Goal: Information Seeking & Learning: Find specific fact

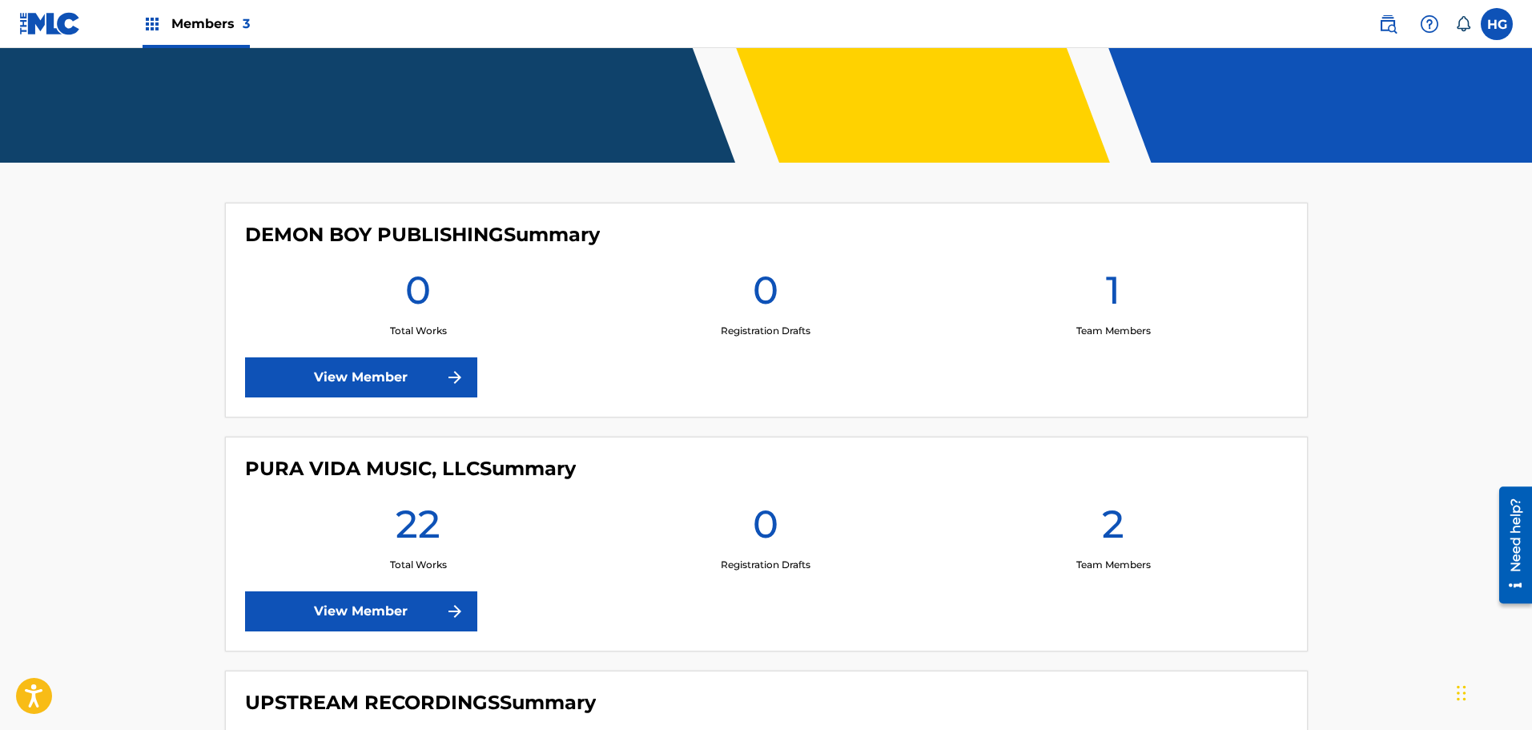
scroll to position [401, 0]
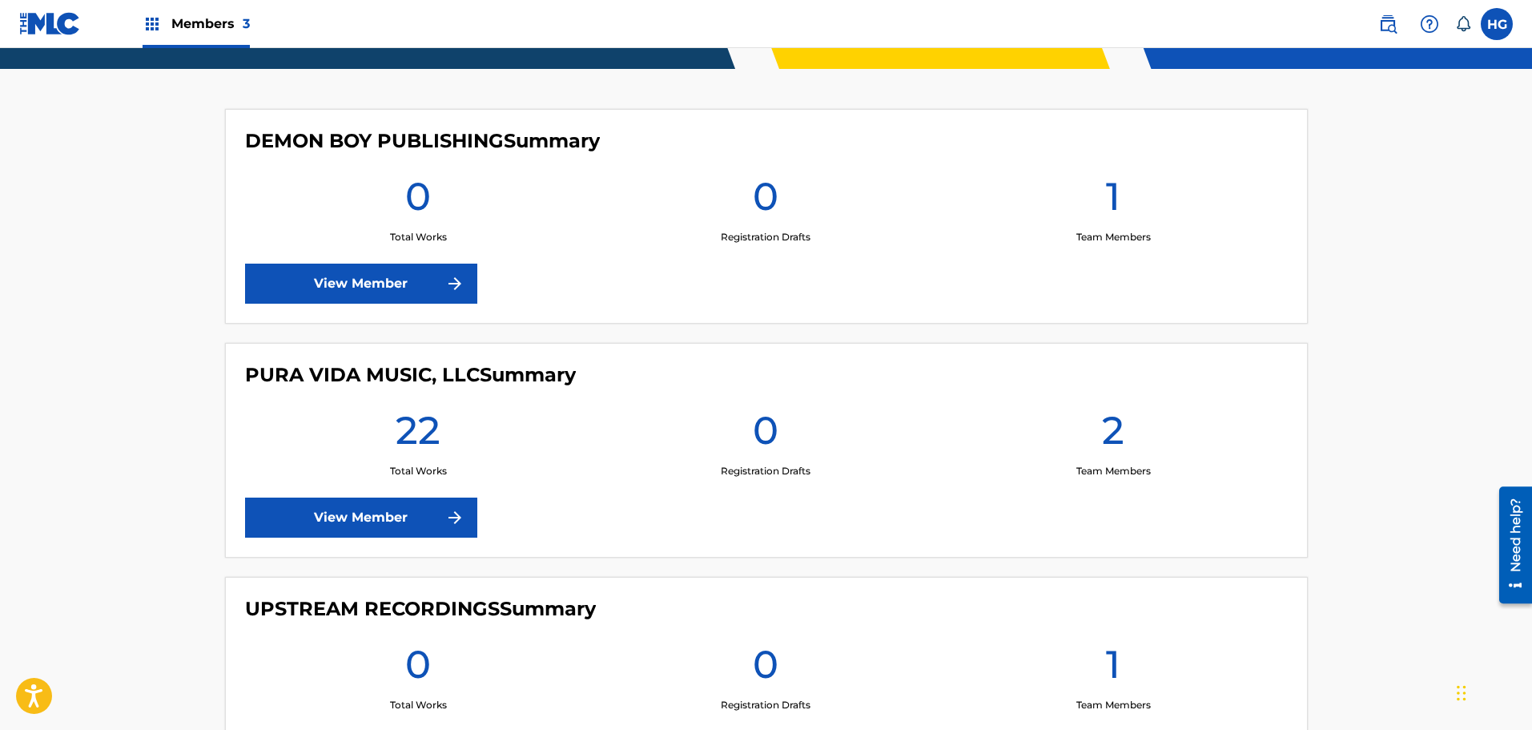
click at [433, 519] on link "View Member" at bounding box center [361, 517] width 232 height 40
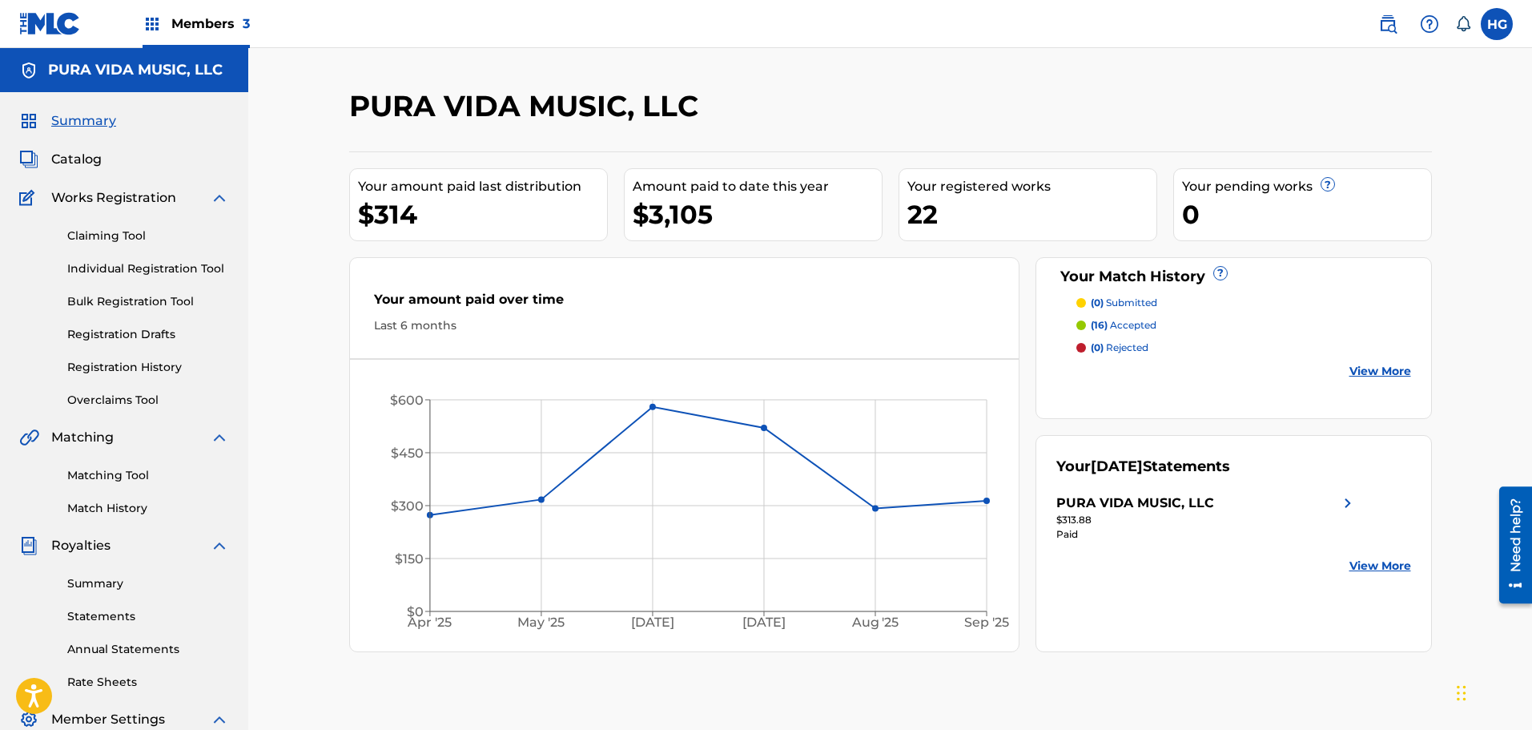
click at [59, 156] on span "Catalog" at bounding box center [76, 159] width 50 height 19
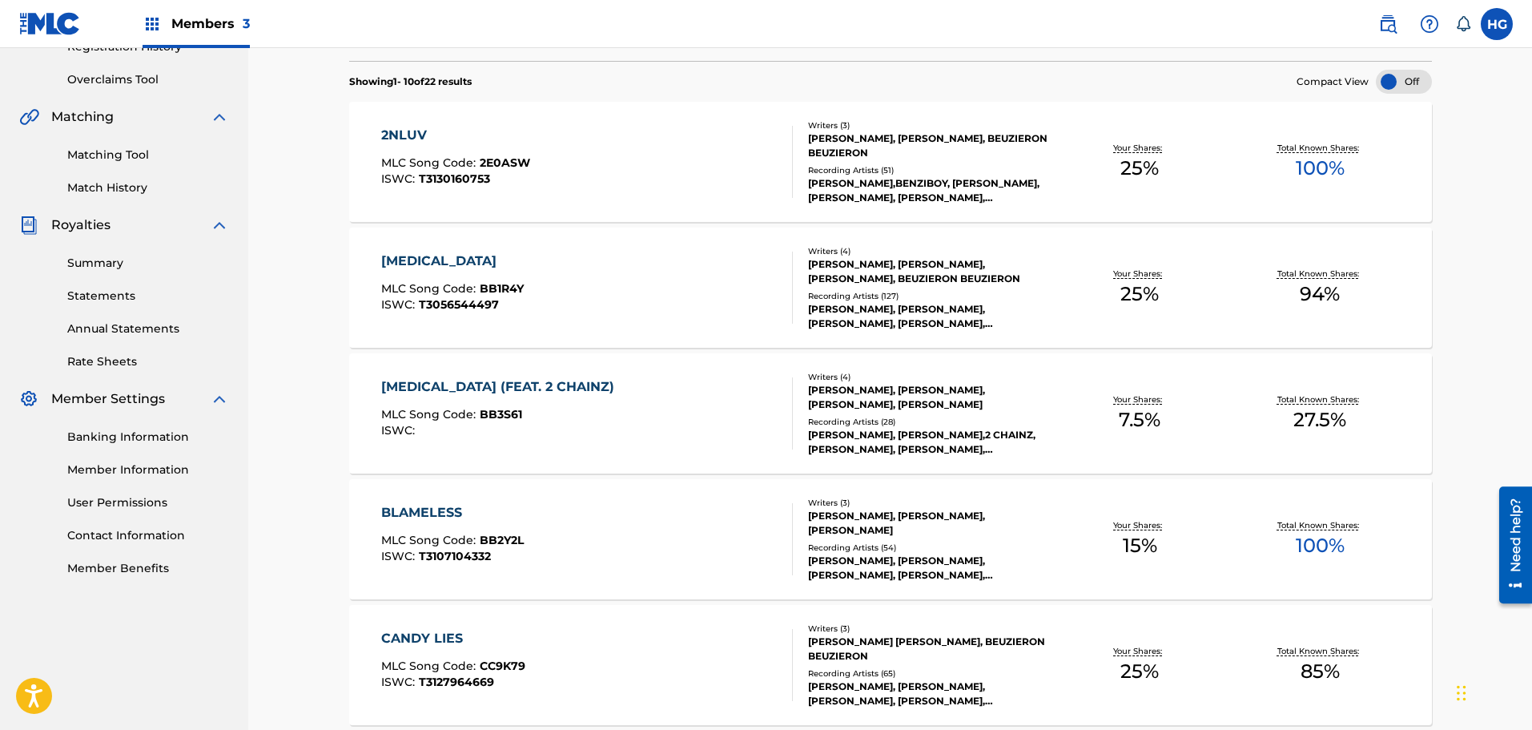
scroll to position [80, 0]
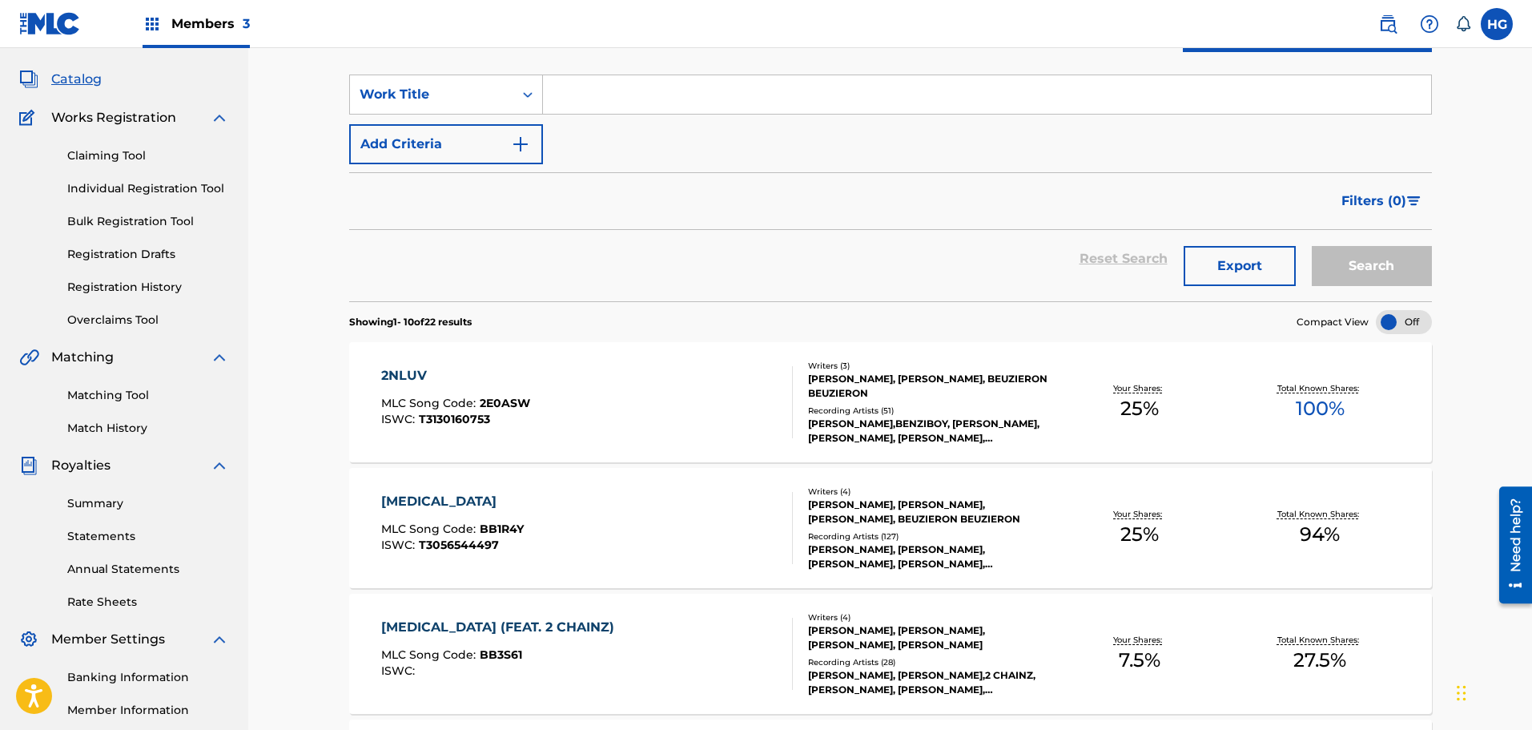
click at [647, 404] on div "2NLUV MLC Song Code : 2E0ASW ISWC : T3130160753" at bounding box center [587, 402] width 412 height 72
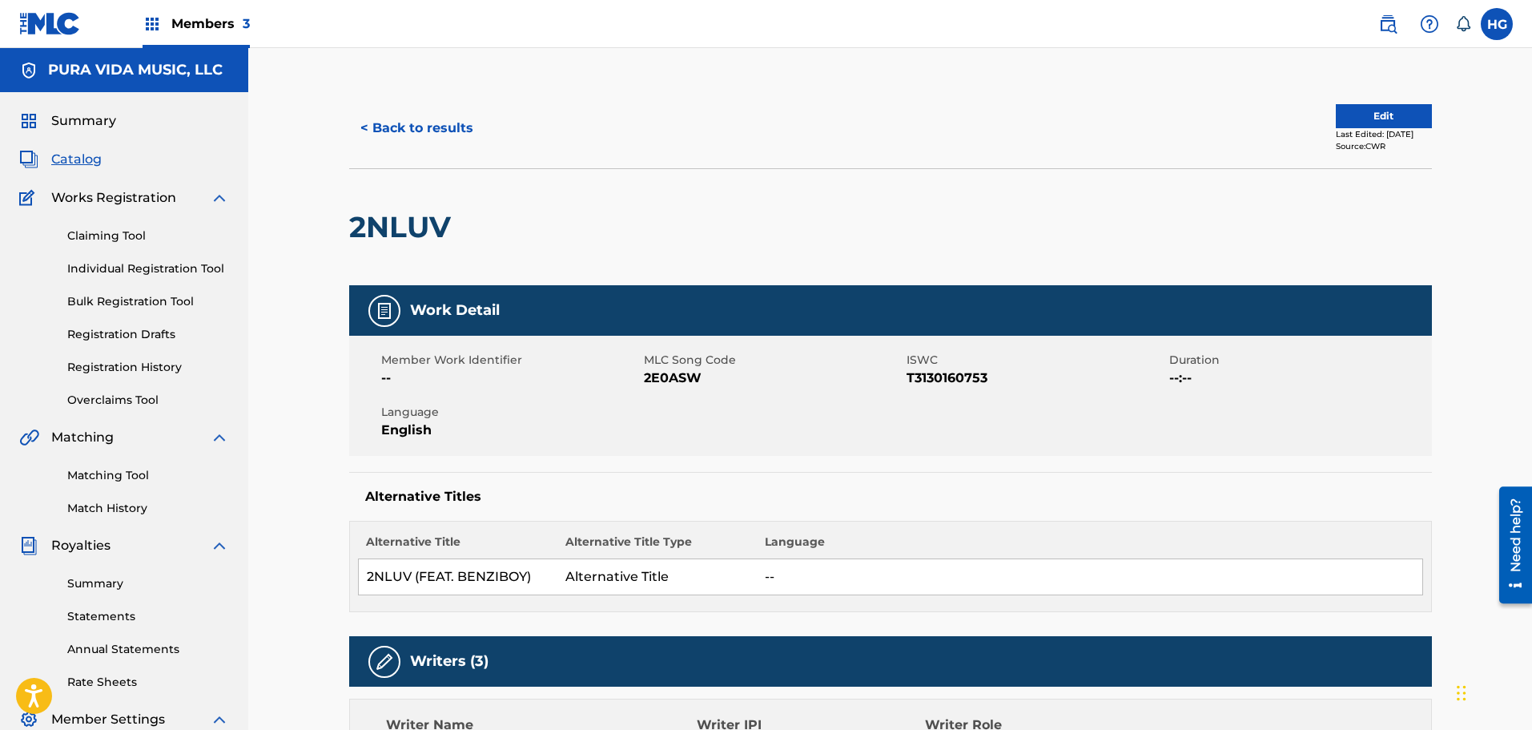
click at [425, 119] on button "< Back to results" at bounding box center [416, 128] width 135 height 40
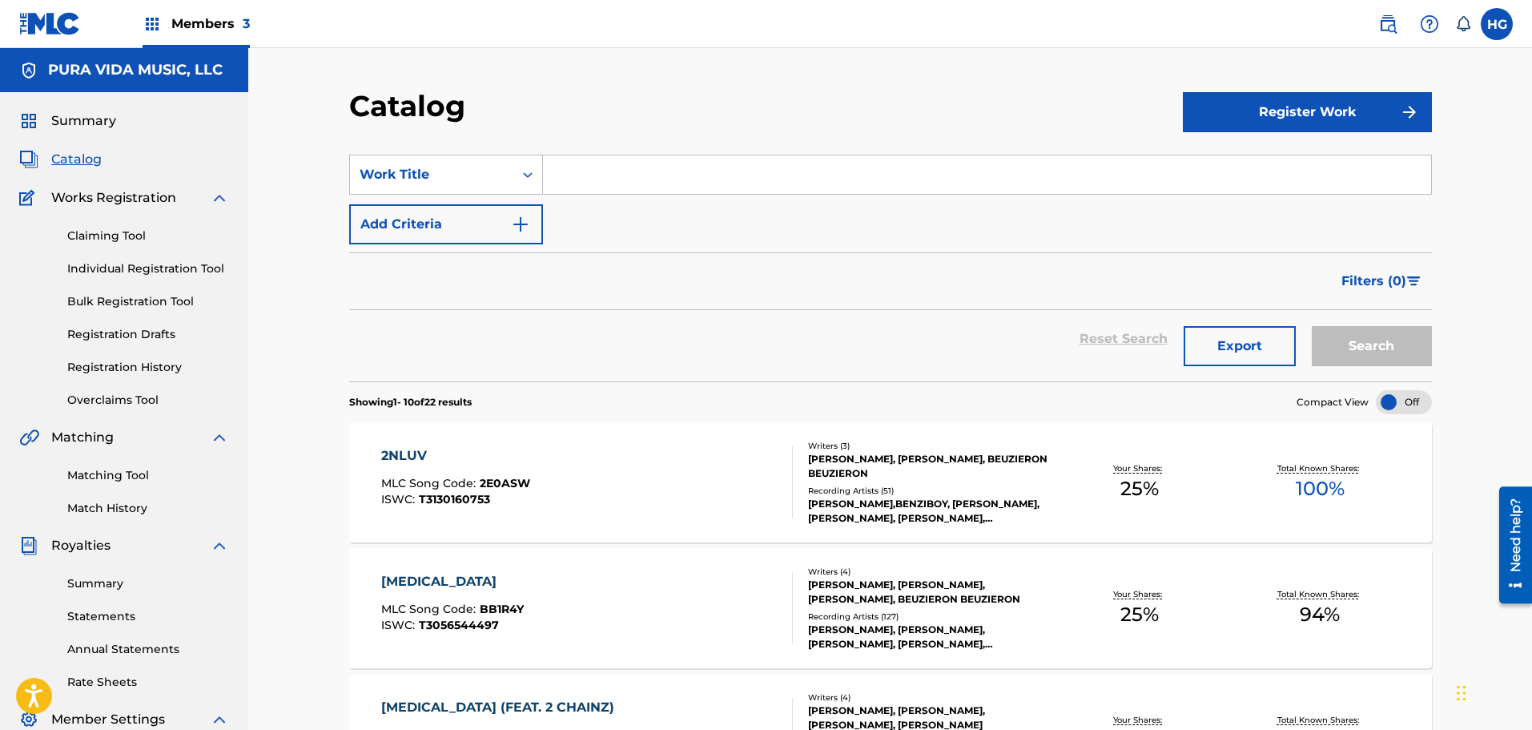
click at [1256, 340] on button "Export" at bounding box center [1240, 346] width 112 height 40
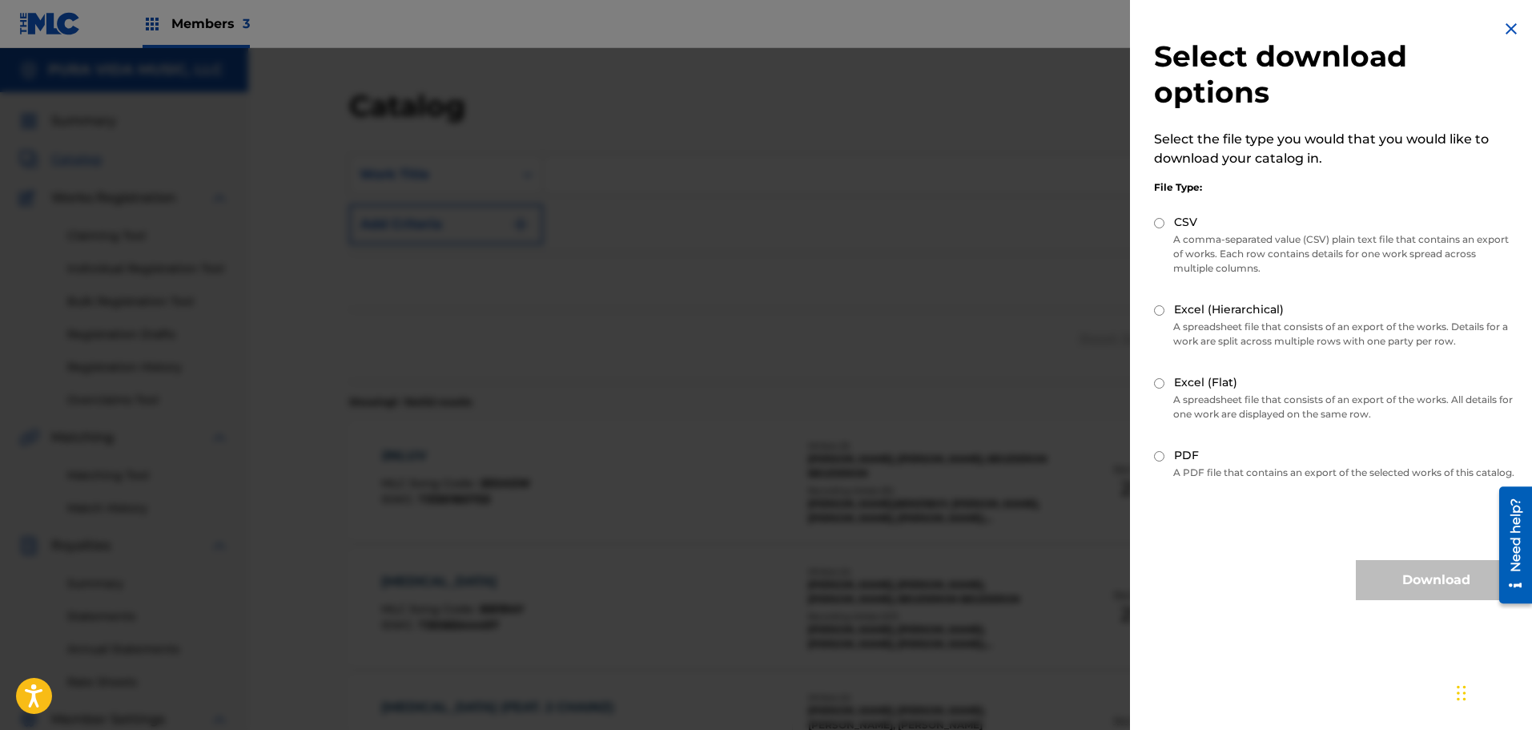
click at [1042, 245] on div at bounding box center [766, 413] width 1532 height 730
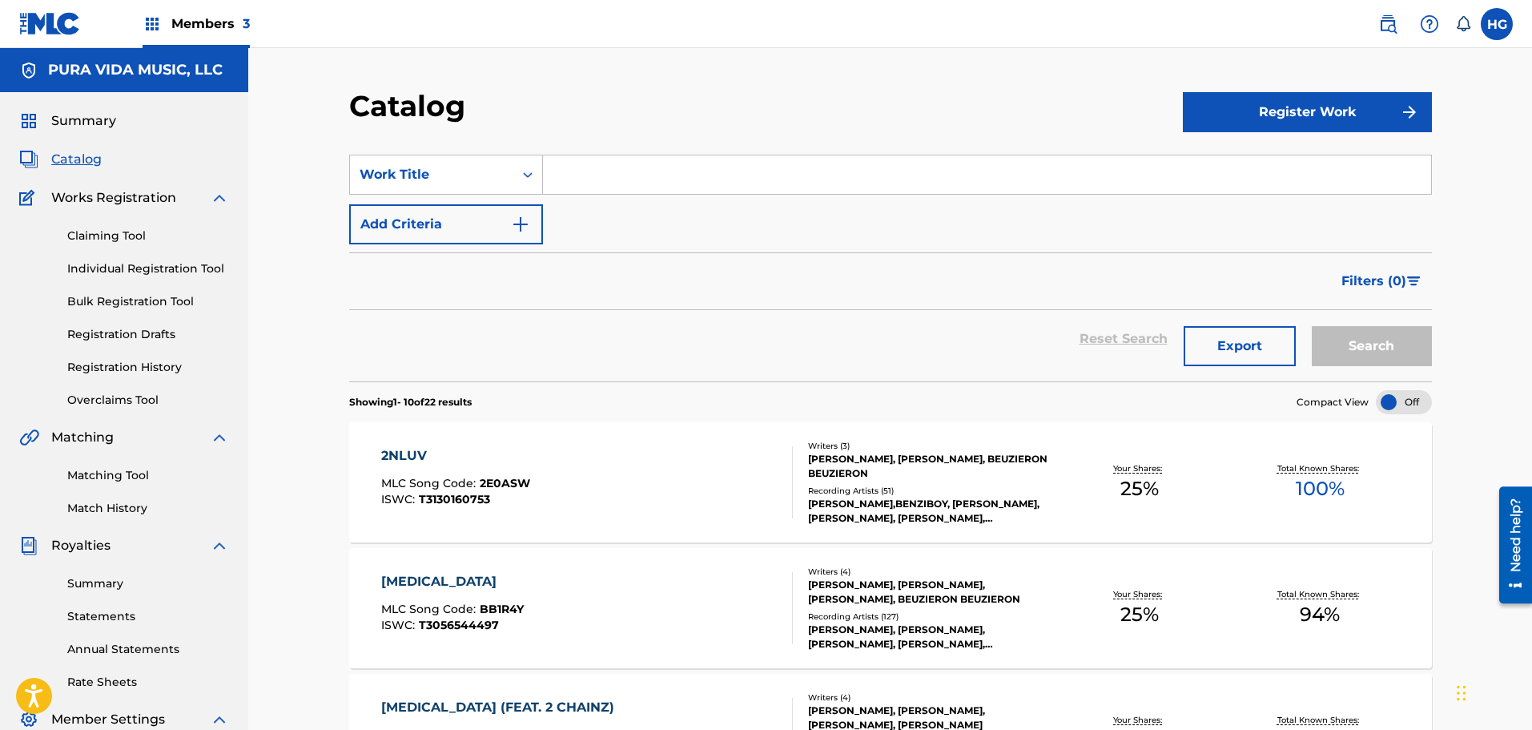
click at [1214, 347] on button "Export" at bounding box center [1240, 346] width 112 height 40
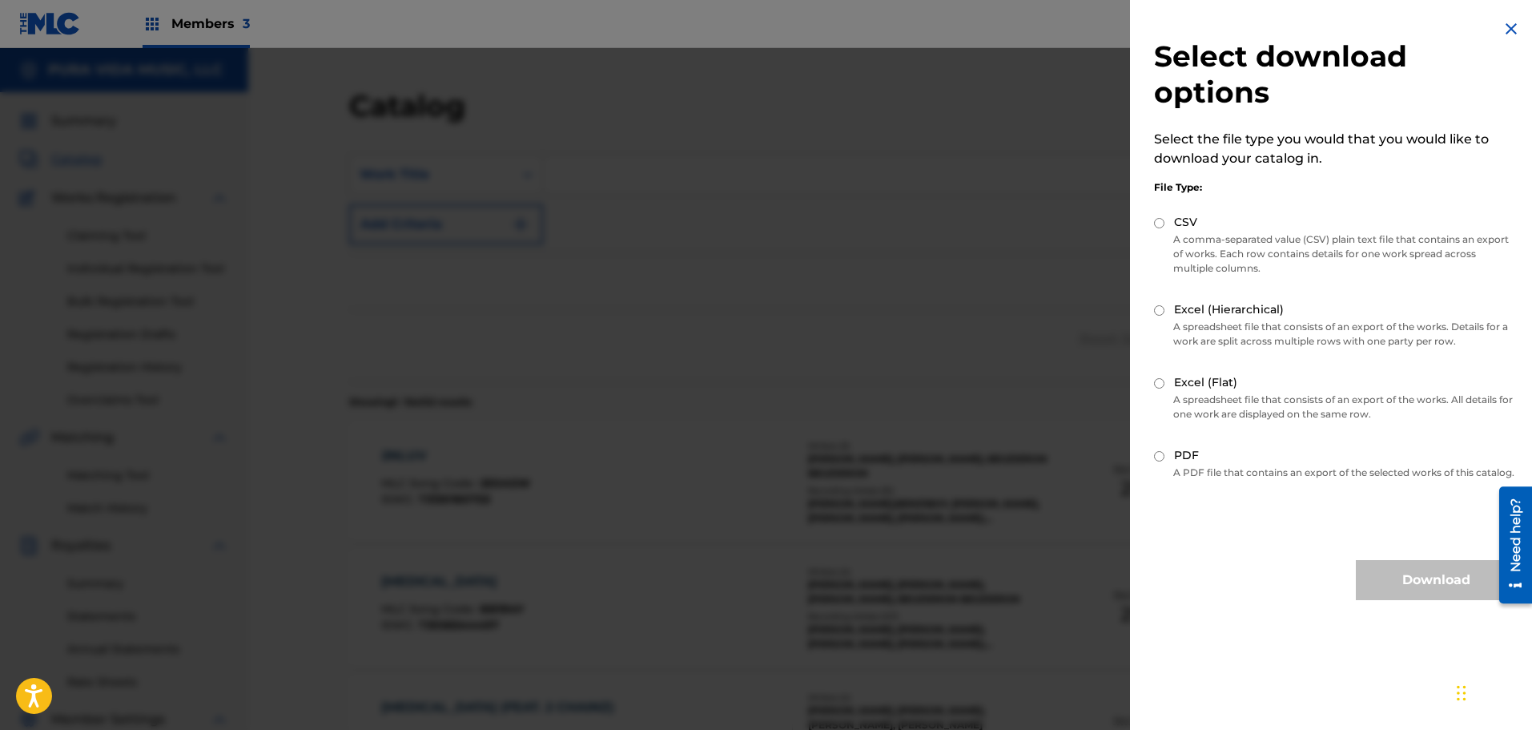
click at [1155, 311] on input "Excel (Hierarchical)" at bounding box center [1159, 310] width 10 height 10
radio input "true"
click at [1157, 380] on input "Excel (Flat)" at bounding box center [1159, 383] width 10 height 10
radio input "true"
click at [1403, 596] on button "Download" at bounding box center [1436, 580] width 160 height 40
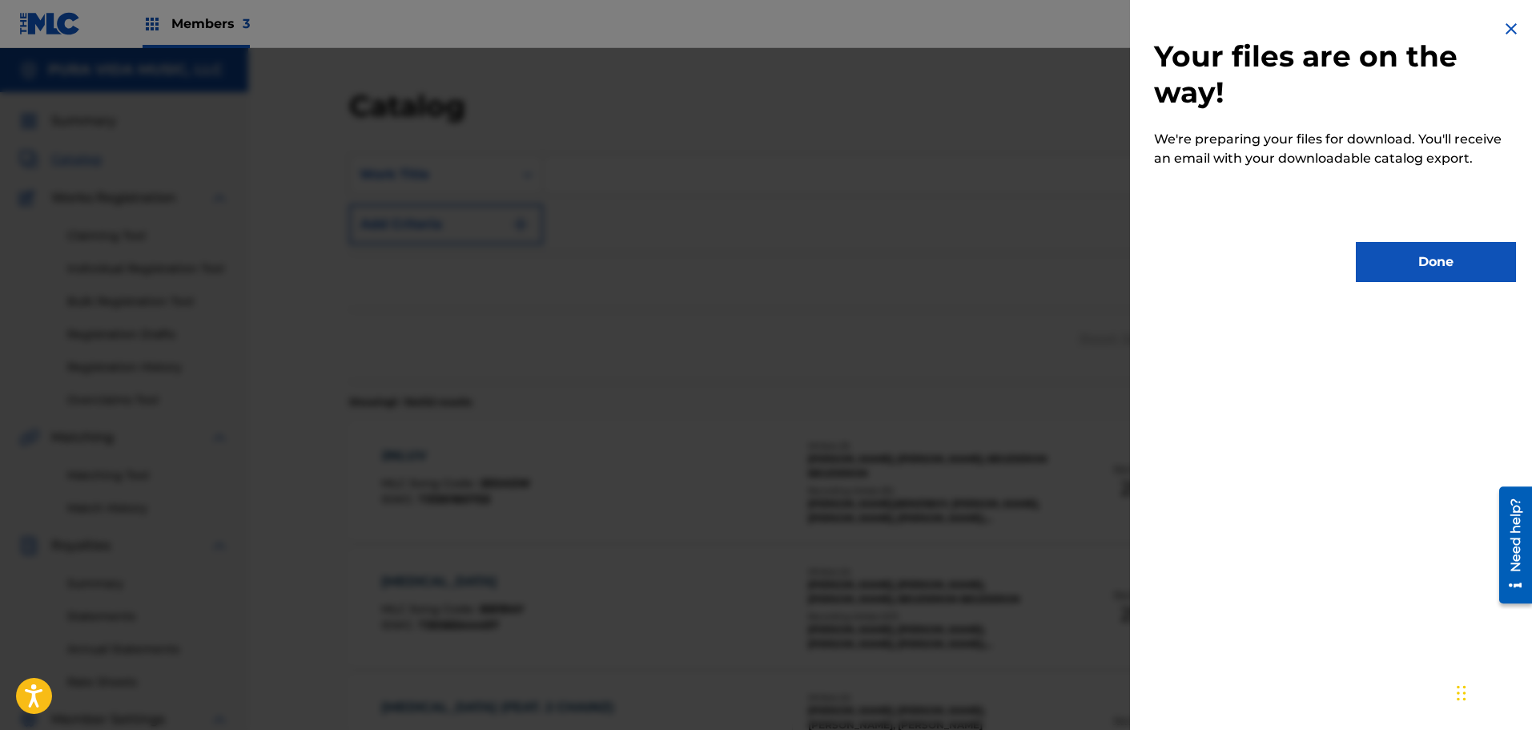
click at [615, 418] on div at bounding box center [766, 413] width 1532 height 730
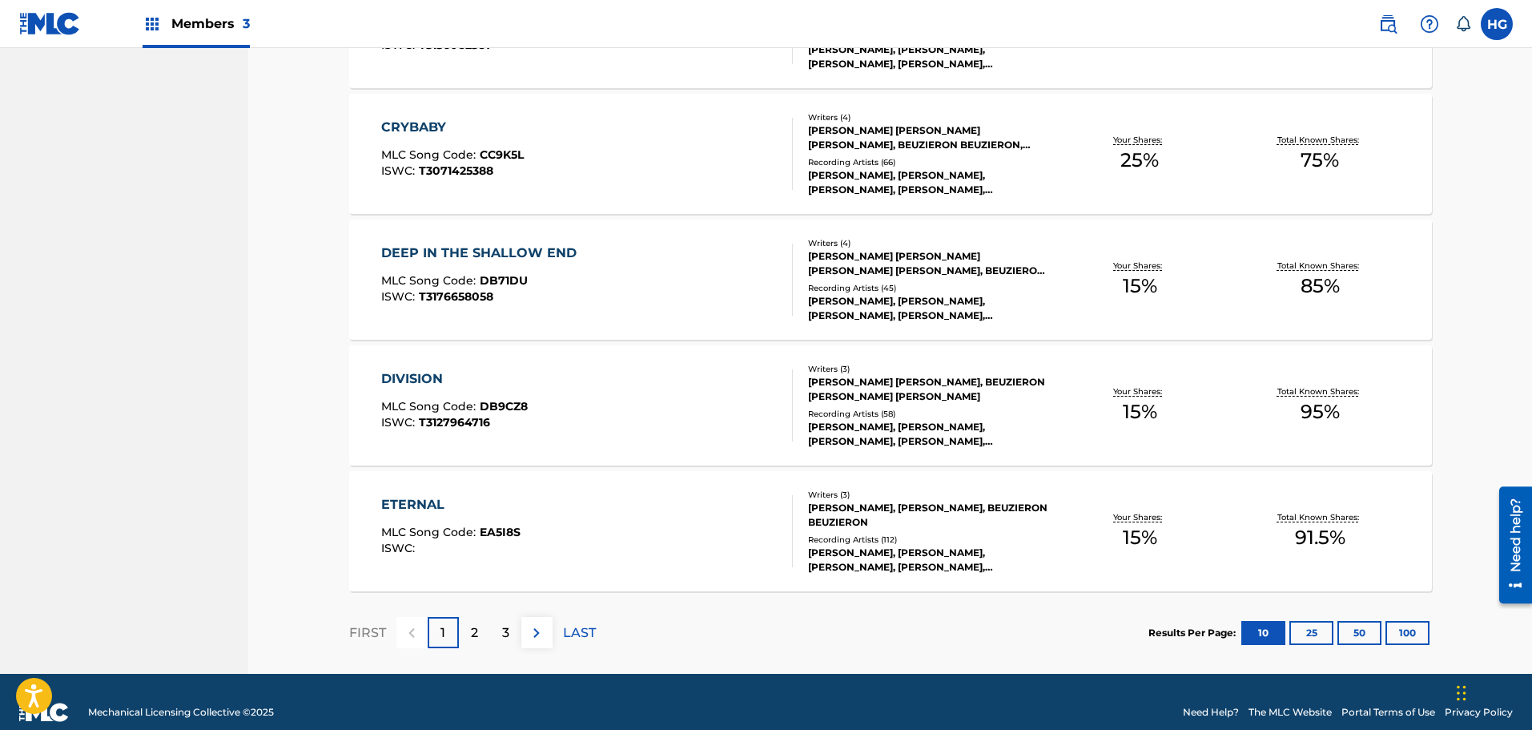
scroll to position [1104, 0]
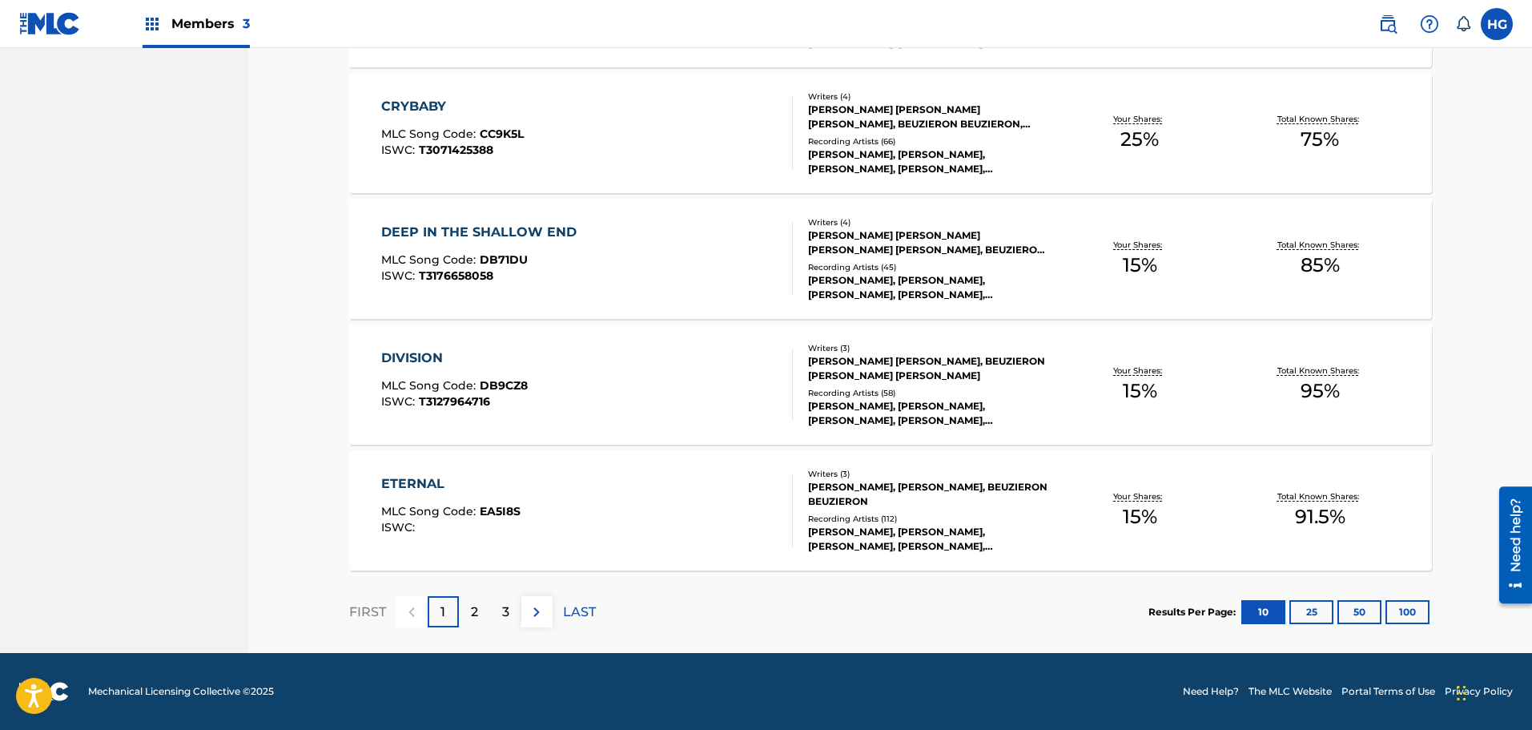
click at [1356, 611] on button "50" at bounding box center [1360, 612] width 44 height 24
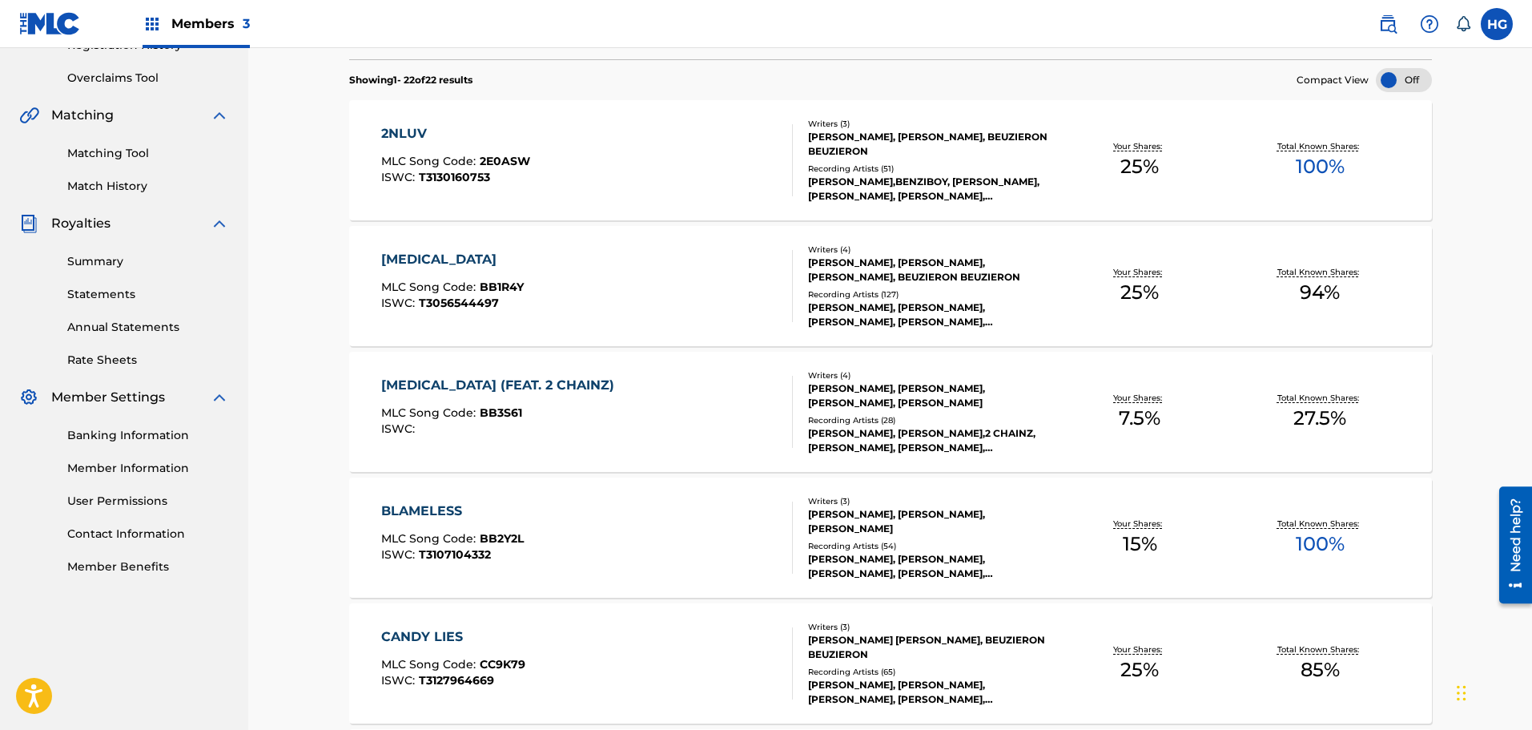
scroll to position [0, 0]
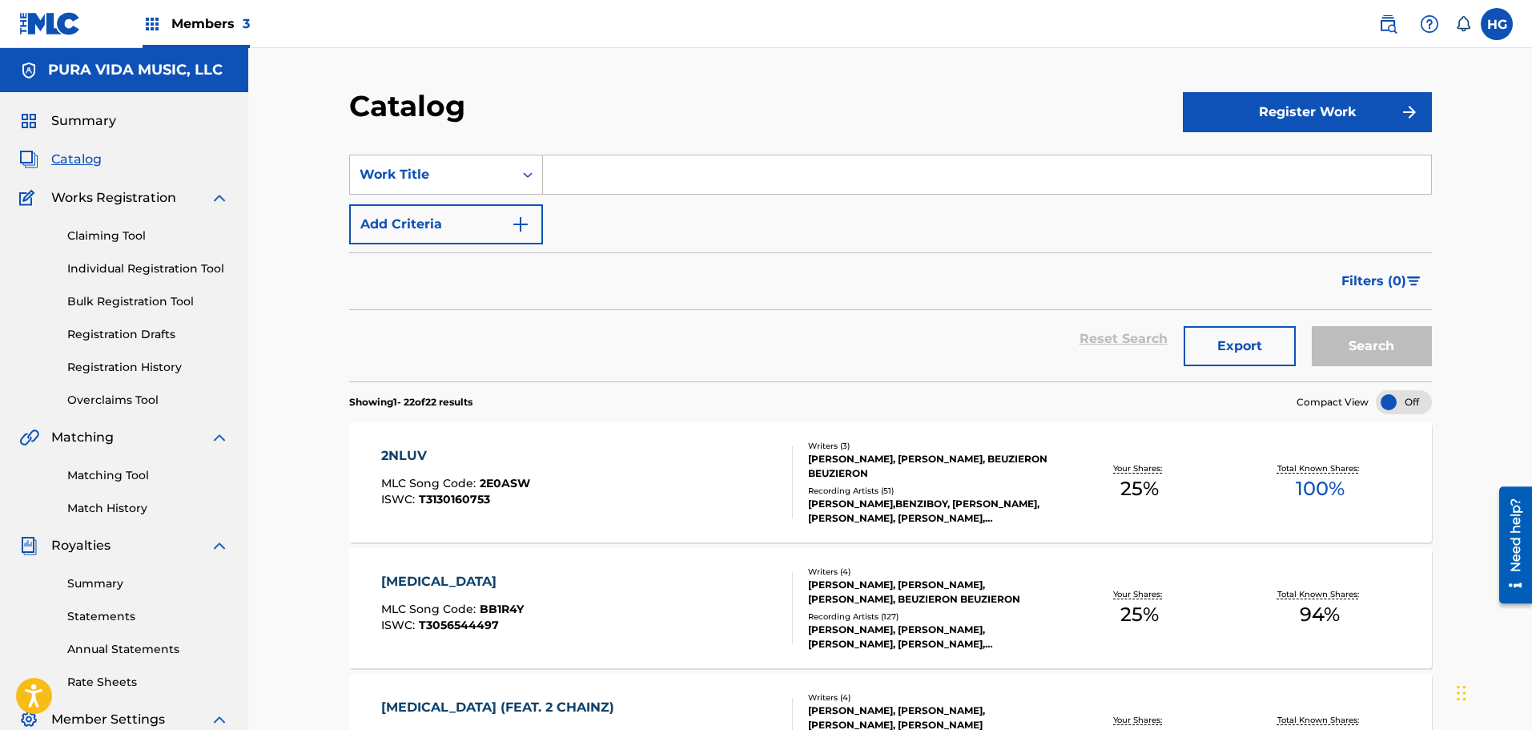
click at [621, 480] on div "2NLUV MLC Song Code : 2E0ASW ISWC : T3130160753" at bounding box center [587, 482] width 412 height 72
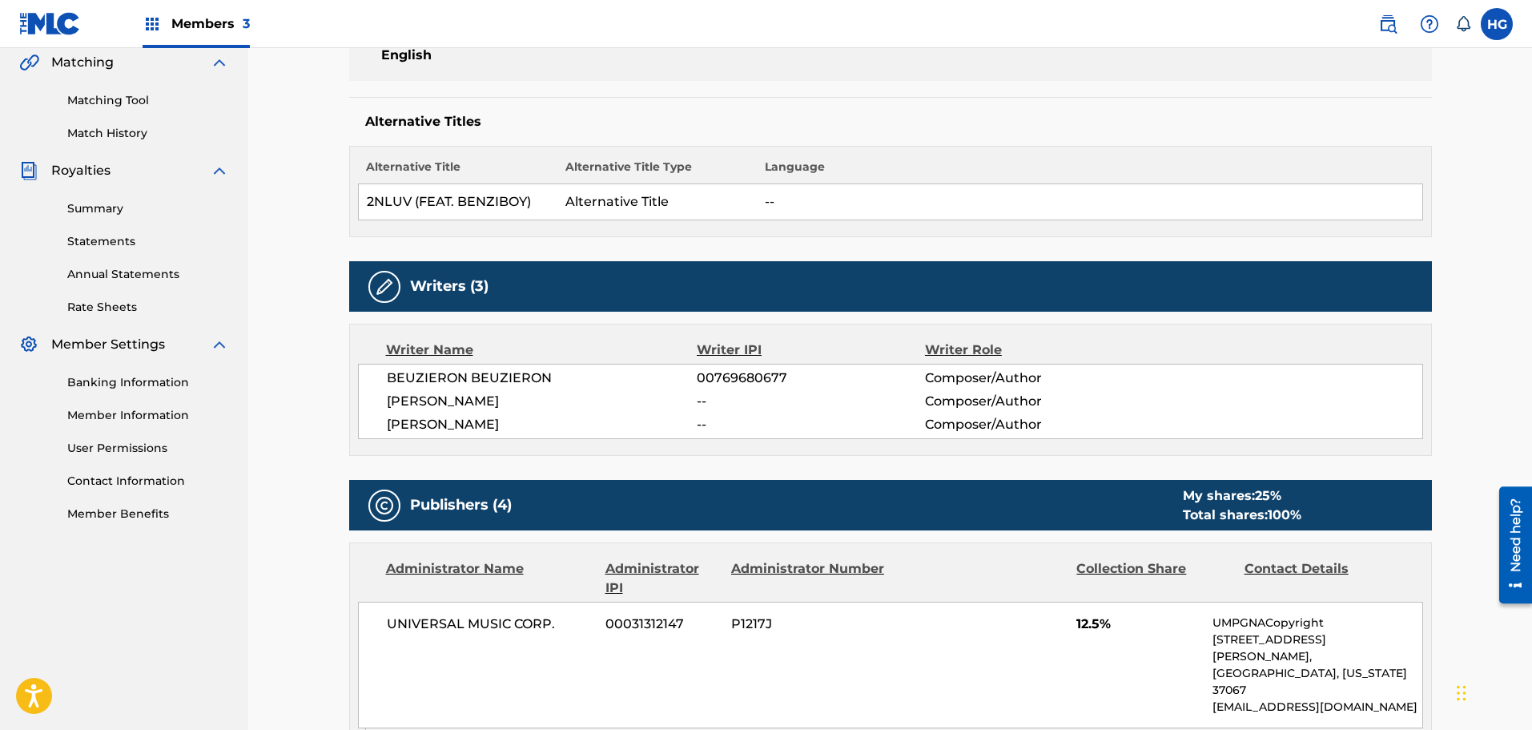
scroll to position [376, 0]
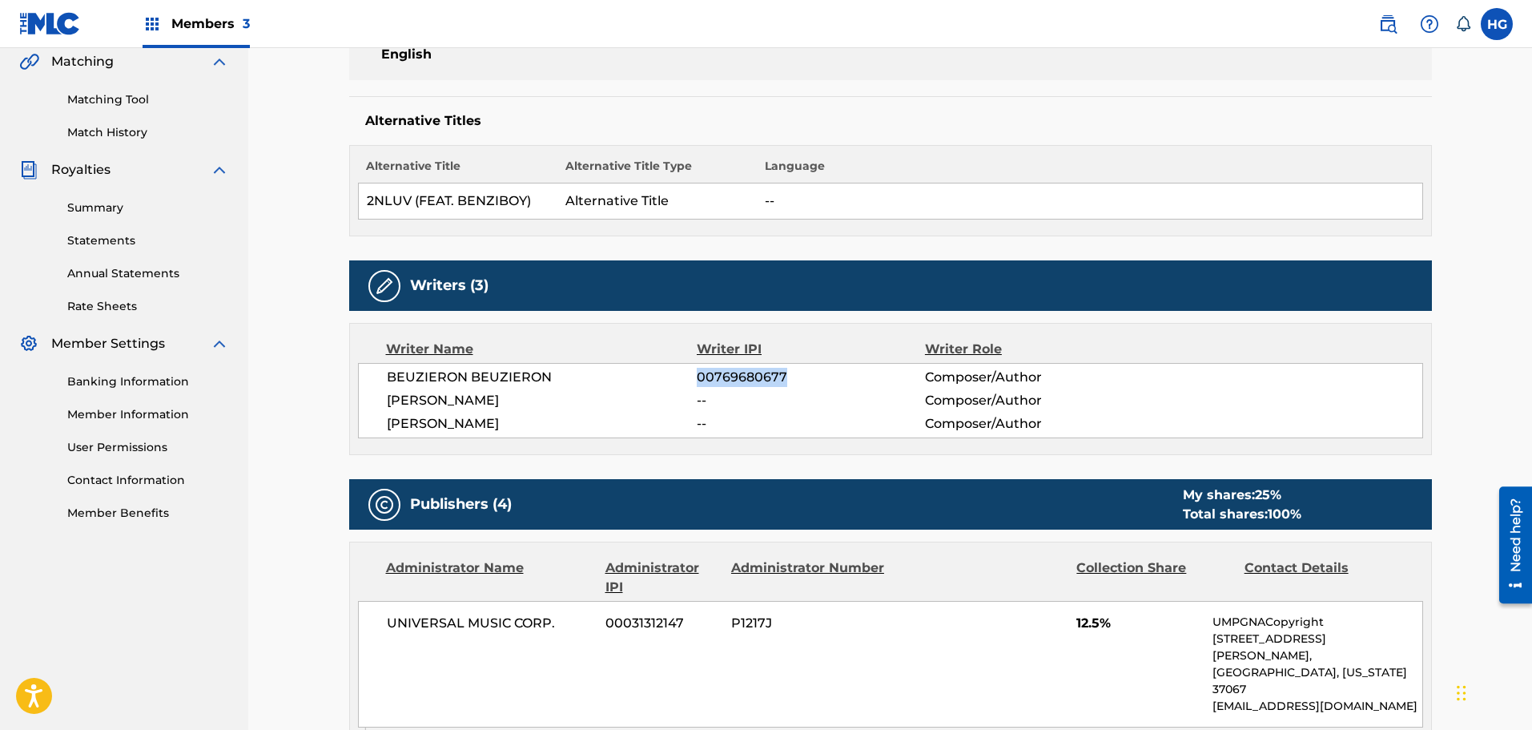
drag, startPoint x: 789, startPoint y: 379, endPoint x: 673, endPoint y: 372, distance: 116.4
click at [673, 372] on div "BEUZIERON BEUZIERON 00769680677 Composer/Author" at bounding box center [905, 377] width 1036 height 19
copy div "00769680677"
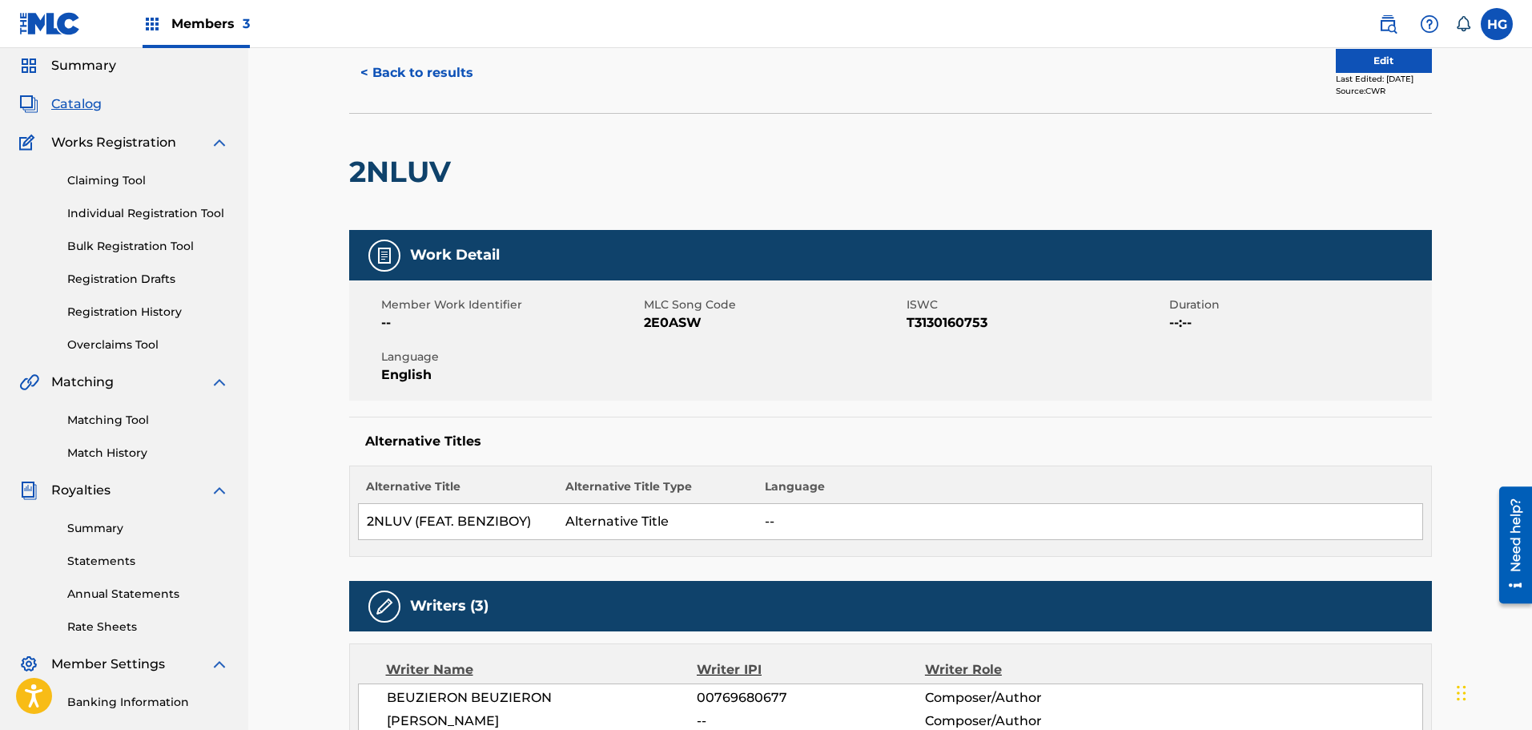
scroll to position [0, 0]
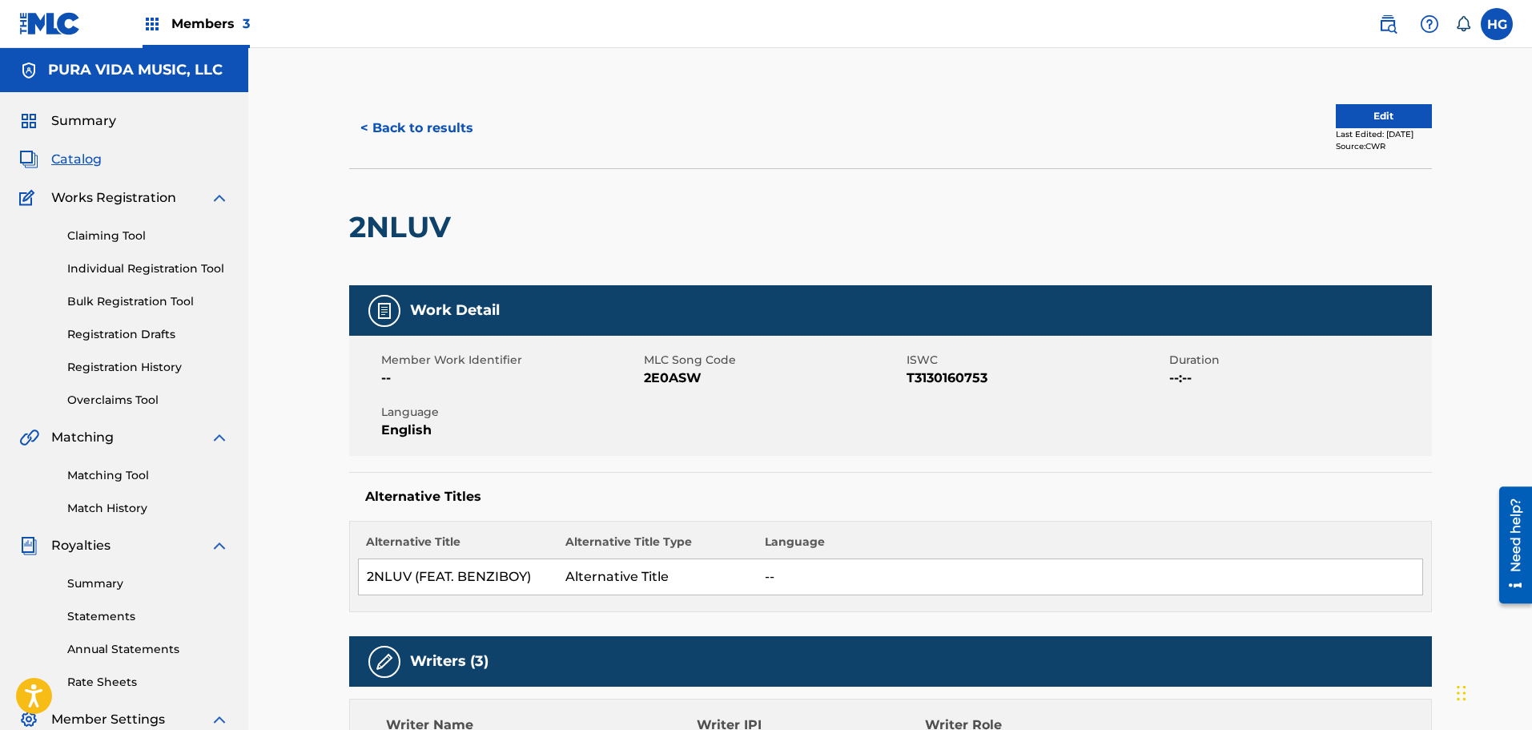
click at [376, 135] on button "< Back to results" at bounding box center [416, 128] width 135 height 40
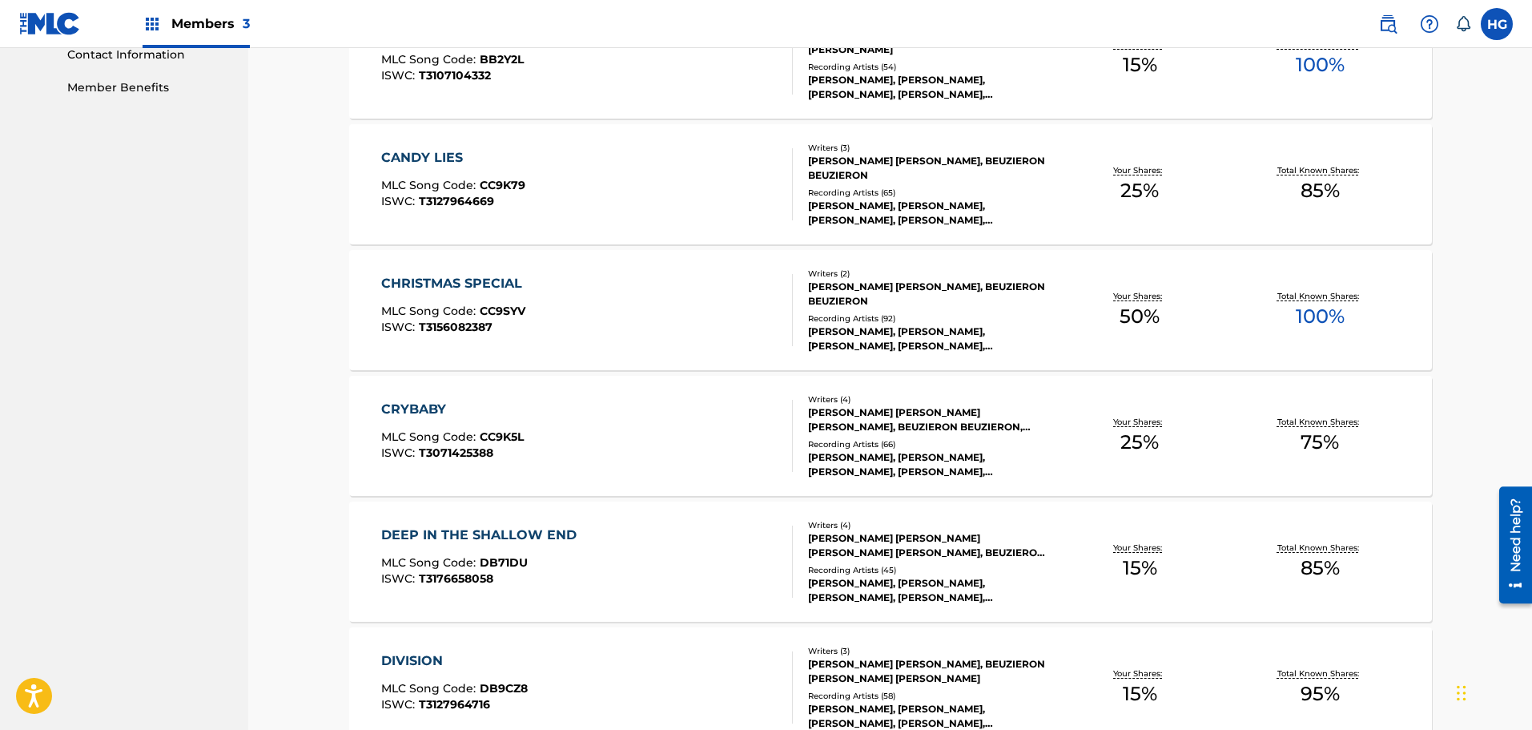
scroll to position [721, 0]
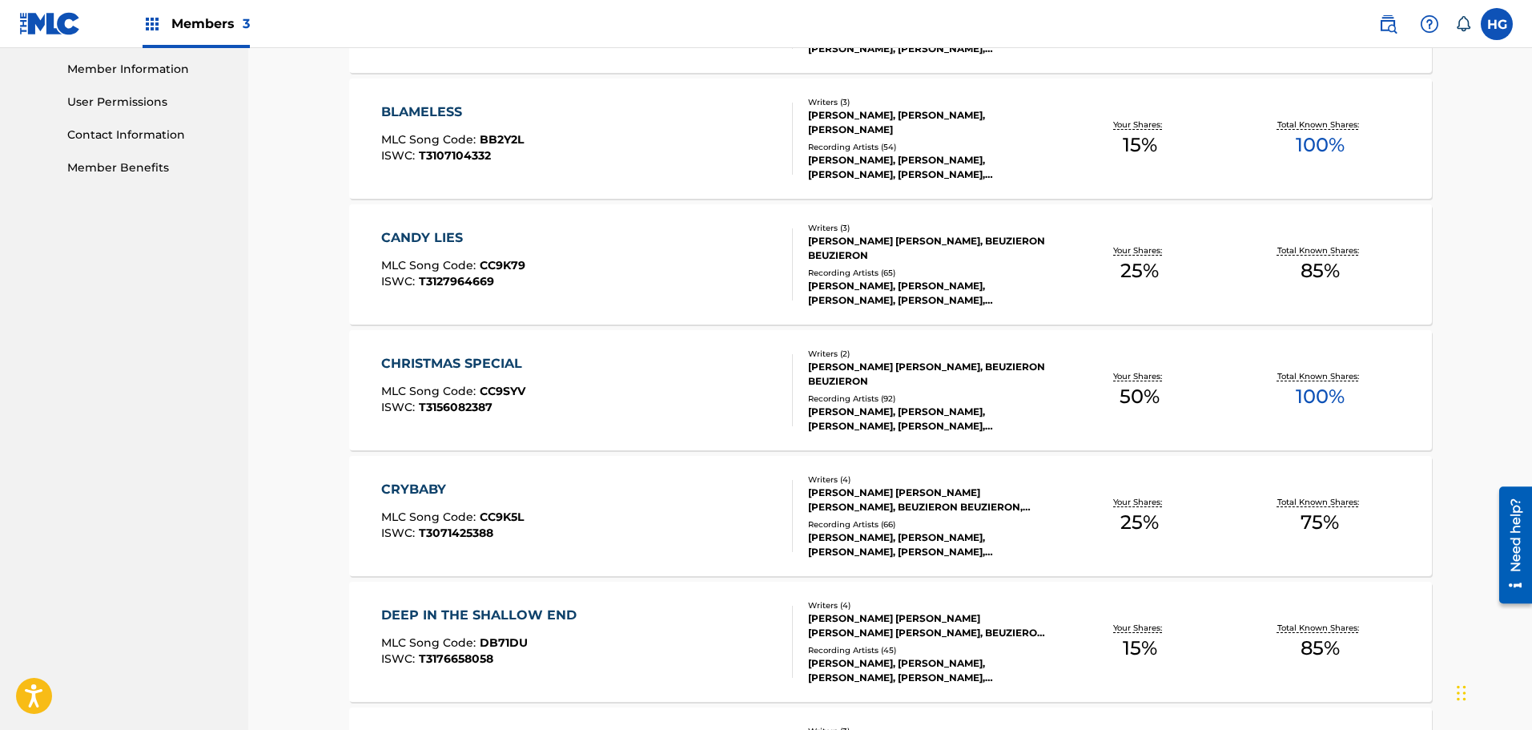
click at [750, 176] on div "BLAMELESS MLC Song Code : BB2Y2L ISWC : T3107104332 Writers ( 3 ) [PERSON_NAME]…" at bounding box center [890, 139] width 1083 height 120
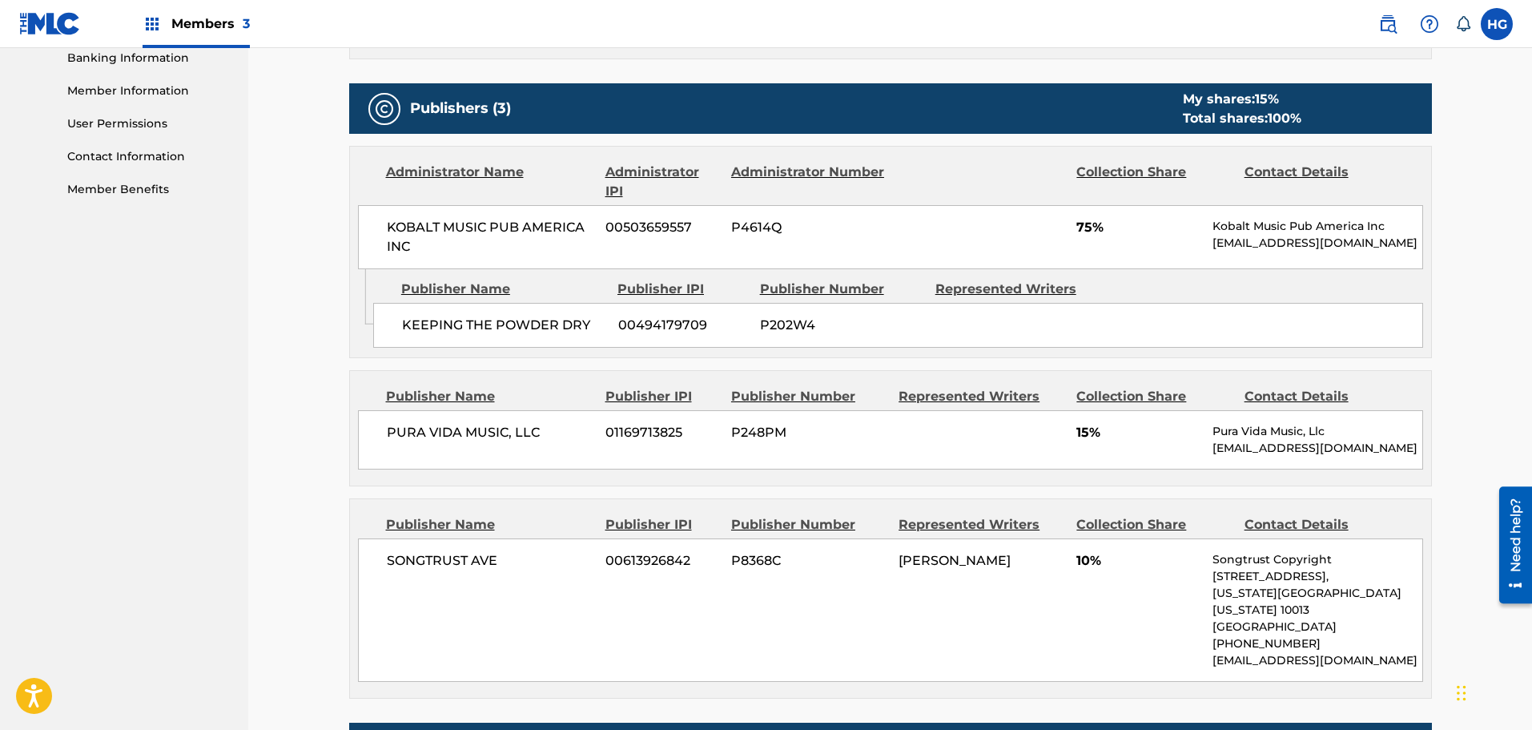
scroll to position [669, 0]
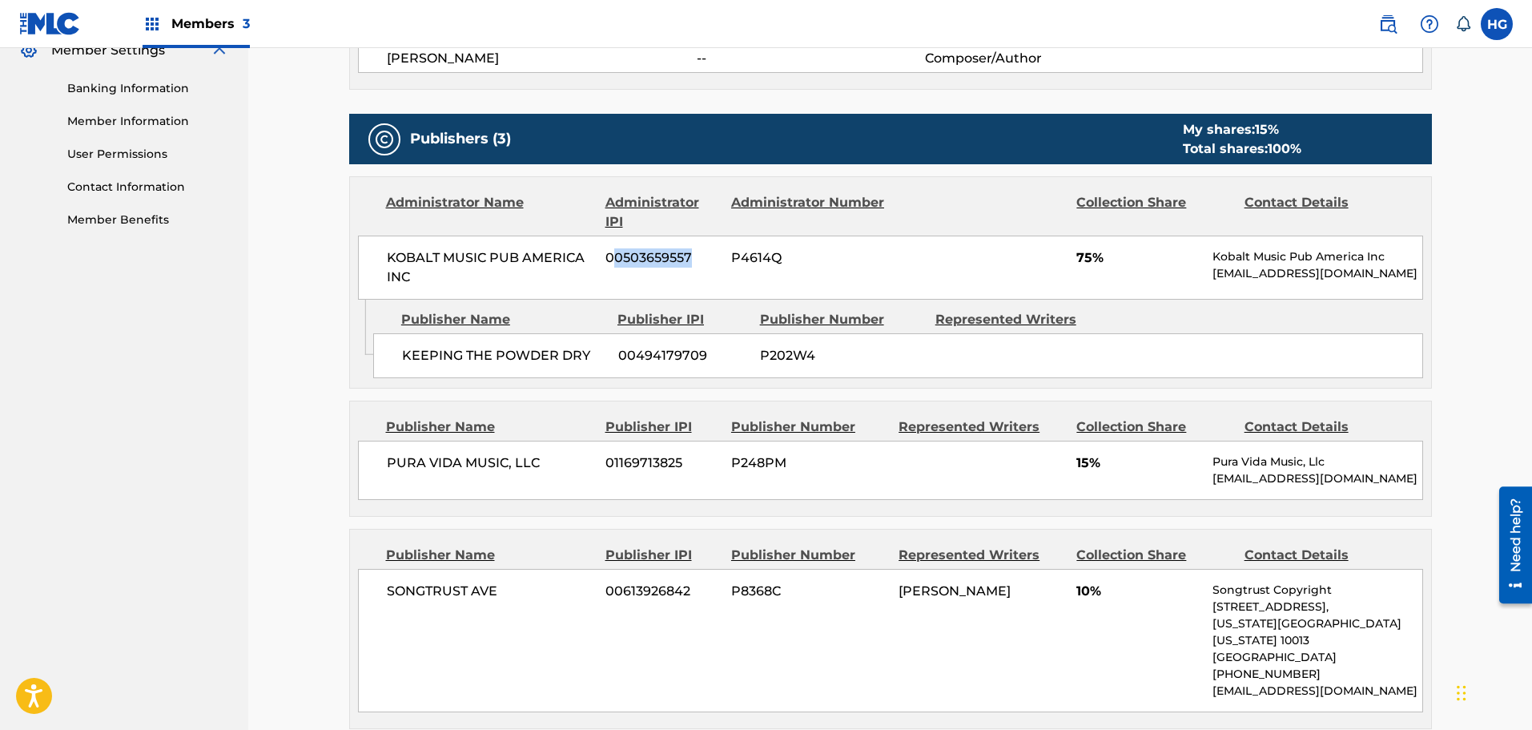
drag, startPoint x: 695, startPoint y: 255, endPoint x: 611, endPoint y: 254, distance: 84.1
click at [611, 254] on span "00503659557" at bounding box center [663, 257] width 114 height 19
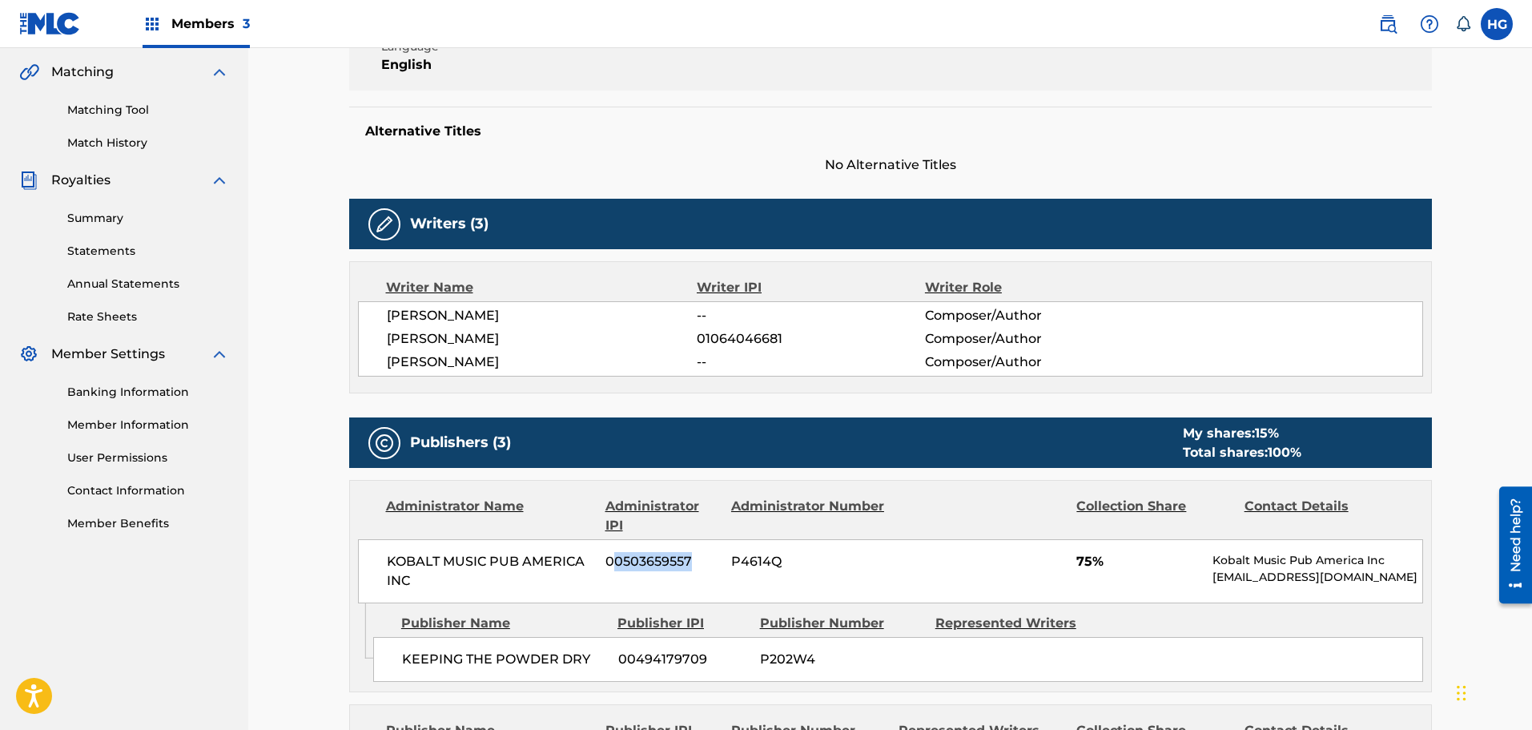
scroll to position [188, 0]
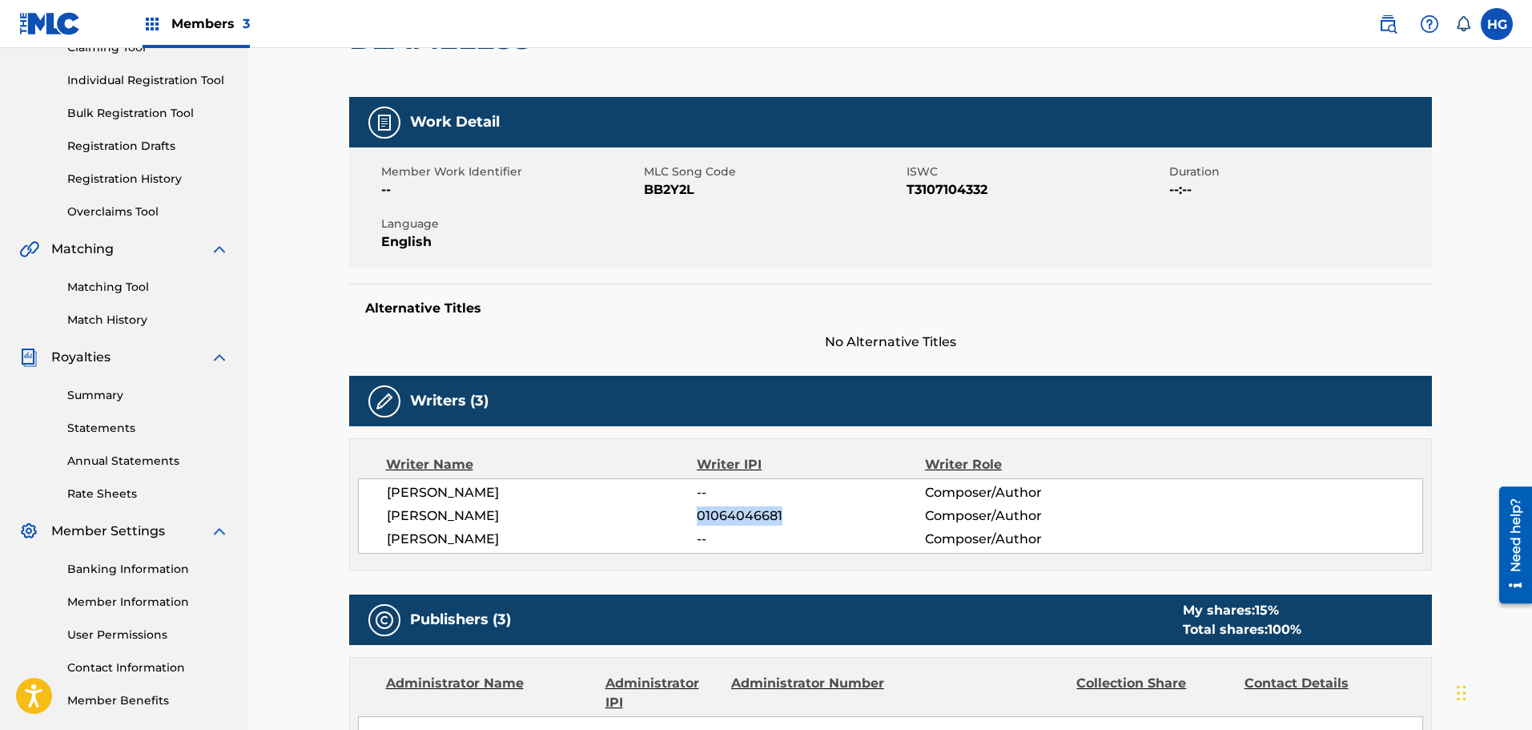
drag, startPoint x: 785, startPoint y: 514, endPoint x: 699, endPoint y: 512, distance: 86.6
click at [699, 512] on span "01064046681" at bounding box center [811, 515] width 228 height 19
copy span "01064046681"
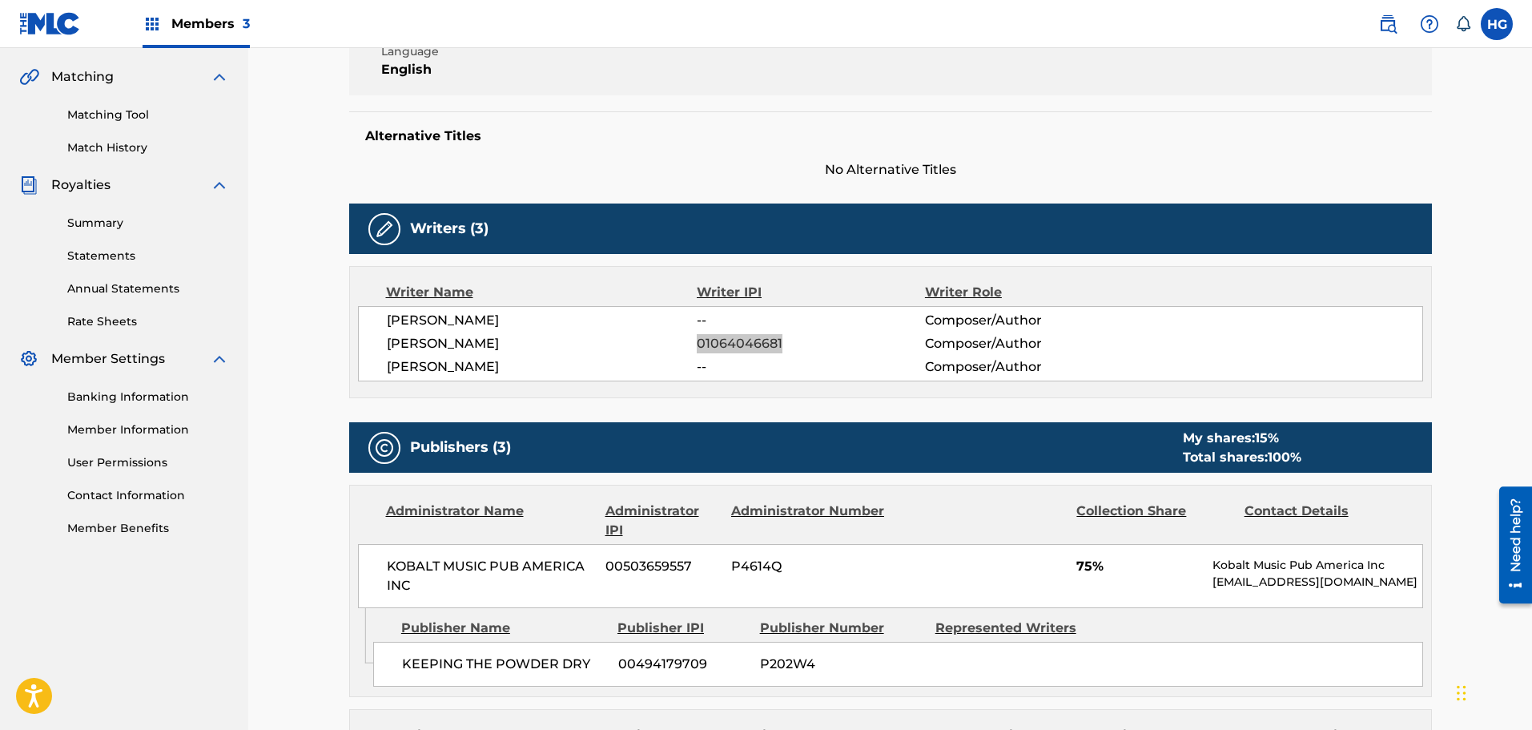
scroll to position [0, 0]
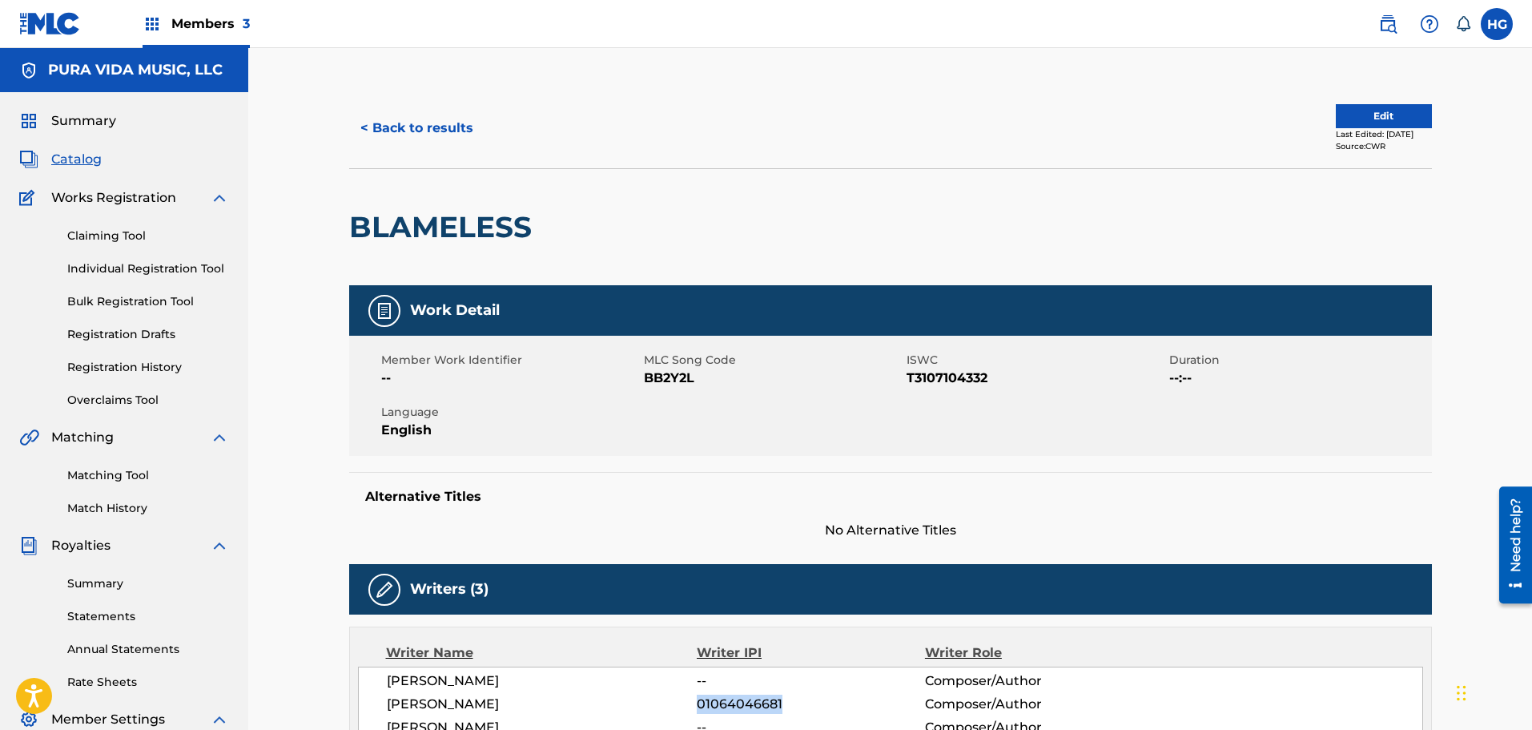
click at [370, 123] on button "< Back to results" at bounding box center [416, 128] width 135 height 40
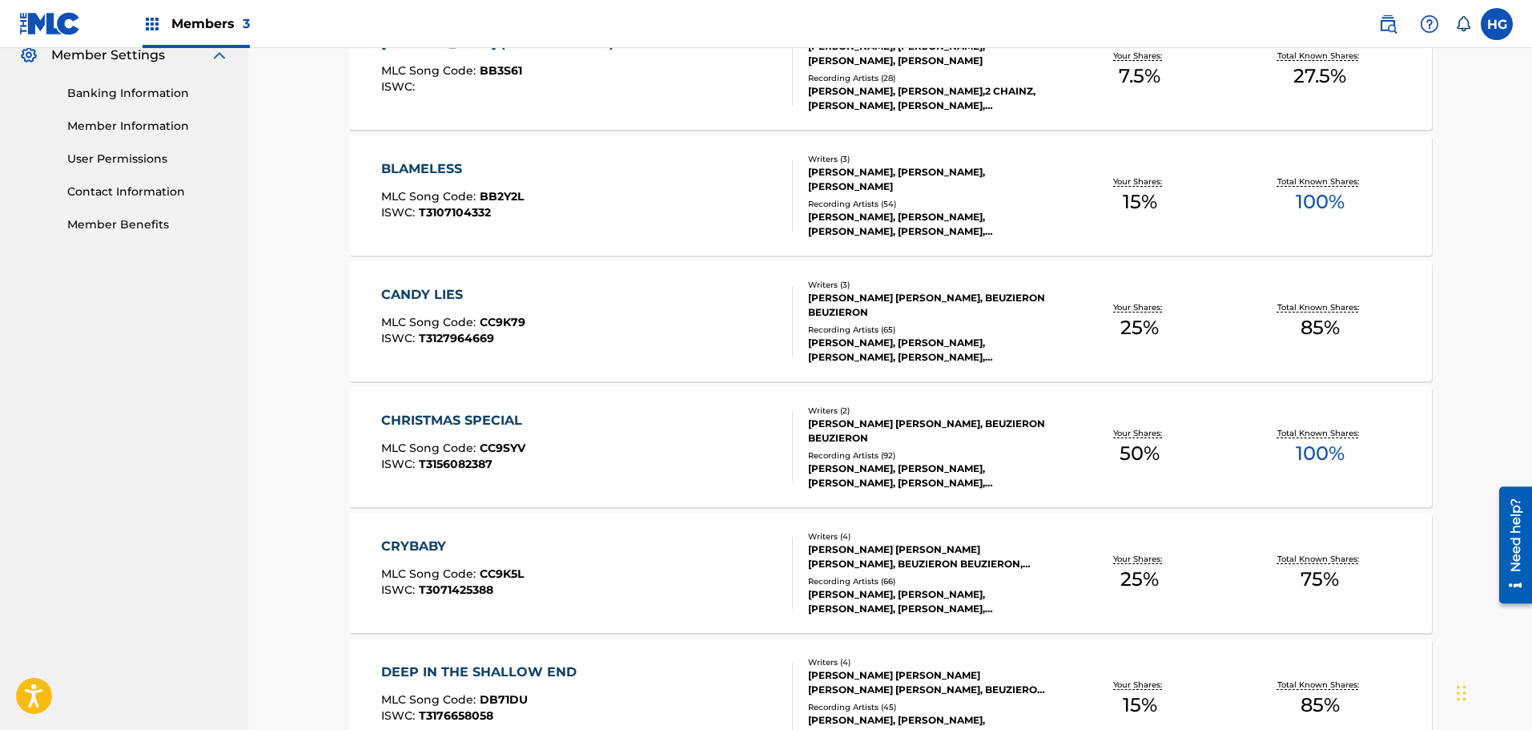
scroll to position [320, 0]
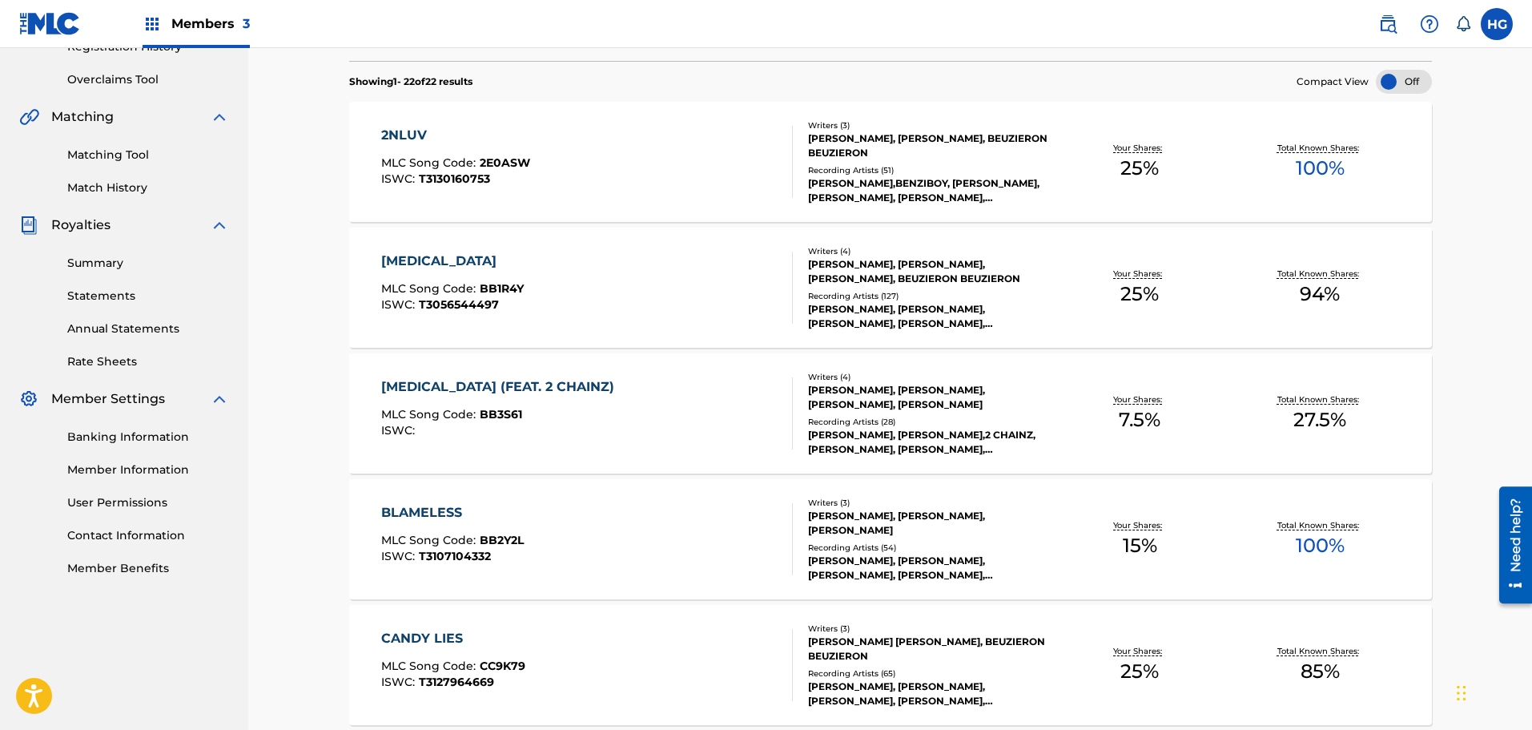
click at [453, 141] on div "2NLUV" at bounding box center [455, 135] width 149 height 19
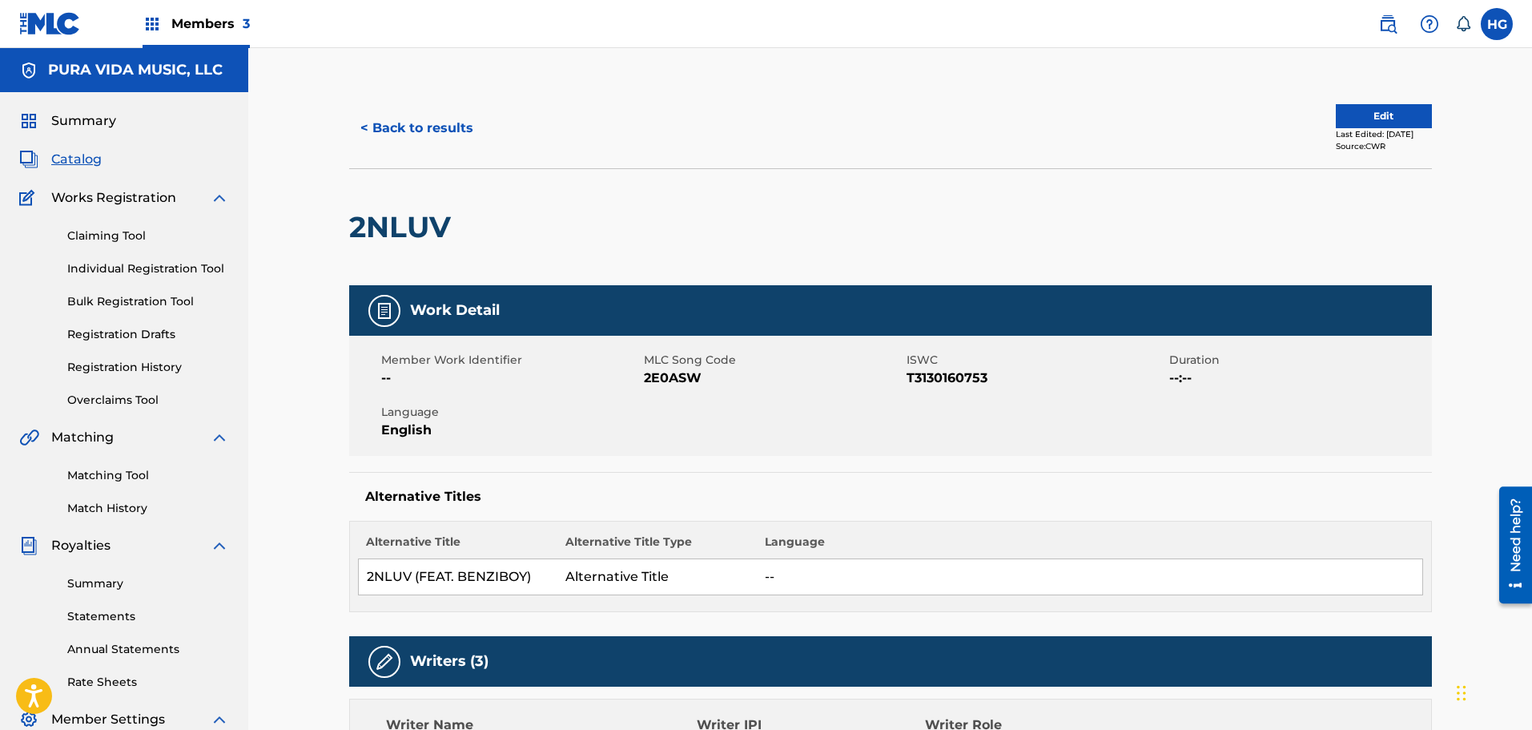
click at [389, 127] on button "< Back to results" at bounding box center [416, 128] width 135 height 40
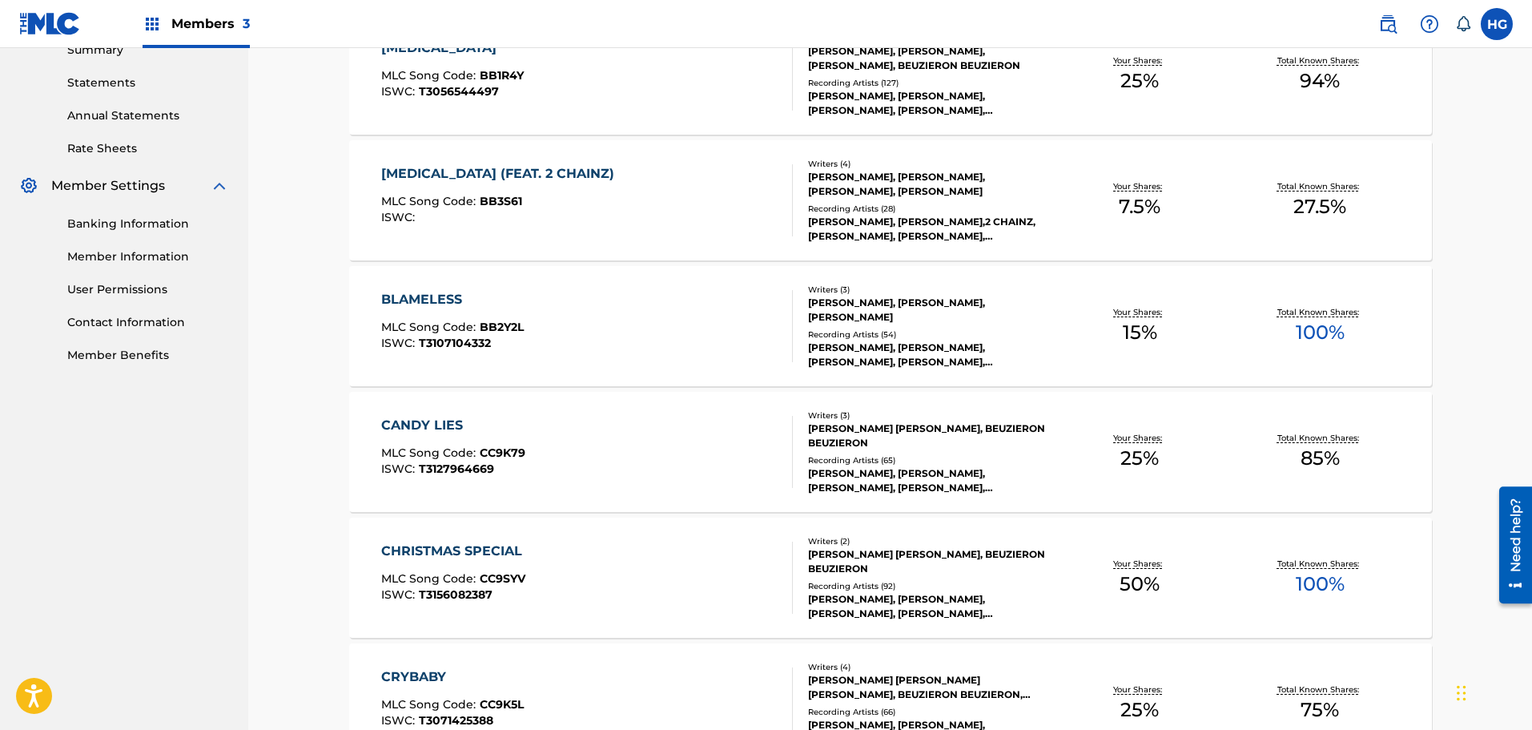
scroll to position [561, 0]
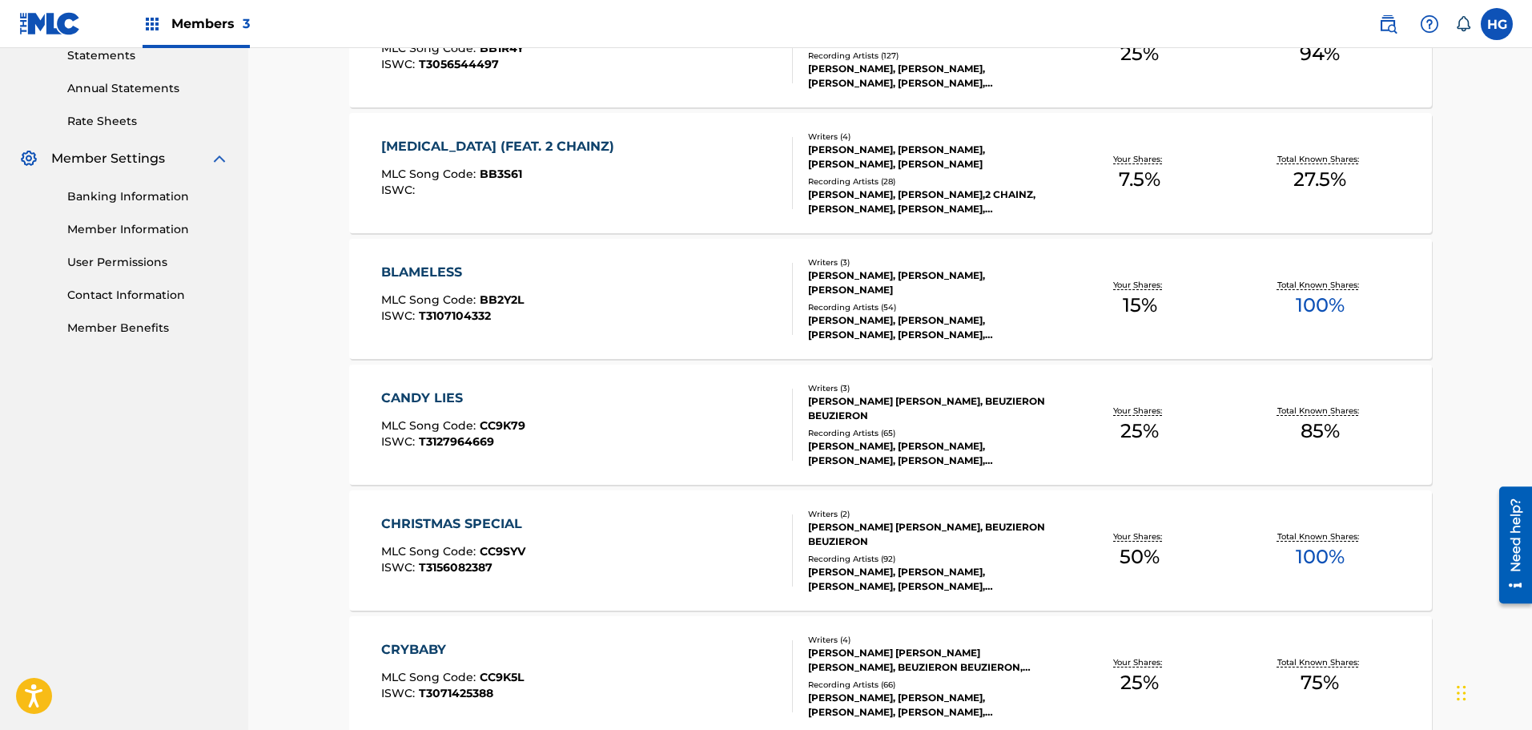
click at [433, 392] on div "CANDY LIES" at bounding box center [453, 398] width 144 height 19
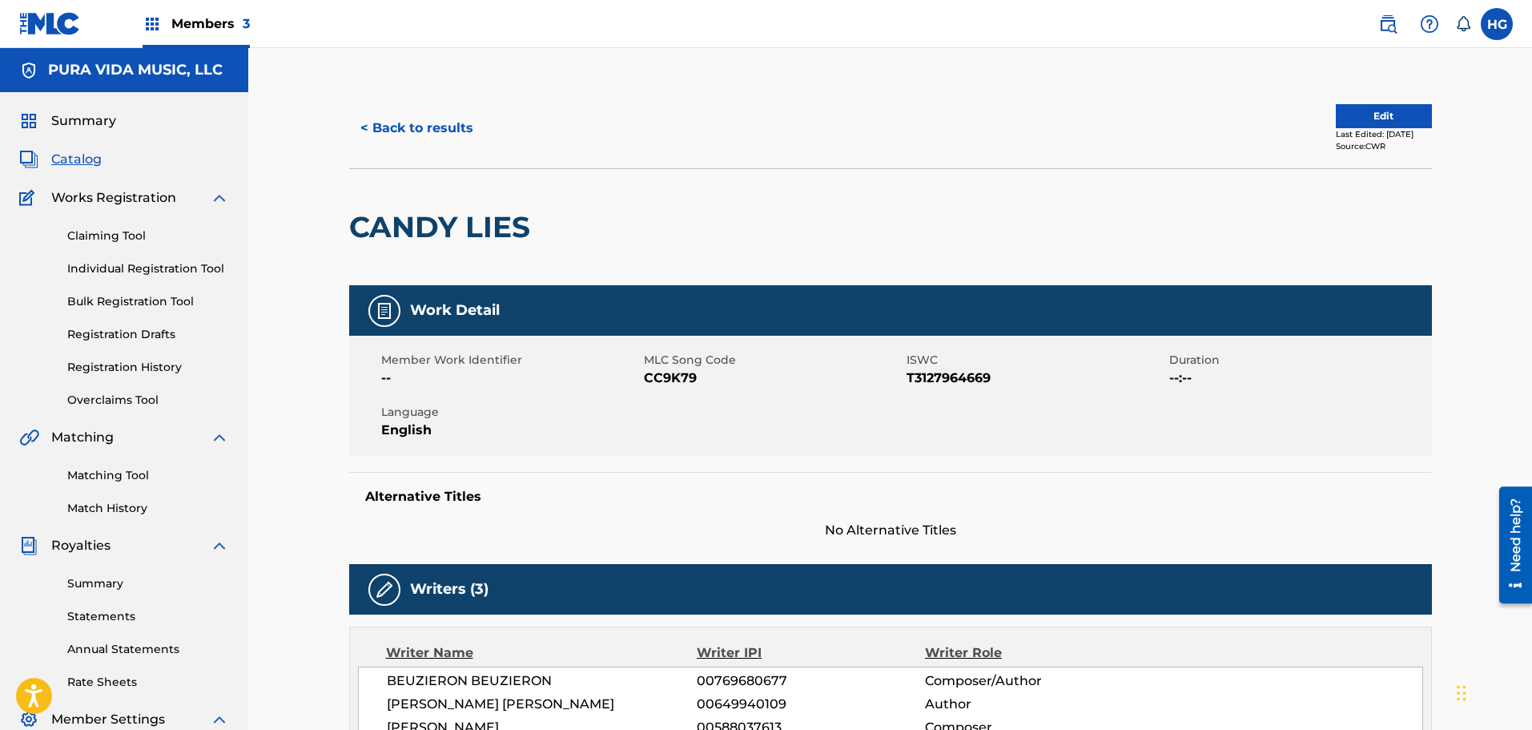
scroll to position [320, 0]
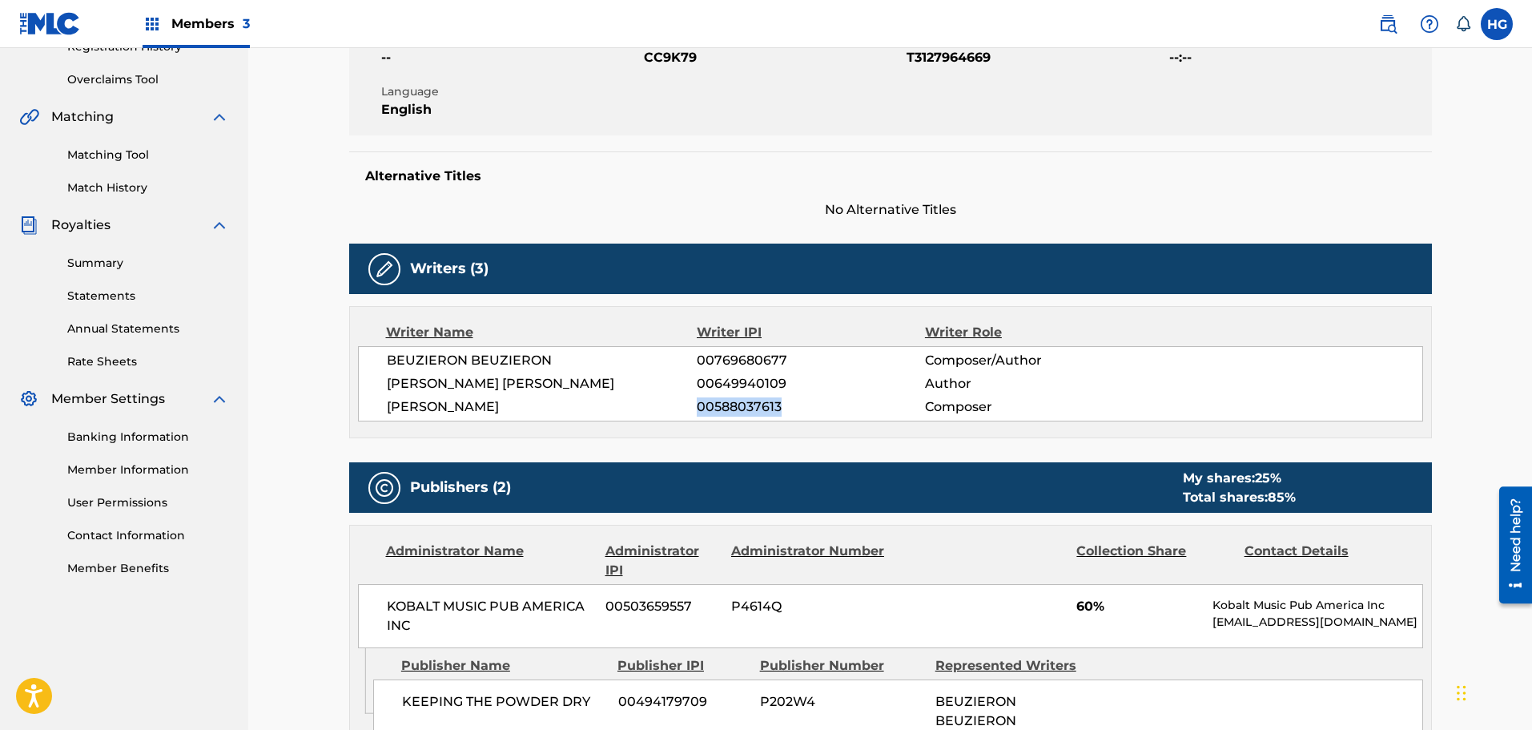
drag, startPoint x: 783, startPoint y: 401, endPoint x: 689, endPoint y: 400, distance: 94.5
click at [689, 400] on div "[PERSON_NAME] 00588037613 Composer" at bounding box center [905, 406] width 1036 height 19
drag, startPoint x: 735, startPoint y: 547, endPoint x: 787, endPoint y: 420, distance: 137.9
click at [731, 529] on div "Administrator Name Administrator IPI Administrator Number Collection Share Cont…" at bounding box center [890, 587] width 1081 height 123
drag, startPoint x: 790, startPoint y: 412, endPoint x: 683, endPoint y: 411, distance: 107.3
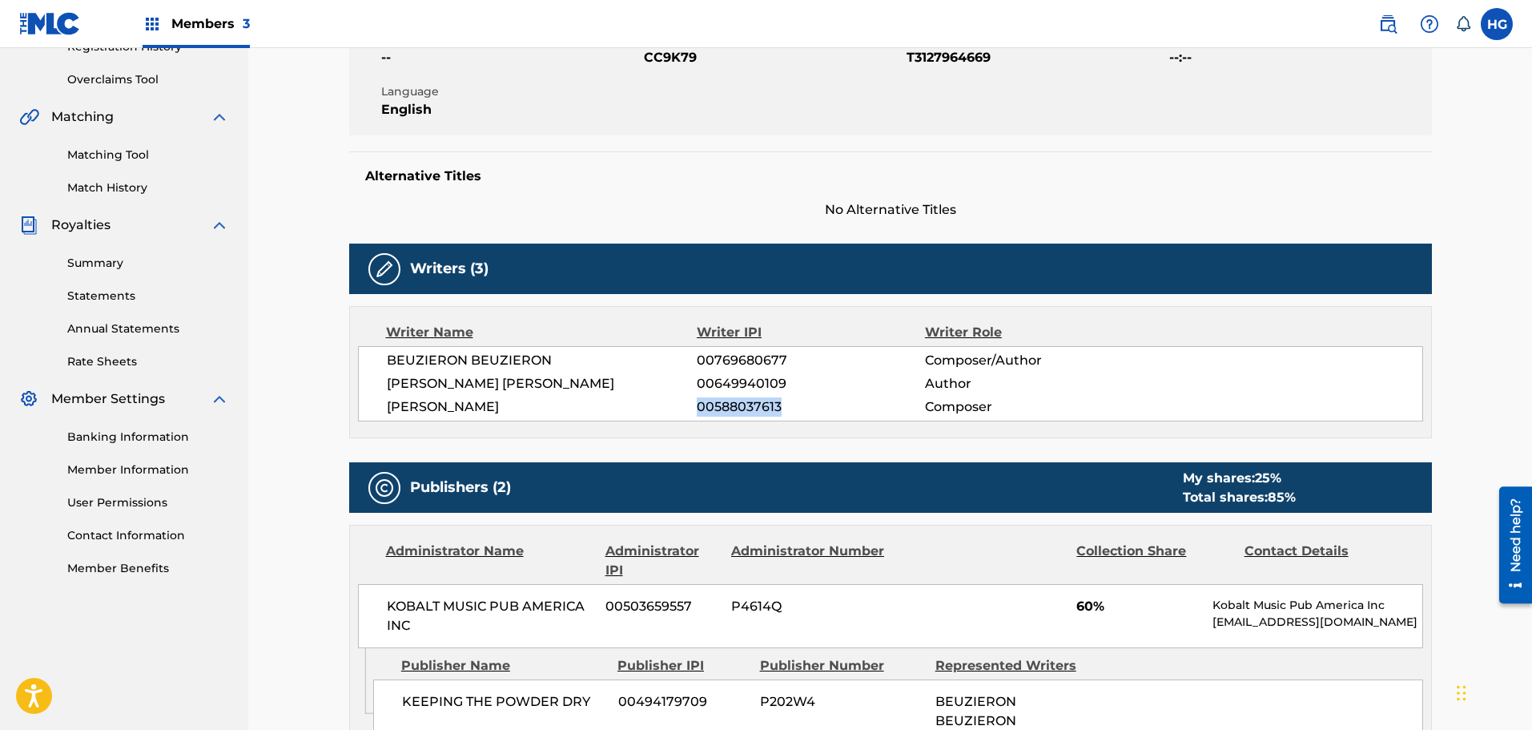
click at [683, 411] on div "[PERSON_NAME] 00588037613 Composer" at bounding box center [905, 406] width 1036 height 19
copy div "00588037613"
click at [795, 402] on span "00588037613" at bounding box center [811, 406] width 228 height 19
drag, startPoint x: 796, startPoint y: 406, endPoint x: 690, endPoint y: 405, distance: 106.6
click at [690, 405] on div "[PERSON_NAME] 00588037613 Composer" at bounding box center [905, 406] width 1036 height 19
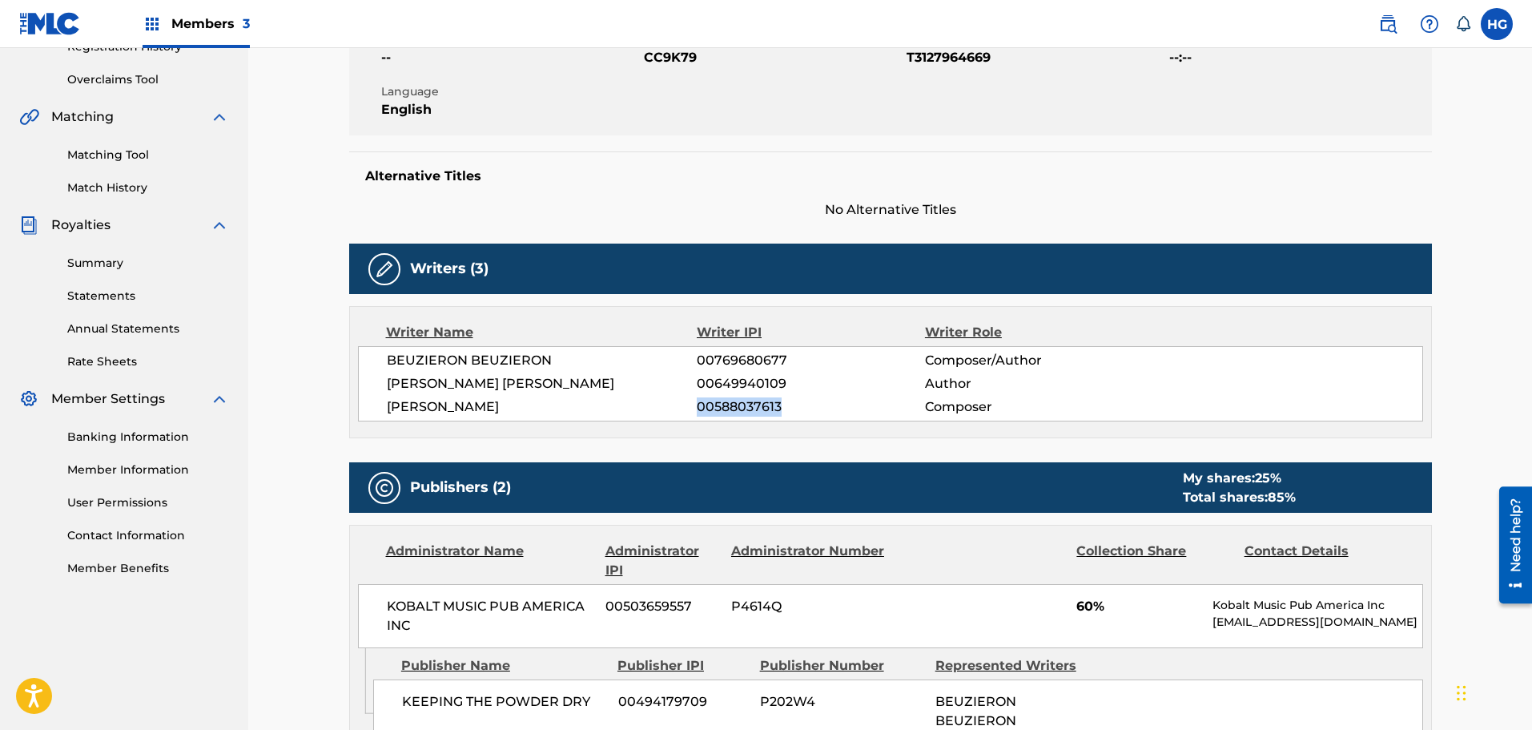
copy div "00588037613"
drag, startPoint x: 786, startPoint y: 377, endPoint x: 691, endPoint y: 374, distance: 94.6
click at [691, 374] on div "[PERSON_NAME] [PERSON_NAME] 00649940109 Author" at bounding box center [905, 383] width 1036 height 19
copy div "00649940109"
drag, startPoint x: 756, startPoint y: 360, endPoint x: 795, endPoint y: 363, distance: 39.3
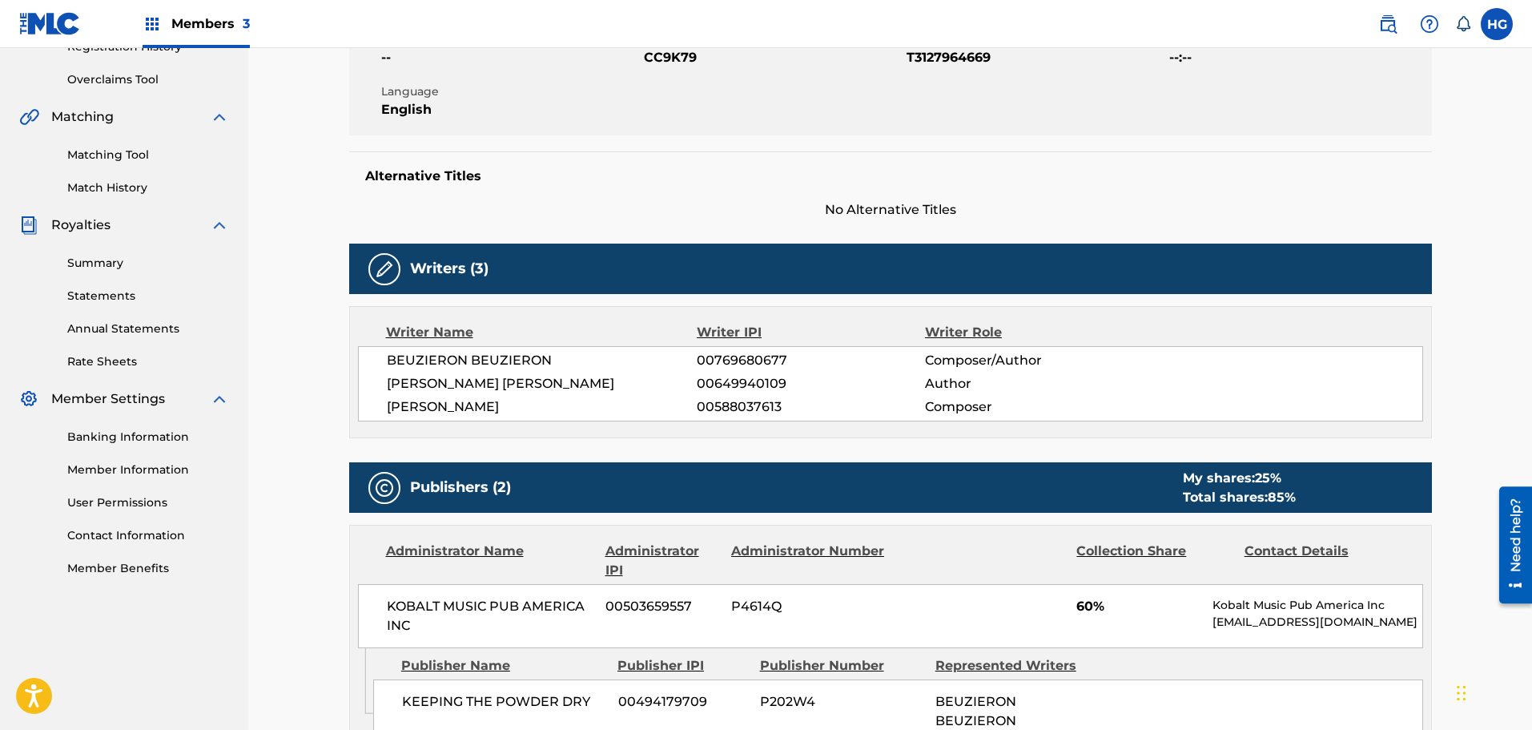
click at [756, 360] on span "00769680677" at bounding box center [811, 360] width 228 height 19
drag, startPoint x: 783, startPoint y: 360, endPoint x: 677, endPoint y: 353, distance: 105.9
click at [677, 353] on div "BEUZIERON BEUZIERON 00769680677 Composer/Author" at bounding box center [905, 360] width 1036 height 19
copy div "00769680677"
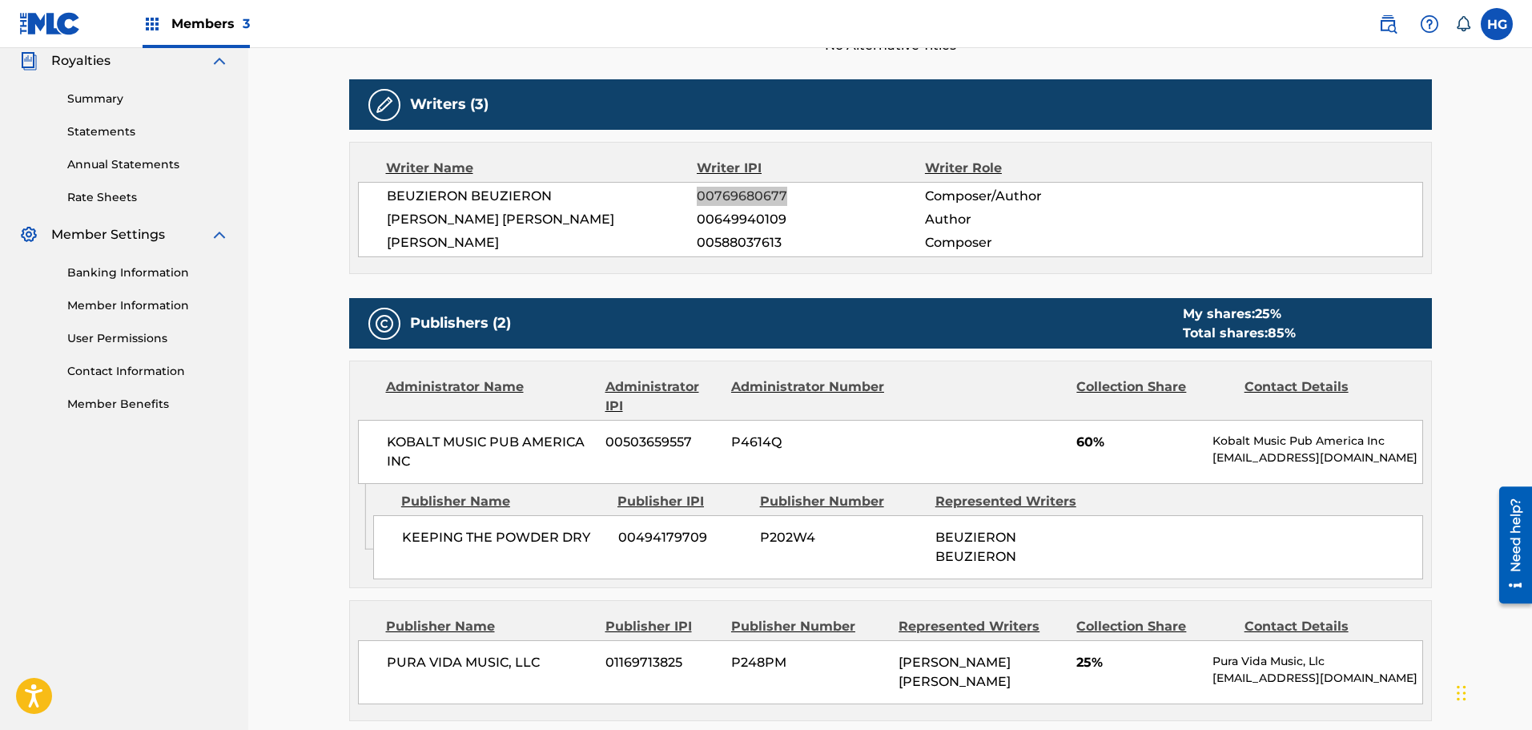
scroll to position [481, 0]
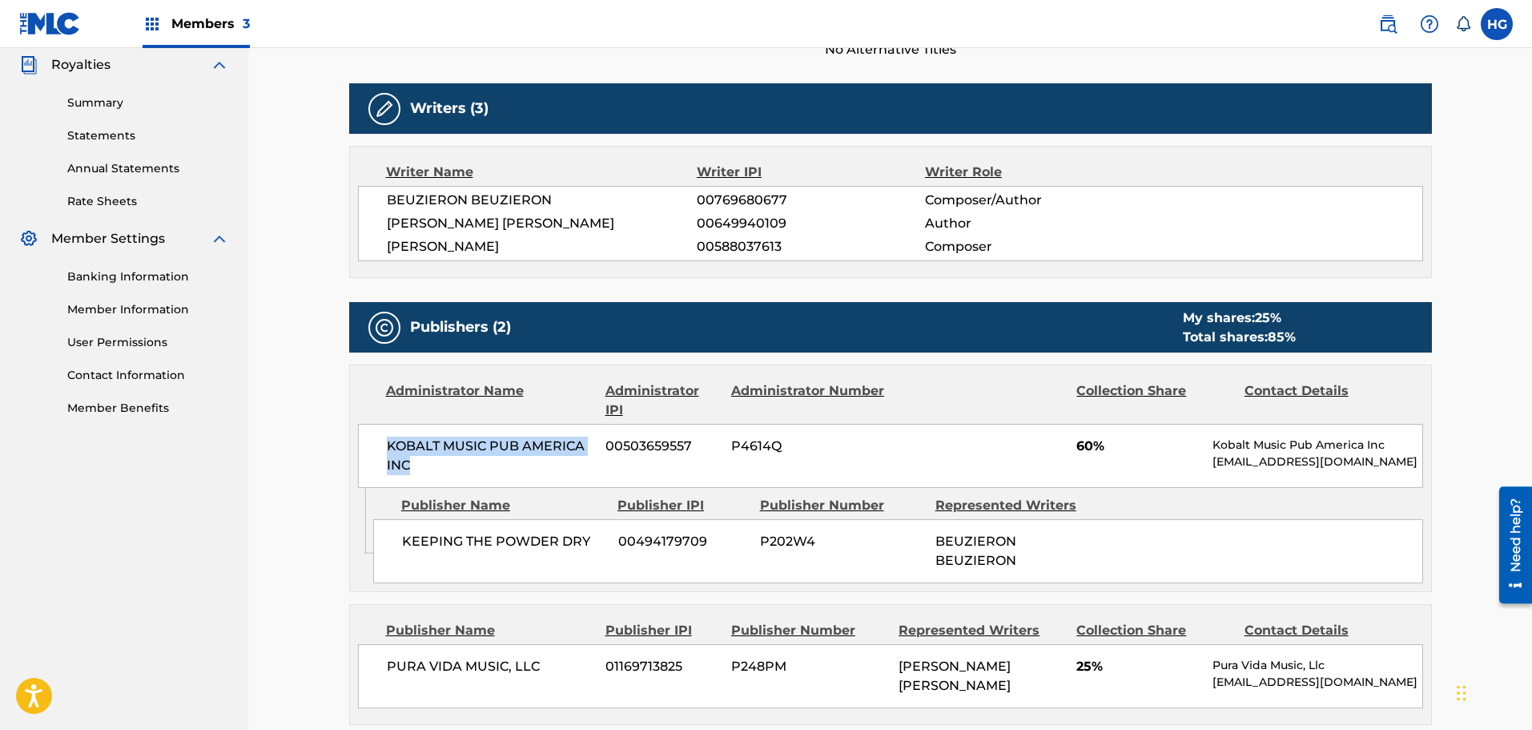
drag, startPoint x: 428, startPoint y: 469, endPoint x: 365, endPoint y: 447, distance: 66.4
click at [365, 447] on div "KOBALT MUSIC PUB AMERICA INC 00503659557 P4614Q 60% Kobalt Music Pub America In…" at bounding box center [890, 456] width 1065 height 64
copy span "KOBALT MUSIC PUB AMERICA INC"
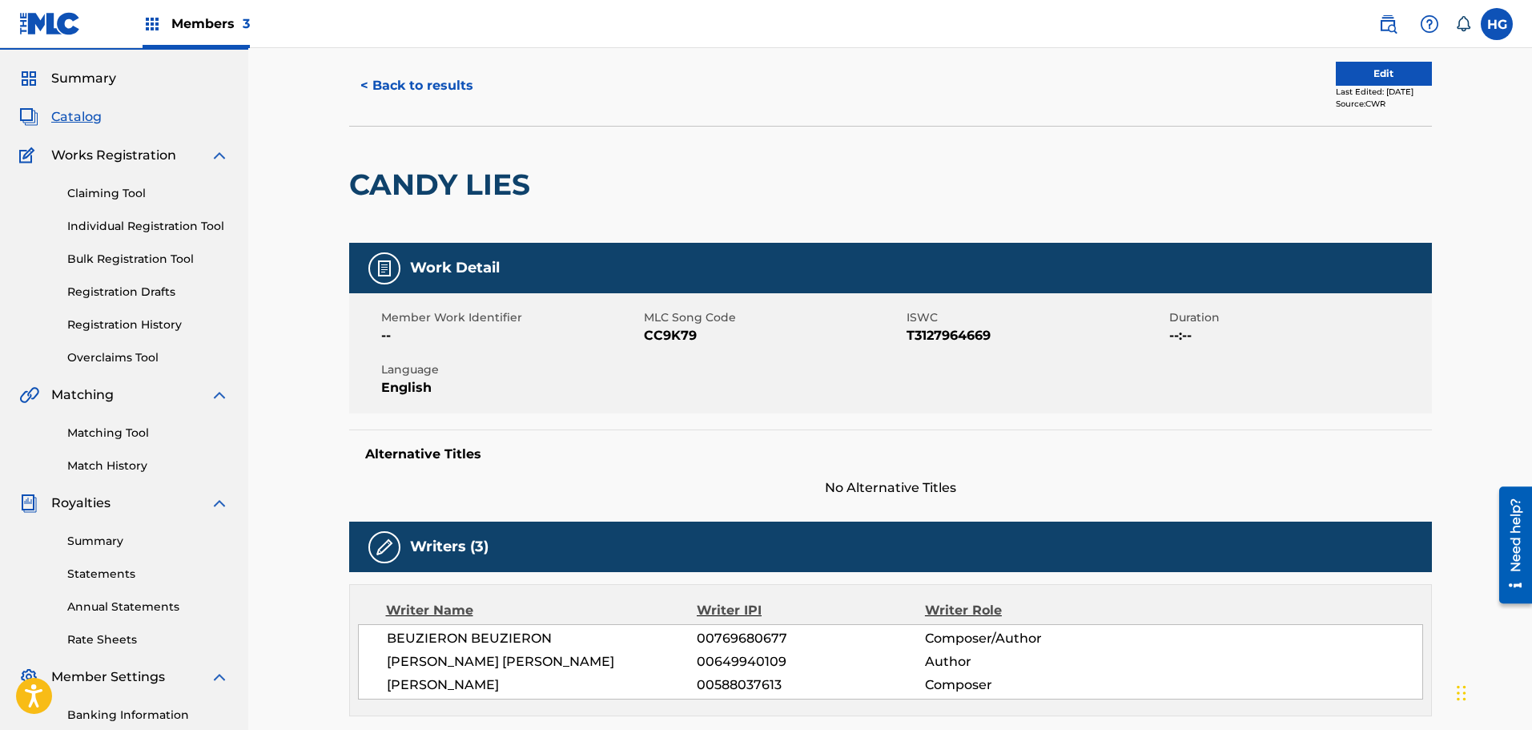
scroll to position [0, 0]
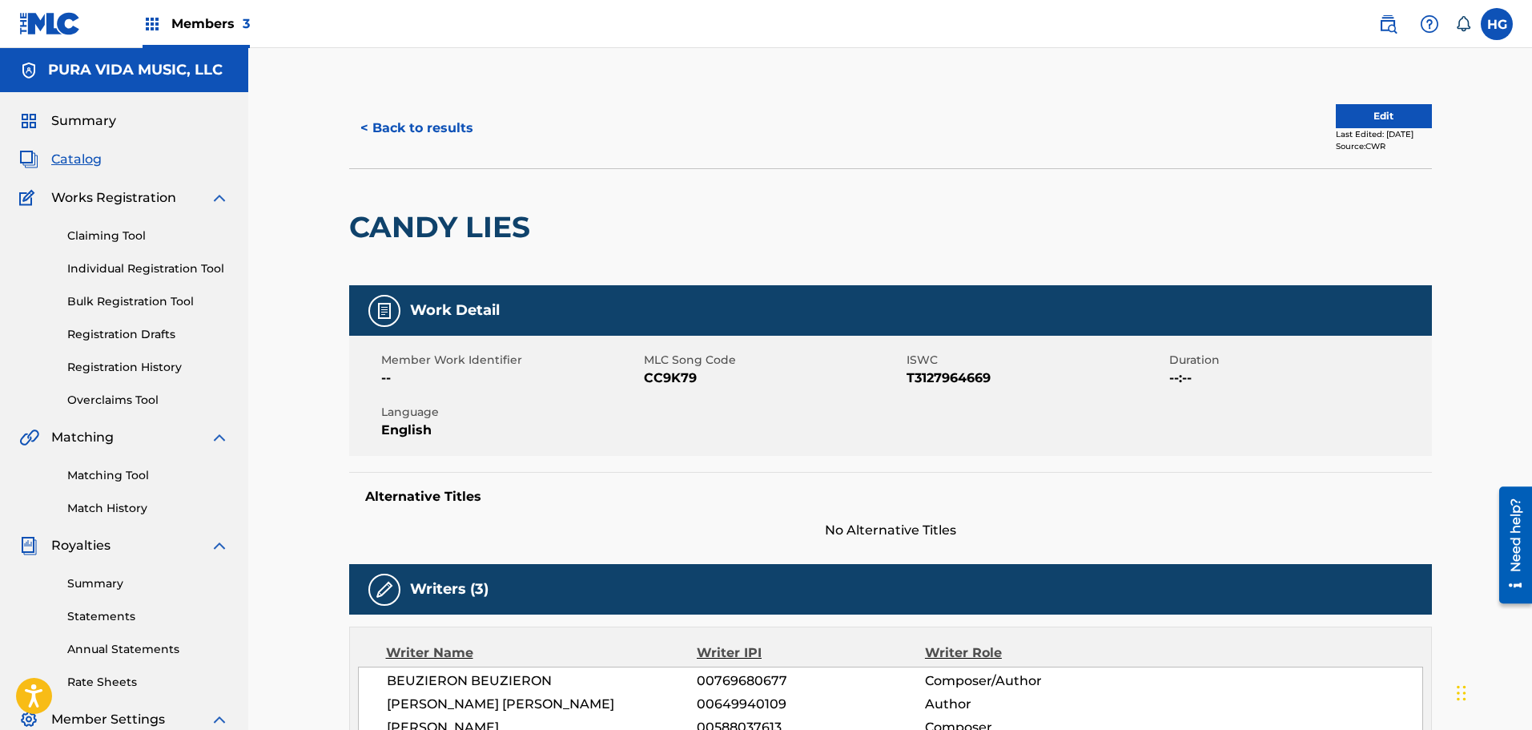
click at [374, 130] on button "< Back to results" at bounding box center [416, 128] width 135 height 40
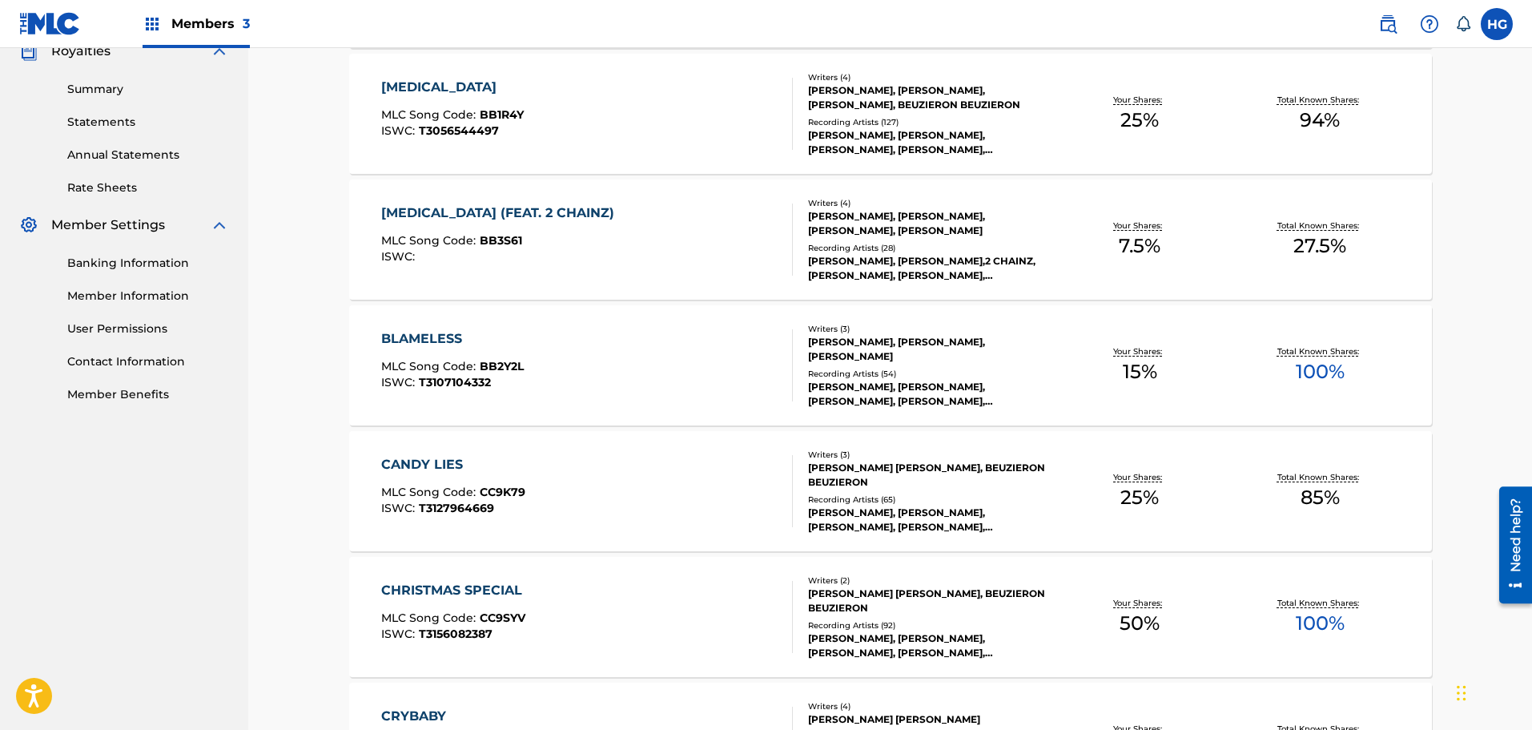
scroll to position [721, 0]
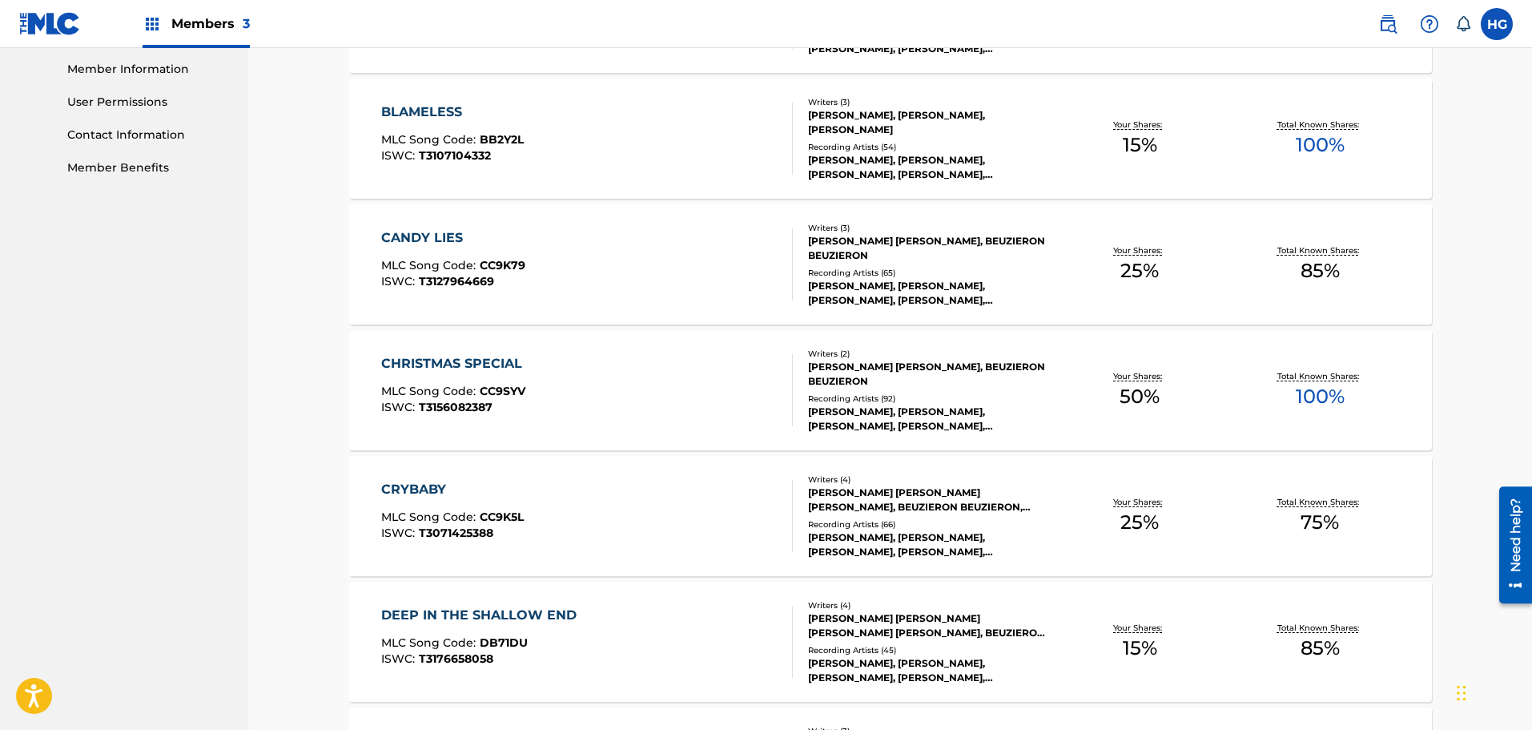
click at [634, 379] on div "CHRISTMAS SPECIAL MLC Song Code : CC9SYV ISWC : T3156082387" at bounding box center [587, 390] width 412 height 72
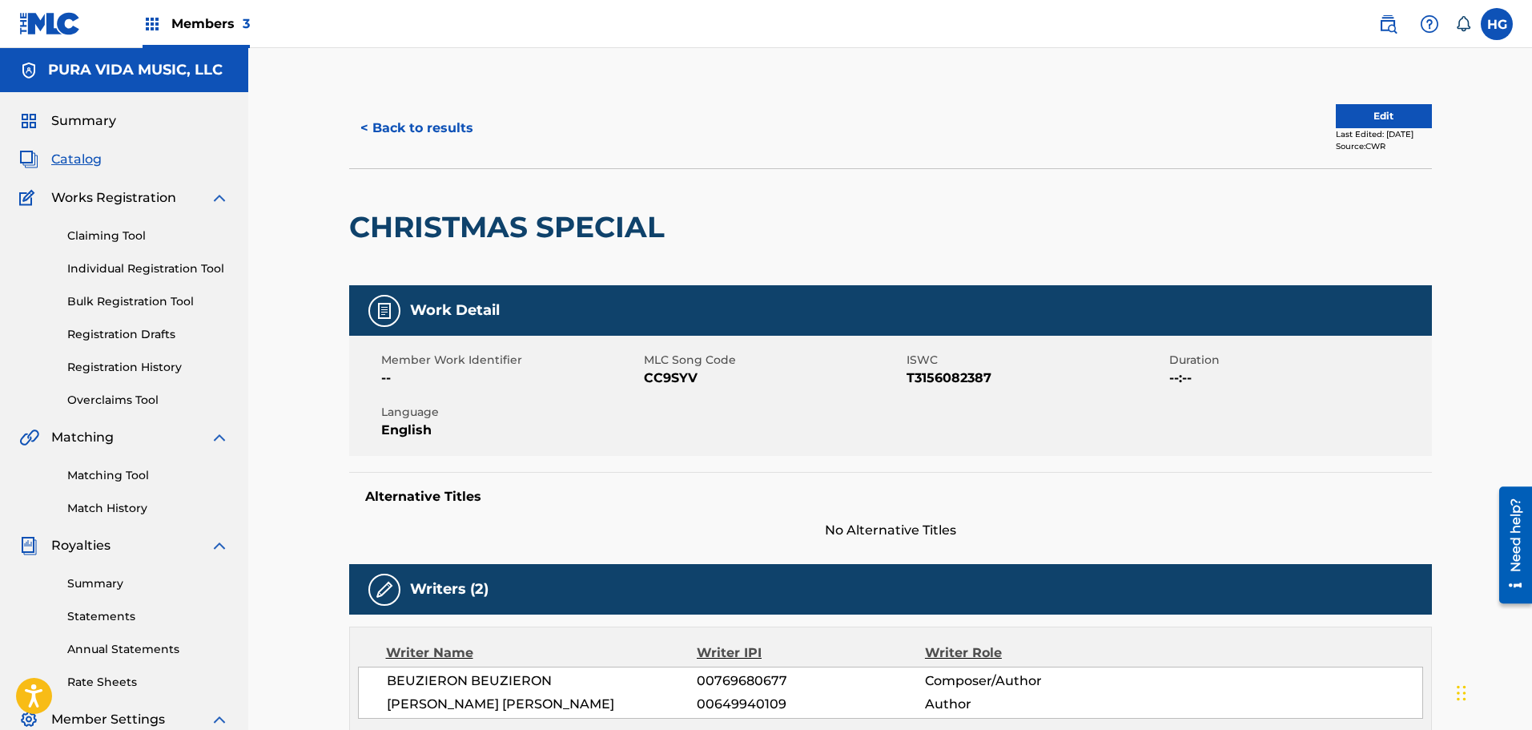
click at [361, 123] on button "< Back to results" at bounding box center [416, 128] width 135 height 40
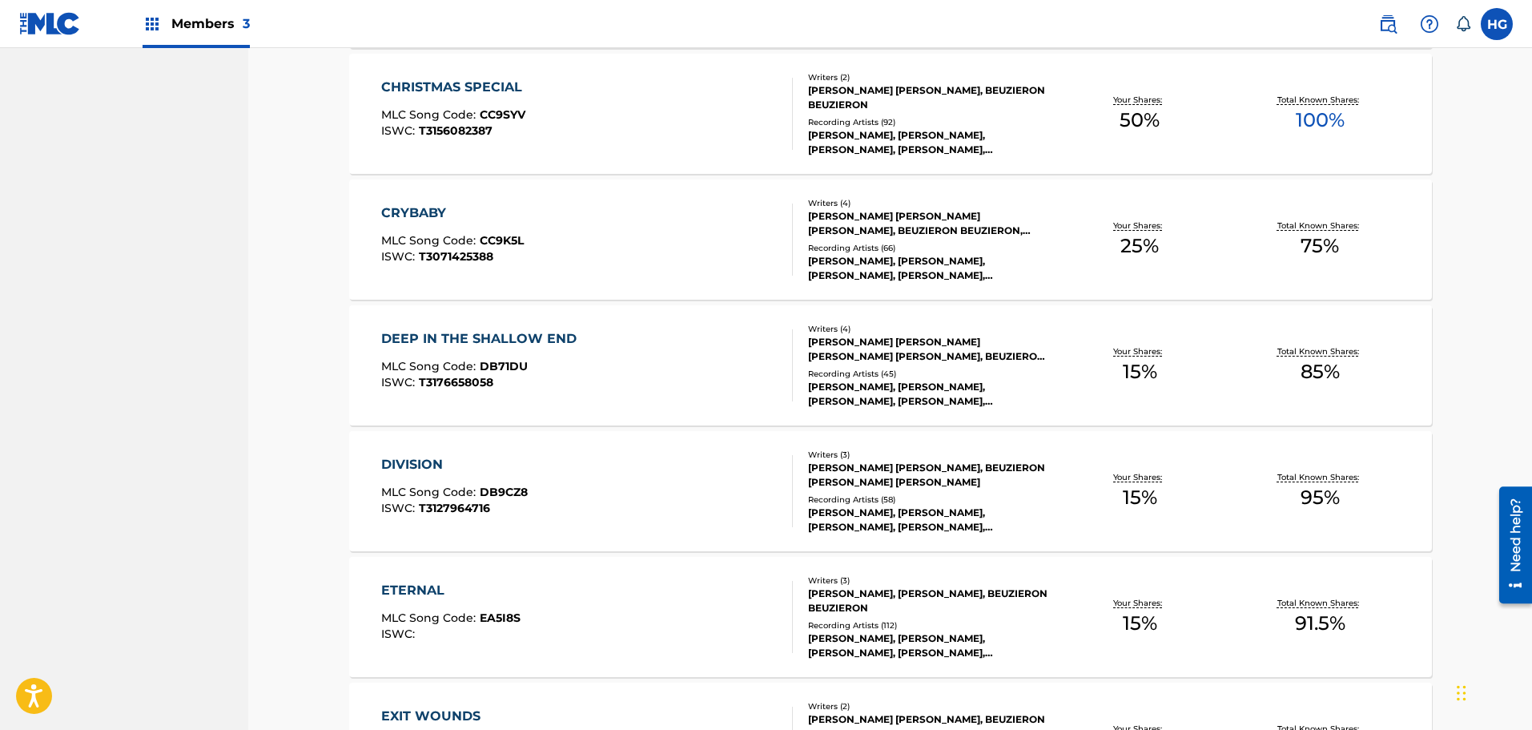
scroll to position [961, 0]
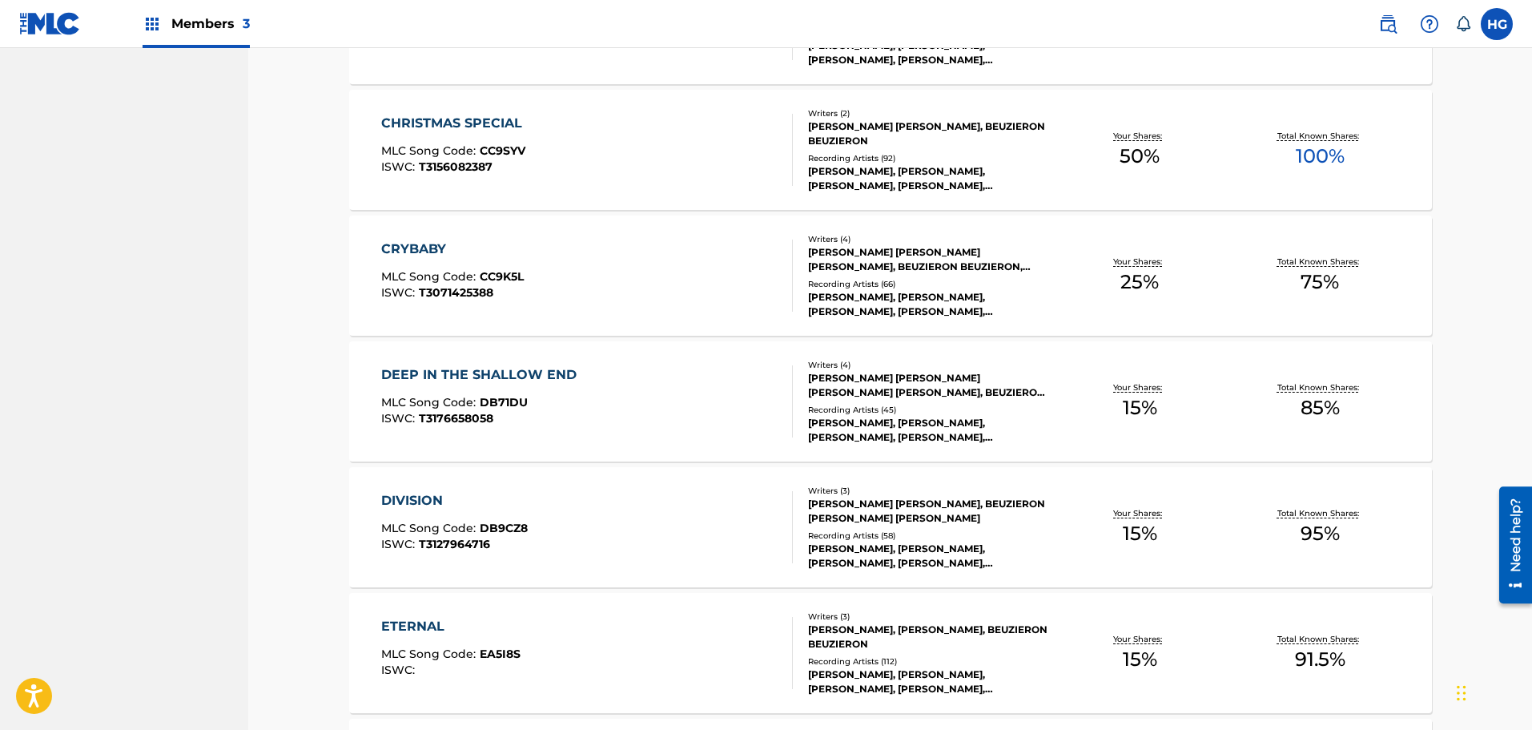
click at [658, 278] on div "CRYBABY MLC Song Code : CC9K5L ISWC : T3071425388" at bounding box center [587, 276] width 412 height 72
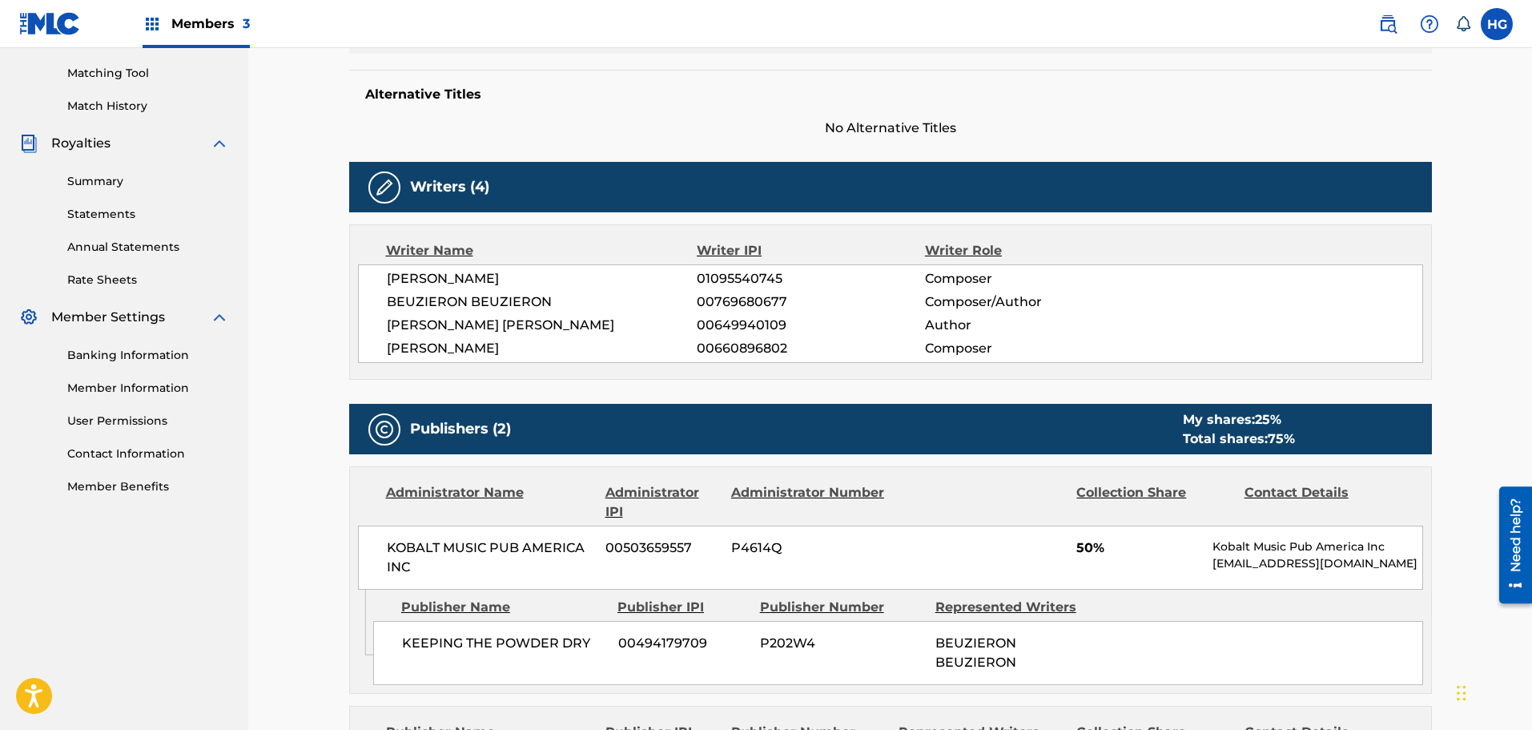
scroll to position [401, 0]
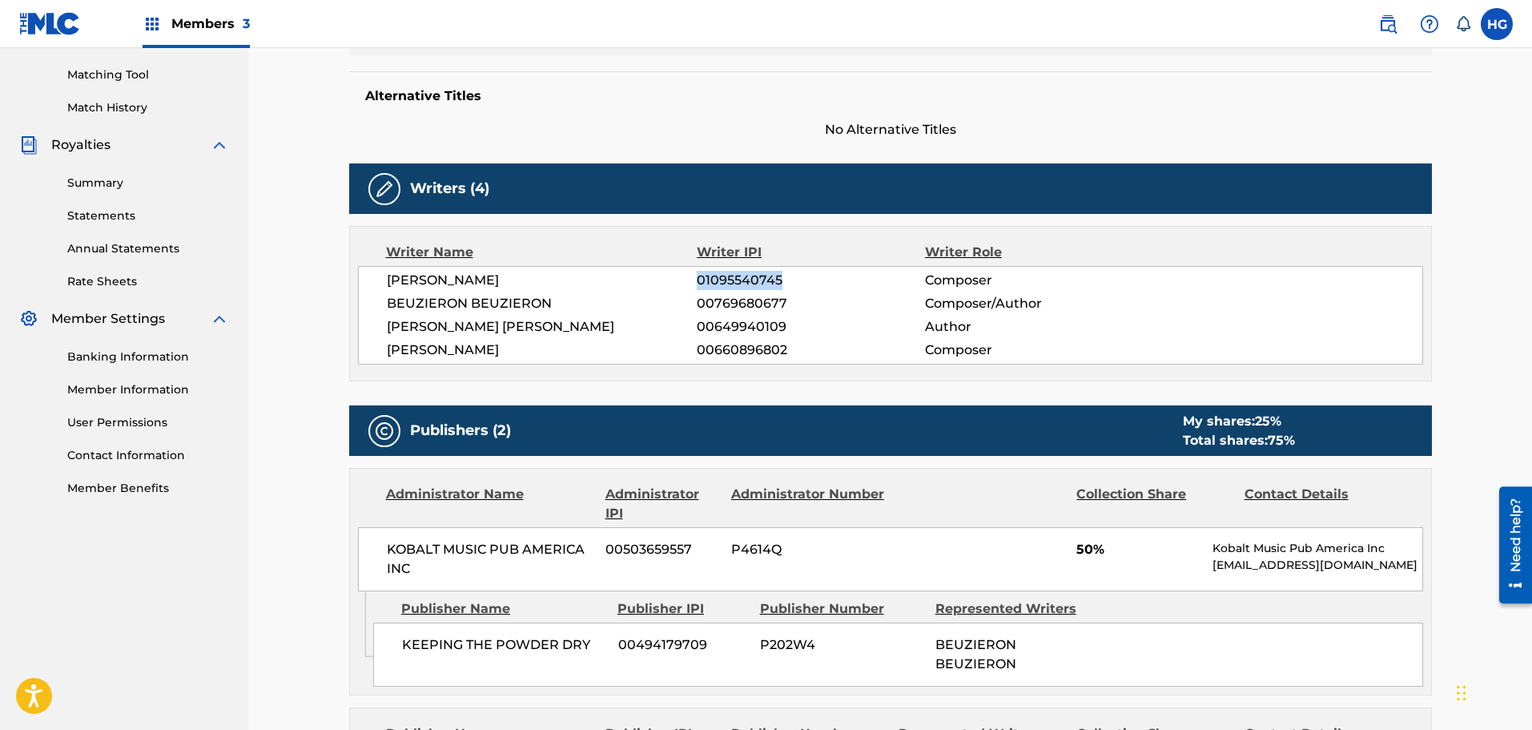
drag, startPoint x: 789, startPoint y: 279, endPoint x: 715, endPoint y: 284, distance: 74.7
click at [689, 274] on div "[PERSON_NAME] 01095540745 Composer" at bounding box center [905, 280] width 1036 height 19
drag, startPoint x: 793, startPoint y: 347, endPoint x: 804, endPoint y: 349, distance: 11.5
click at [664, 352] on div "[PERSON_NAME] 00660896802 Composer" at bounding box center [905, 349] width 1036 height 19
copy div "00660896802"
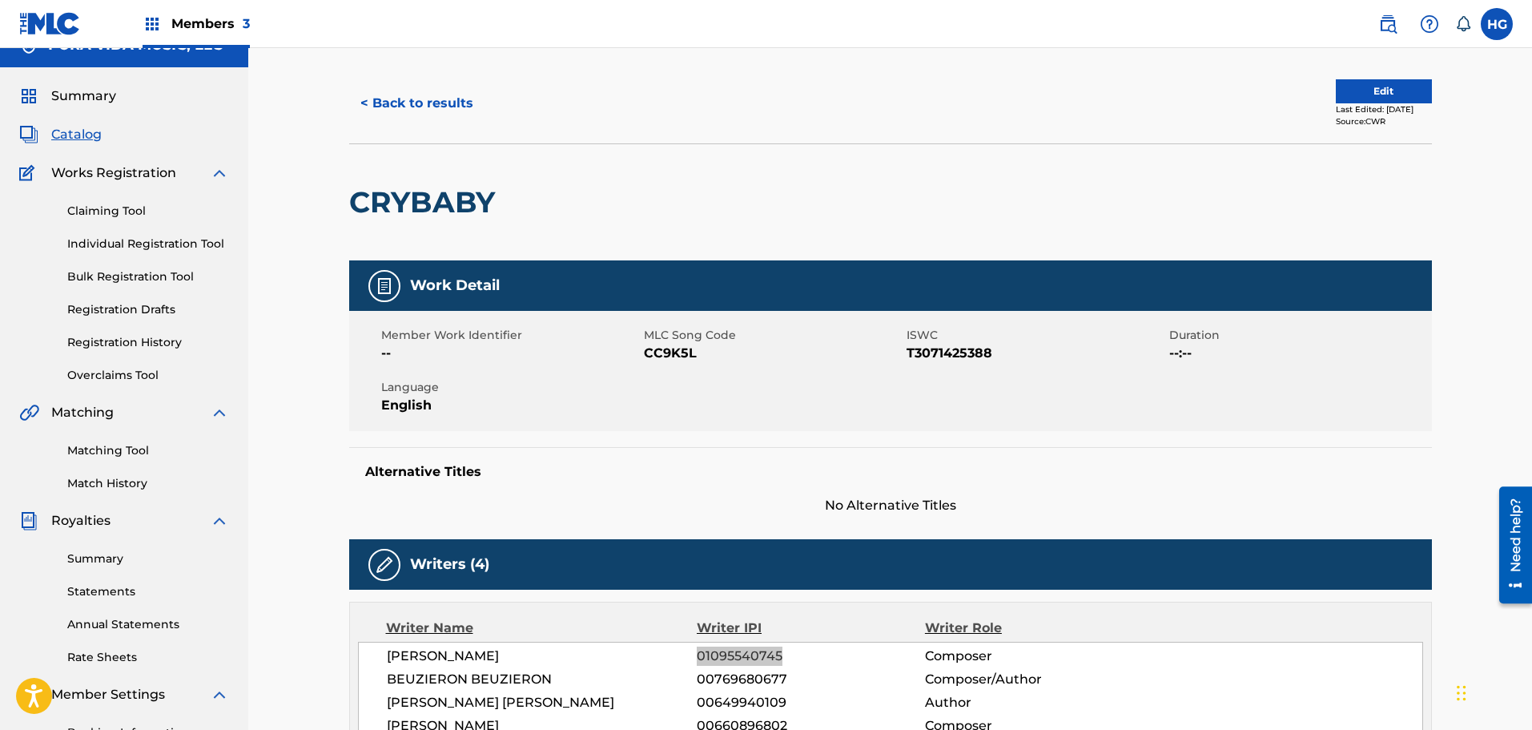
scroll to position [0, 0]
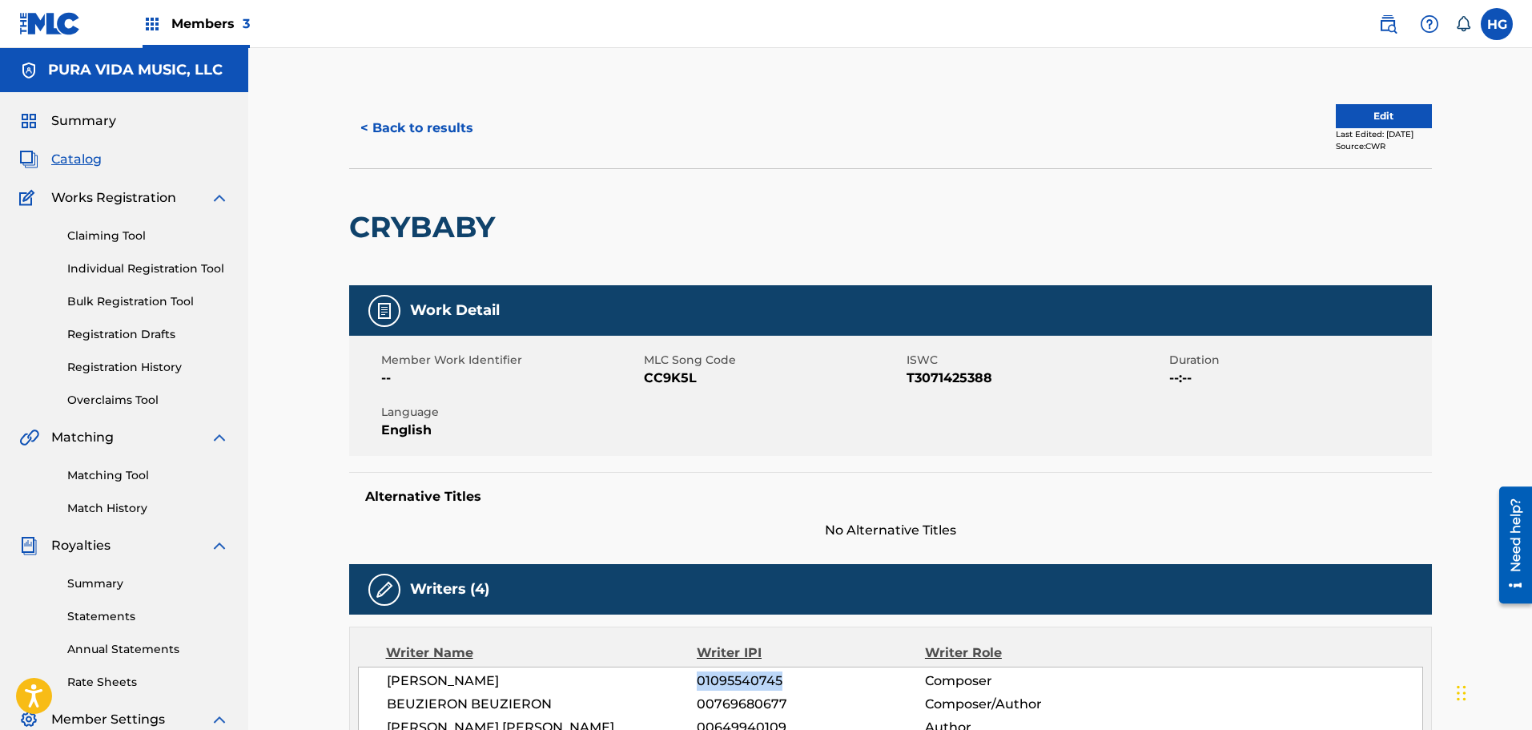
click at [355, 119] on button "< Back to results" at bounding box center [416, 128] width 135 height 40
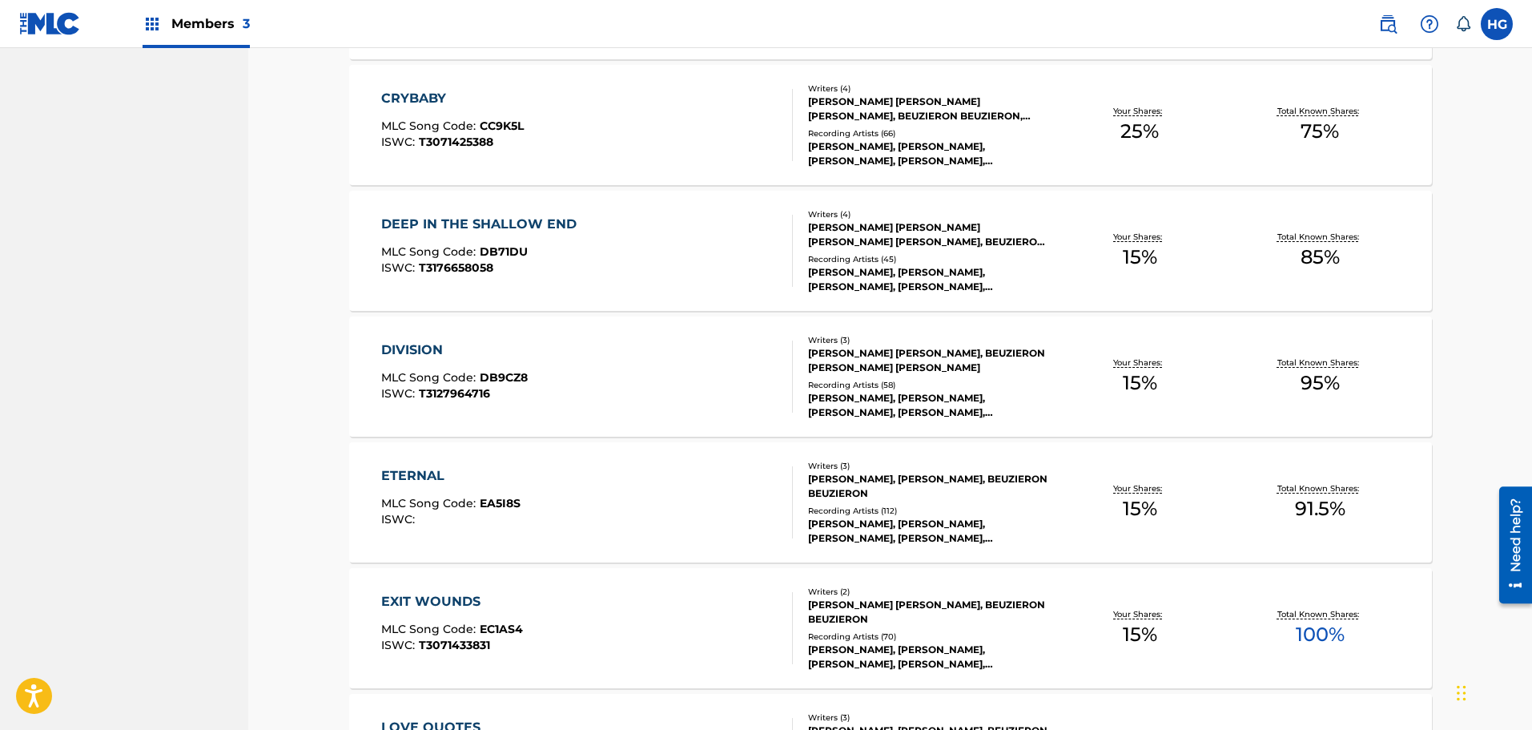
scroll to position [1122, 0]
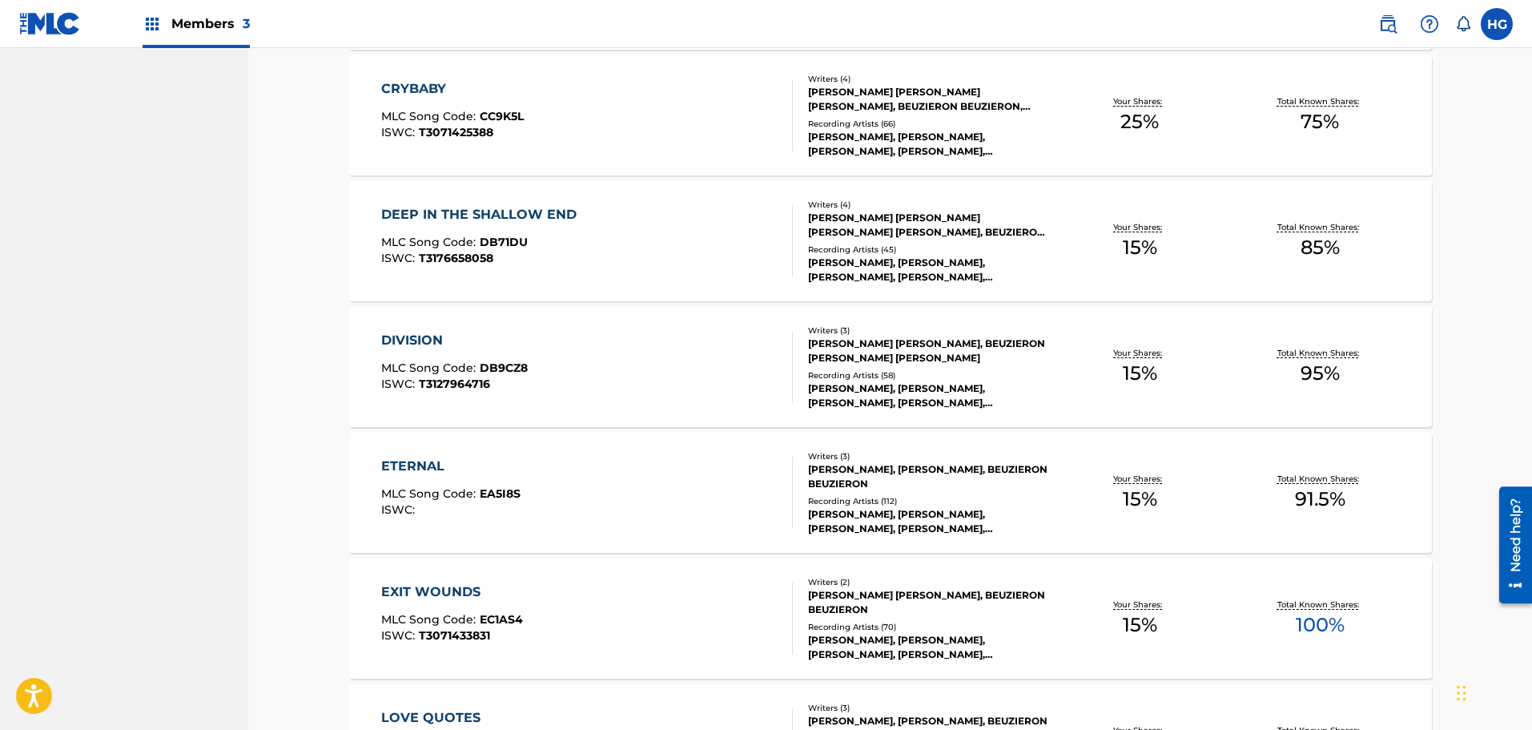
click at [452, 212] on div "DEEP IN THE SHALLOW END" at bounding box center [482, 214] width 203 height 19
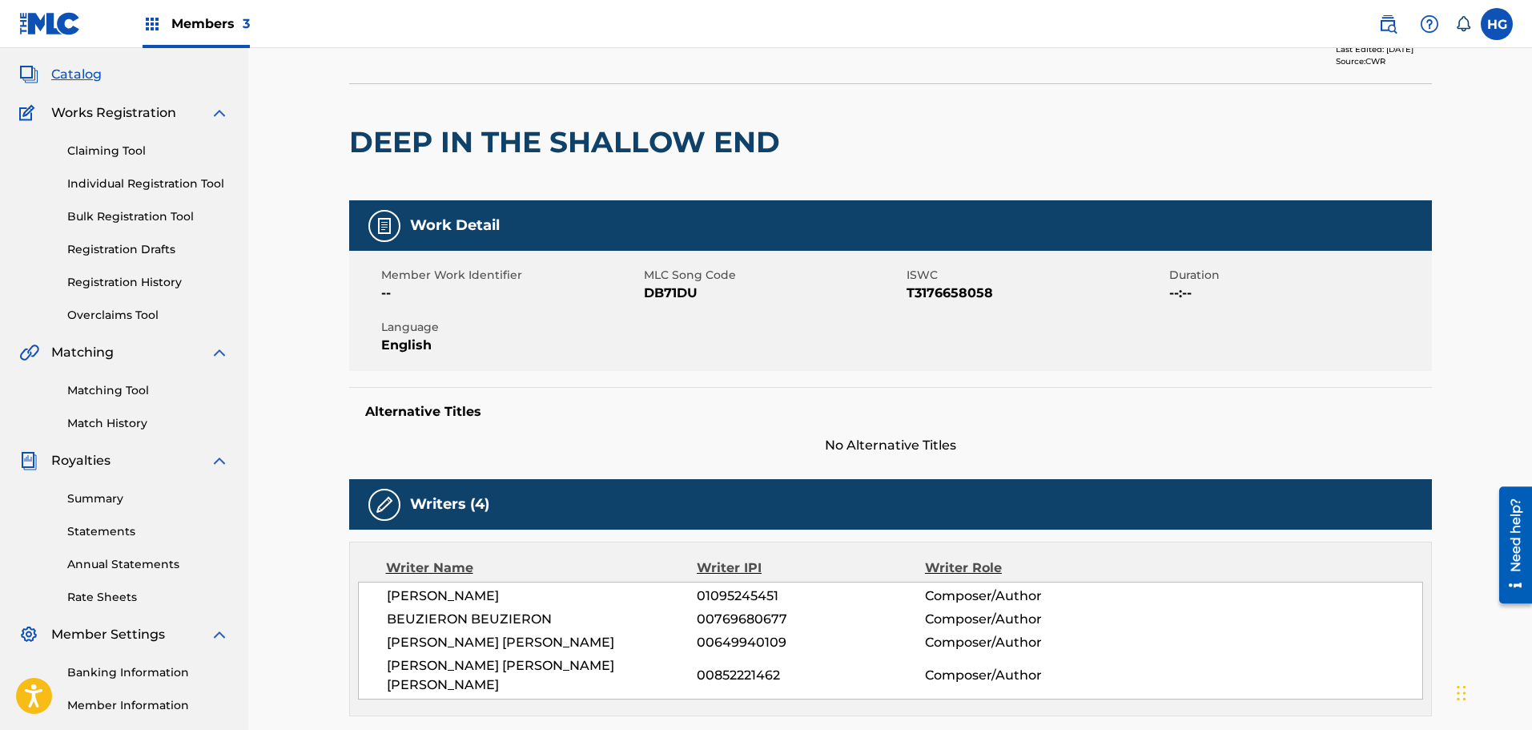
scroll to position [160, 0]
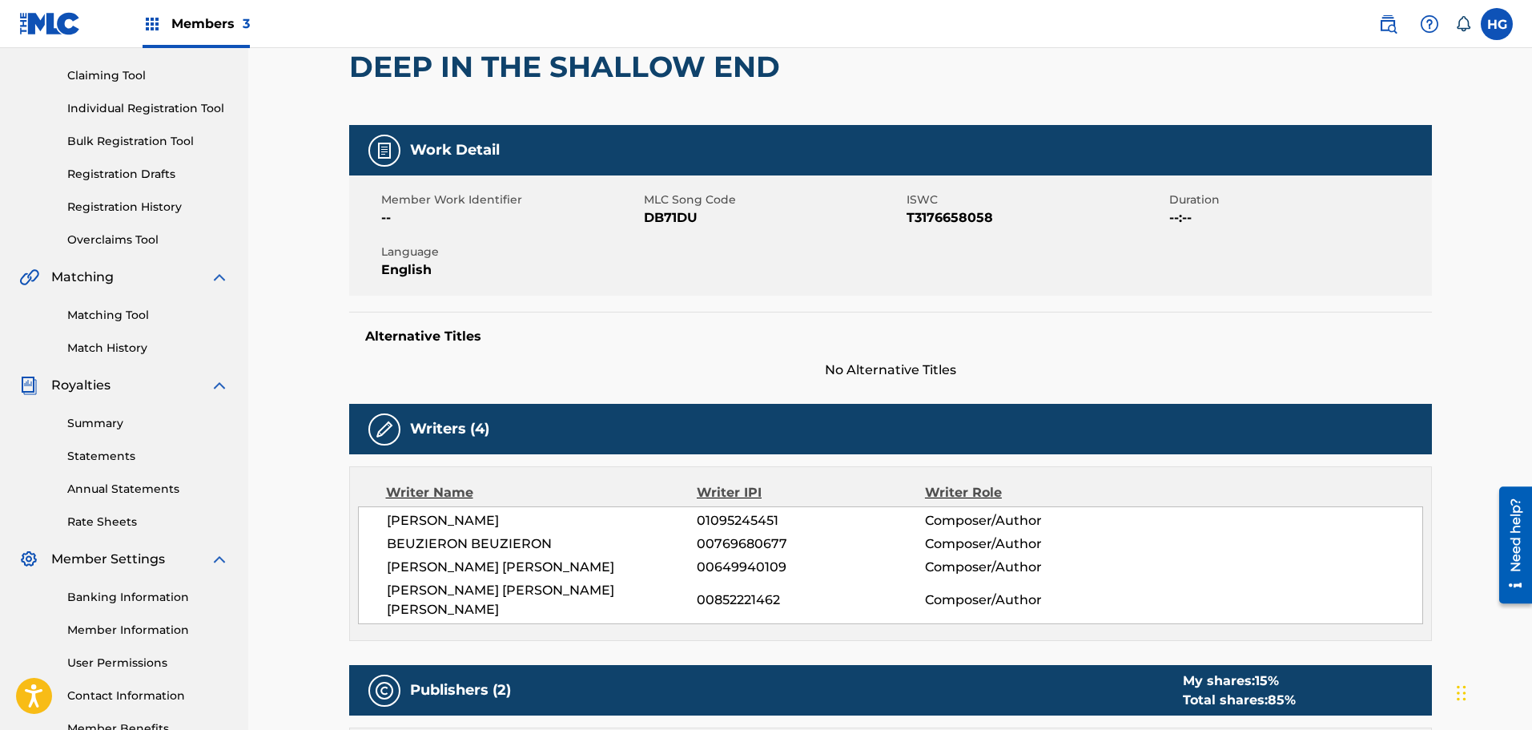
drag, startPoint x: 787, startPoint y: 520, endPoint x: 682, endPoint y: 523, distance: 105.8
click at [682, 523] on div "[PERSON_NAME] 01095245451 Composer/Author" at bounding box center [905, 520] width 1036 height 19
copy div "01095245451"
drag, startPoint x: 803, startPoint y: 588, endPoint x: 685, endPoint y: 592, distance: 117.8
click at [685, 592] on div "[PERSON_NAME] [PERSON_NAME] [PERSON_NAME] 00852221462 Composer/Author" at bounding box center [905, 600] width 1036 height 38
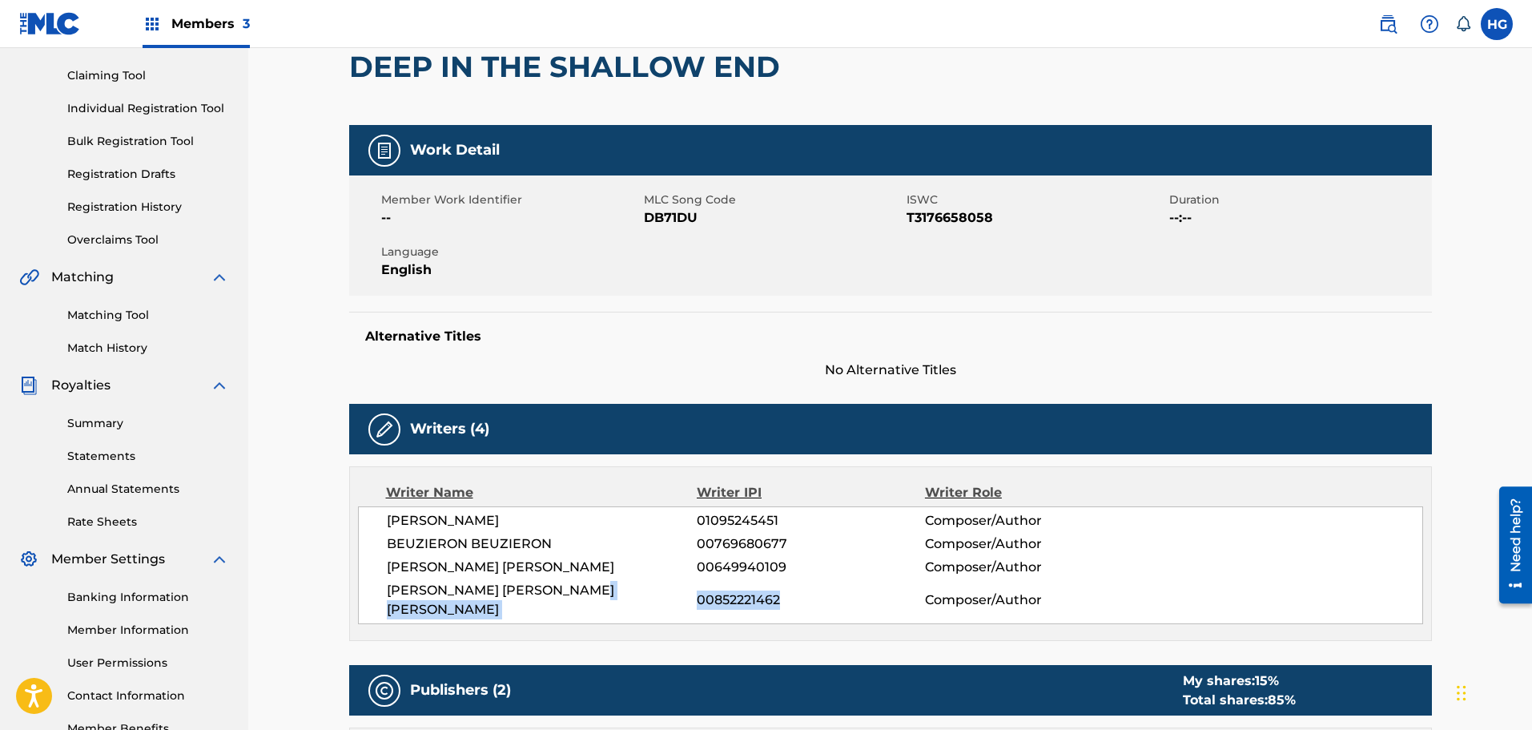
copy div "00852221462"
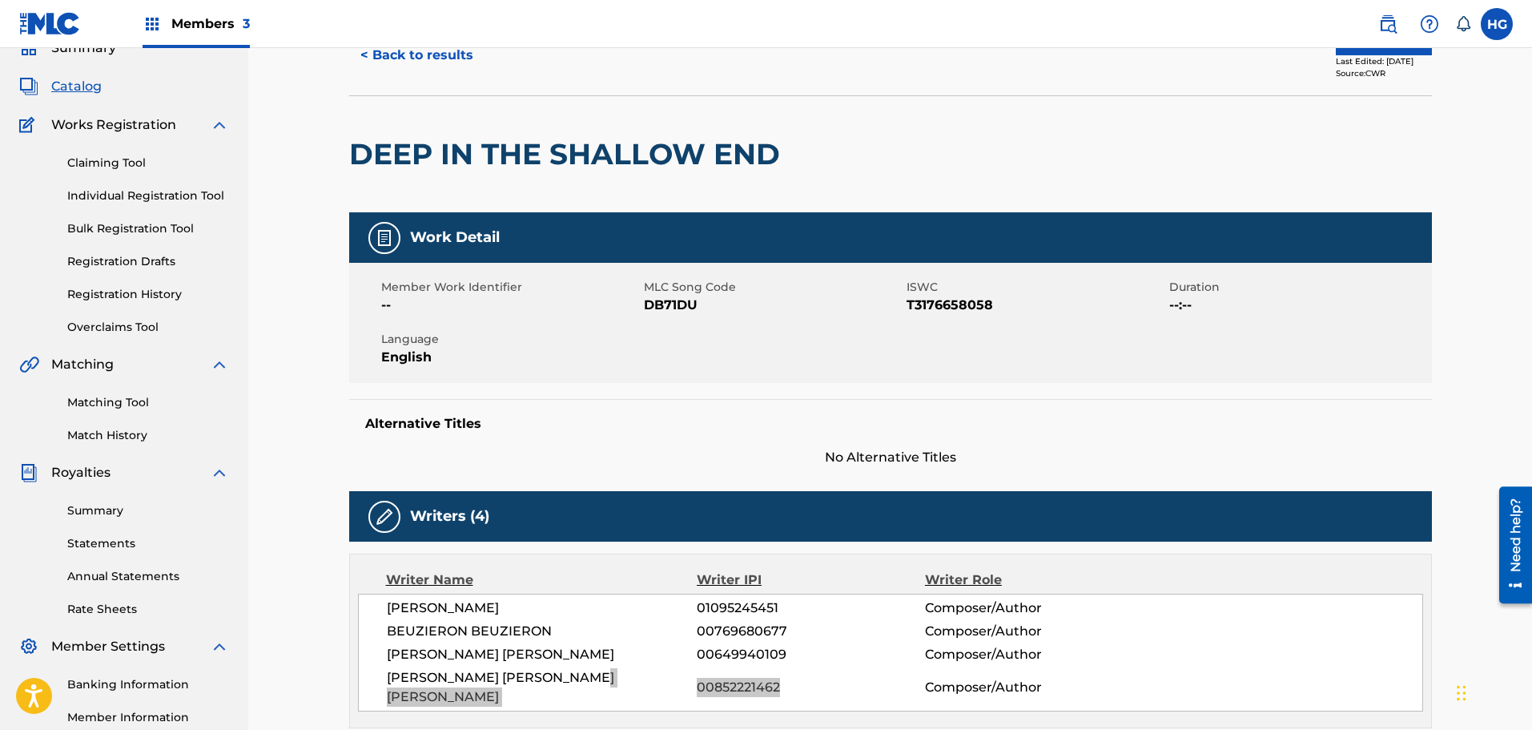
scroll to position [0, 0]
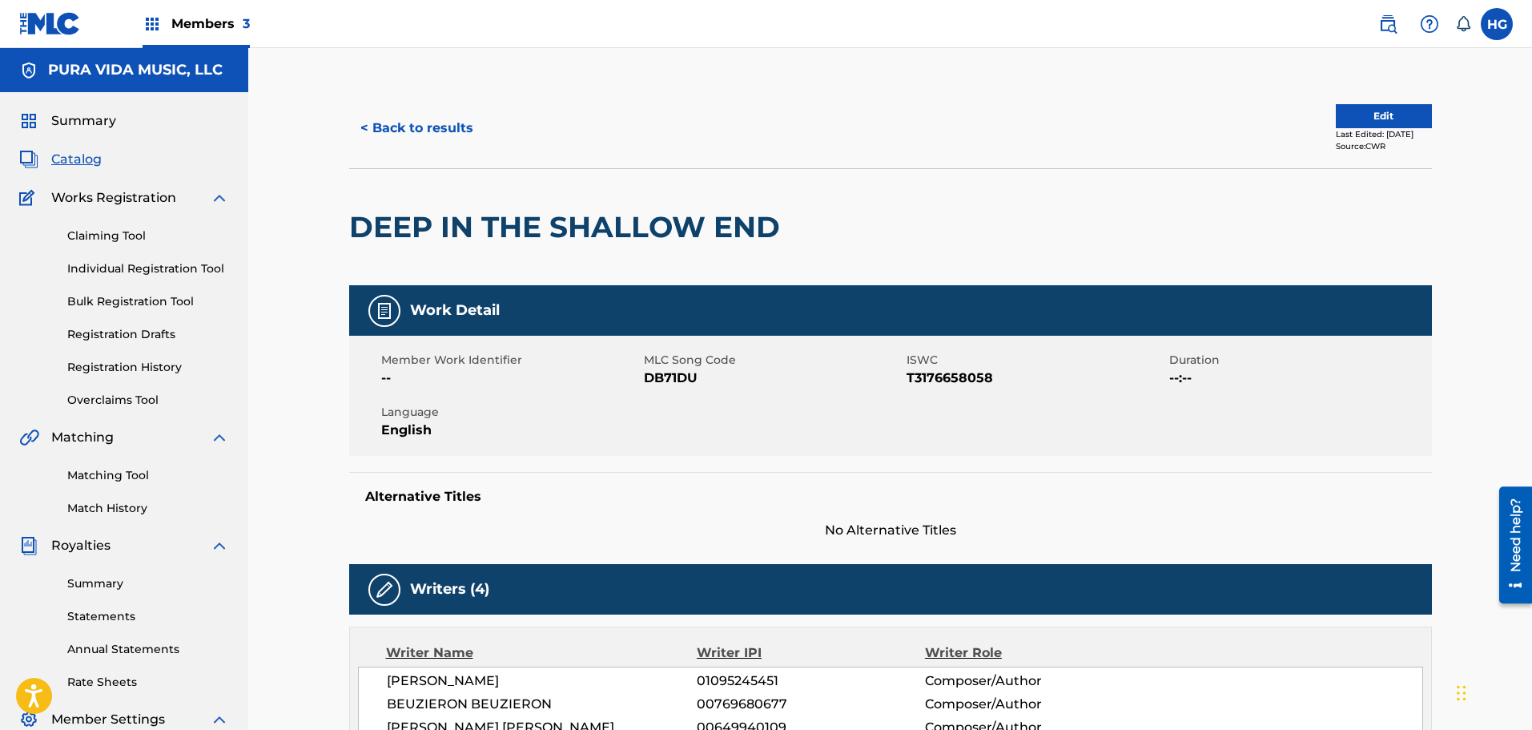
click at [382, 123] on button "< Back to results" at bounding box center [416, 128] width 135 height 40
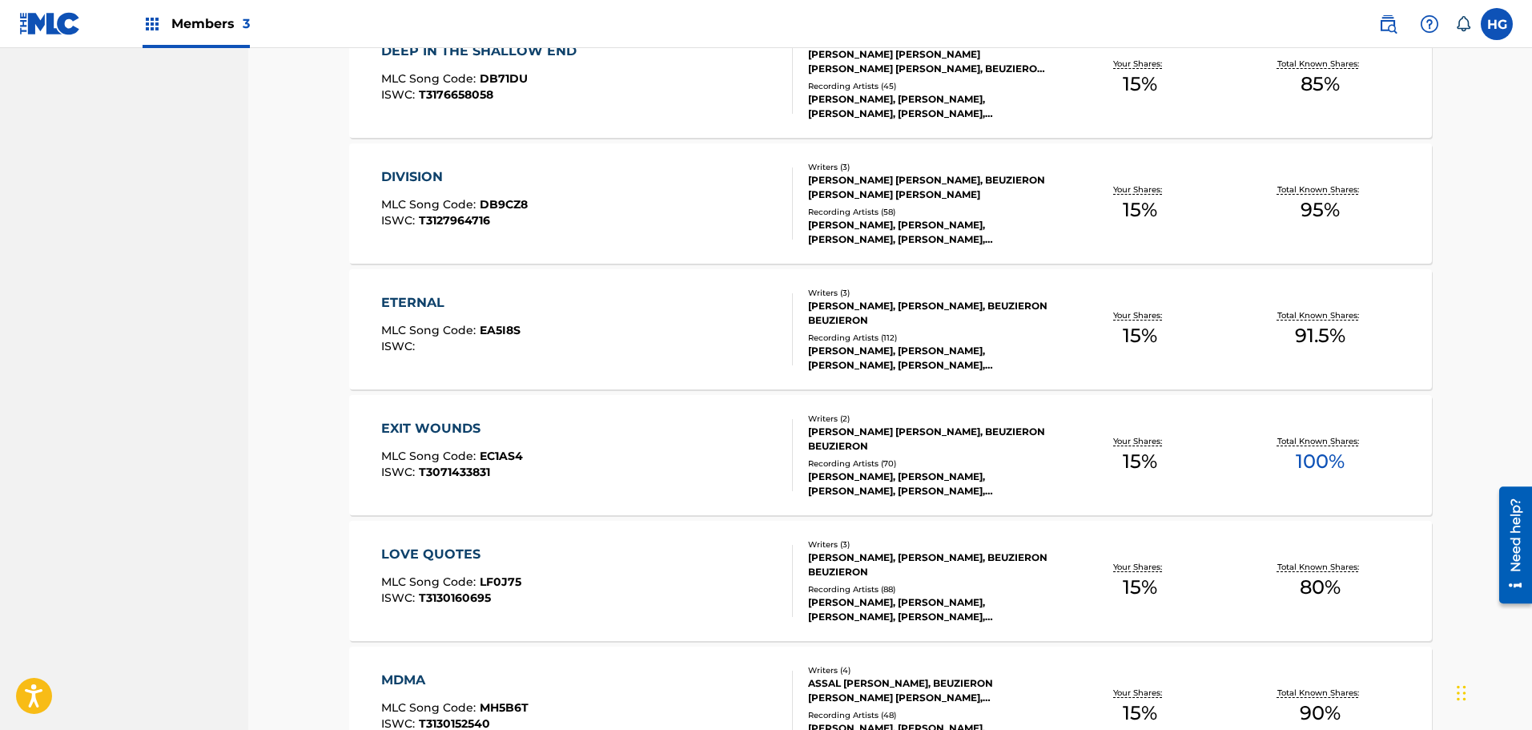
scroll to position [1202, 0]
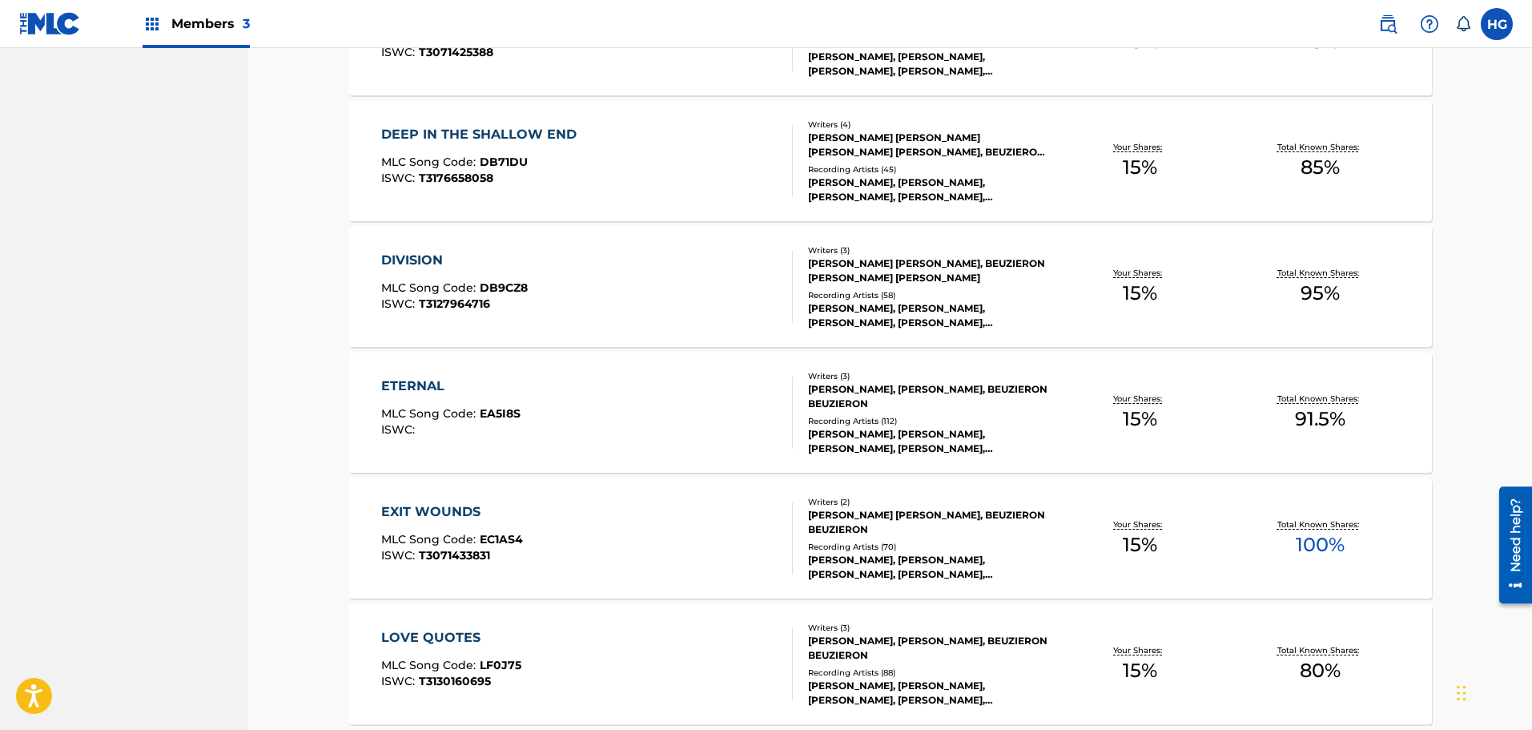
click at [407, 256] on div "DIVISION" at bounding box center [454, 260] width 147 height 19
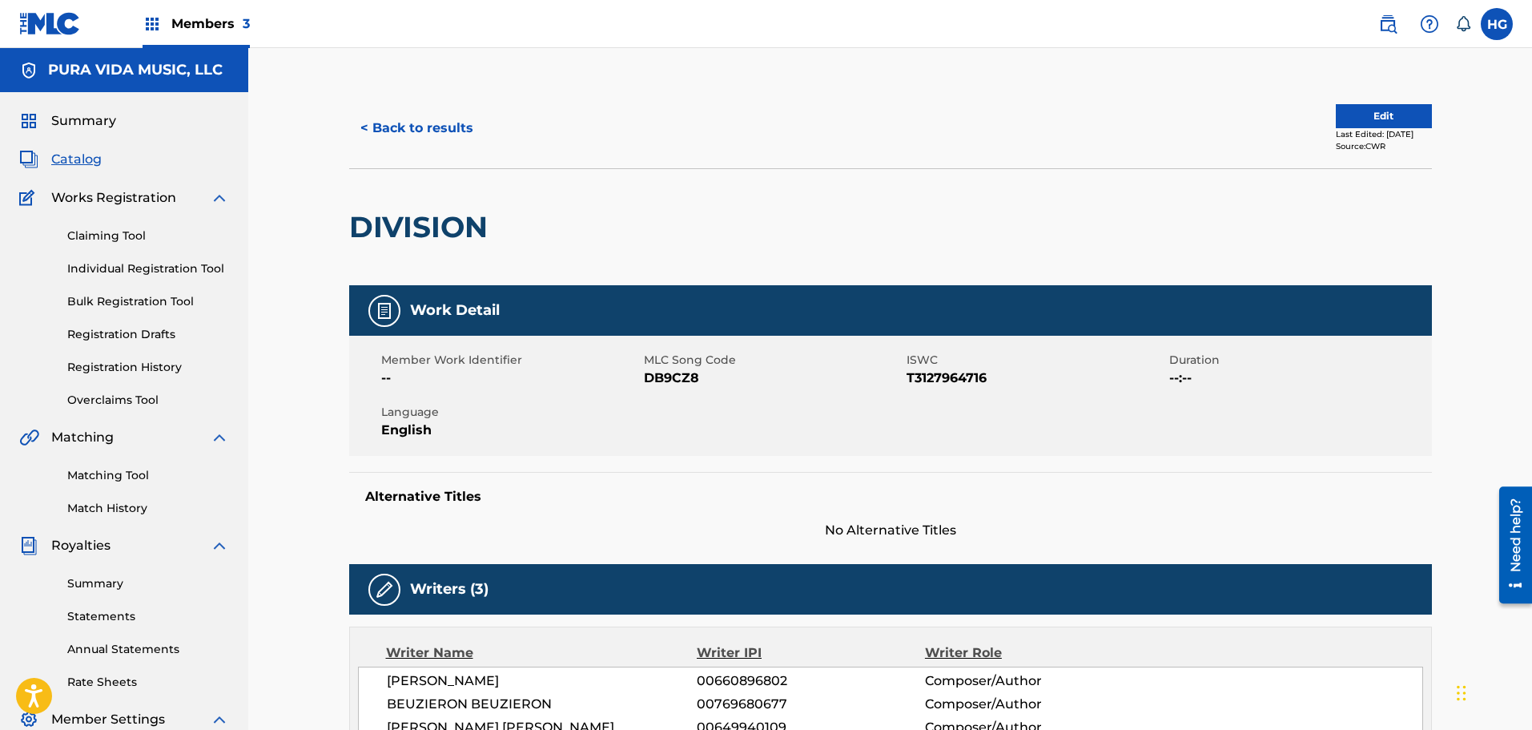
click at [373, 131] on button "< Back to results" at bounding box center [416, 128] width 135 height 40
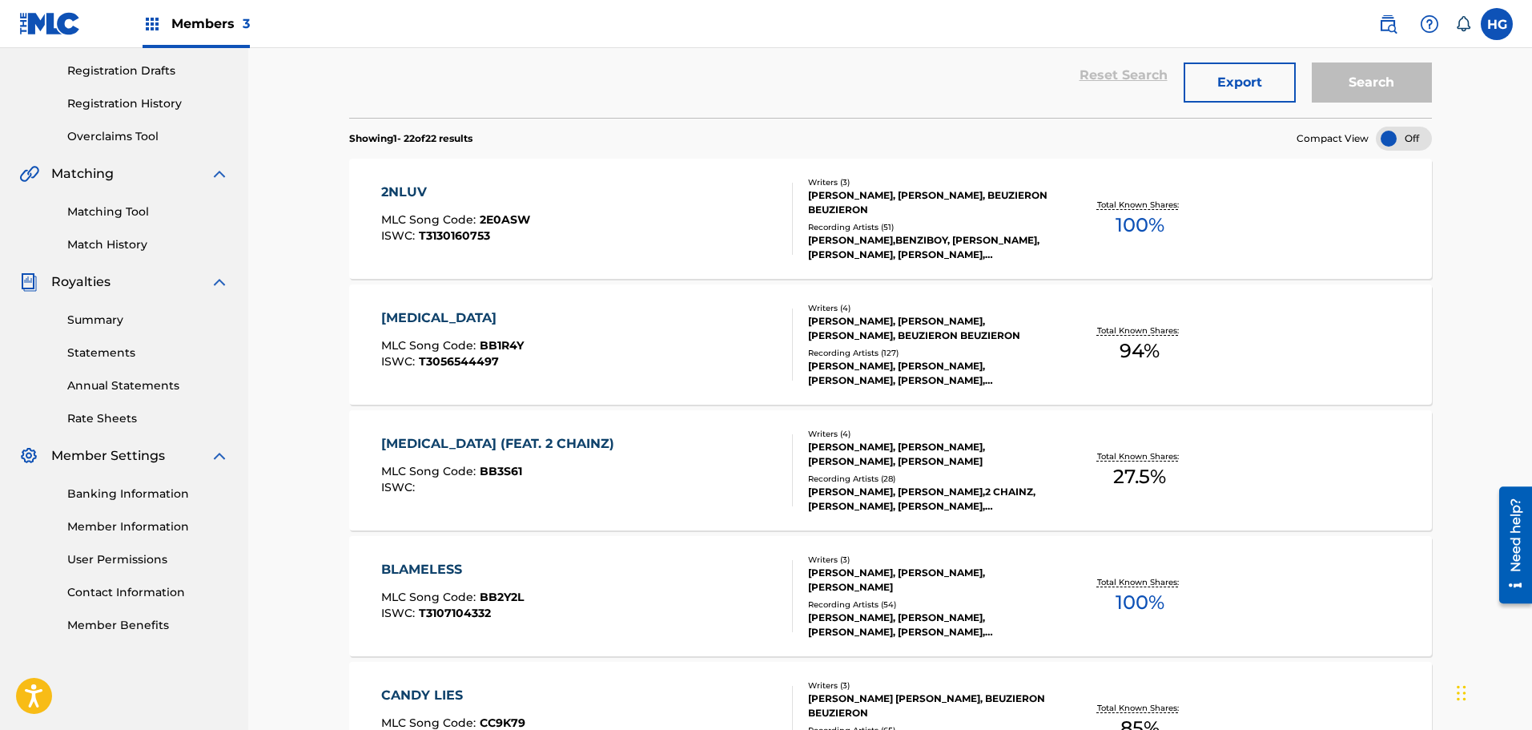
scroll to position [1202, 0]
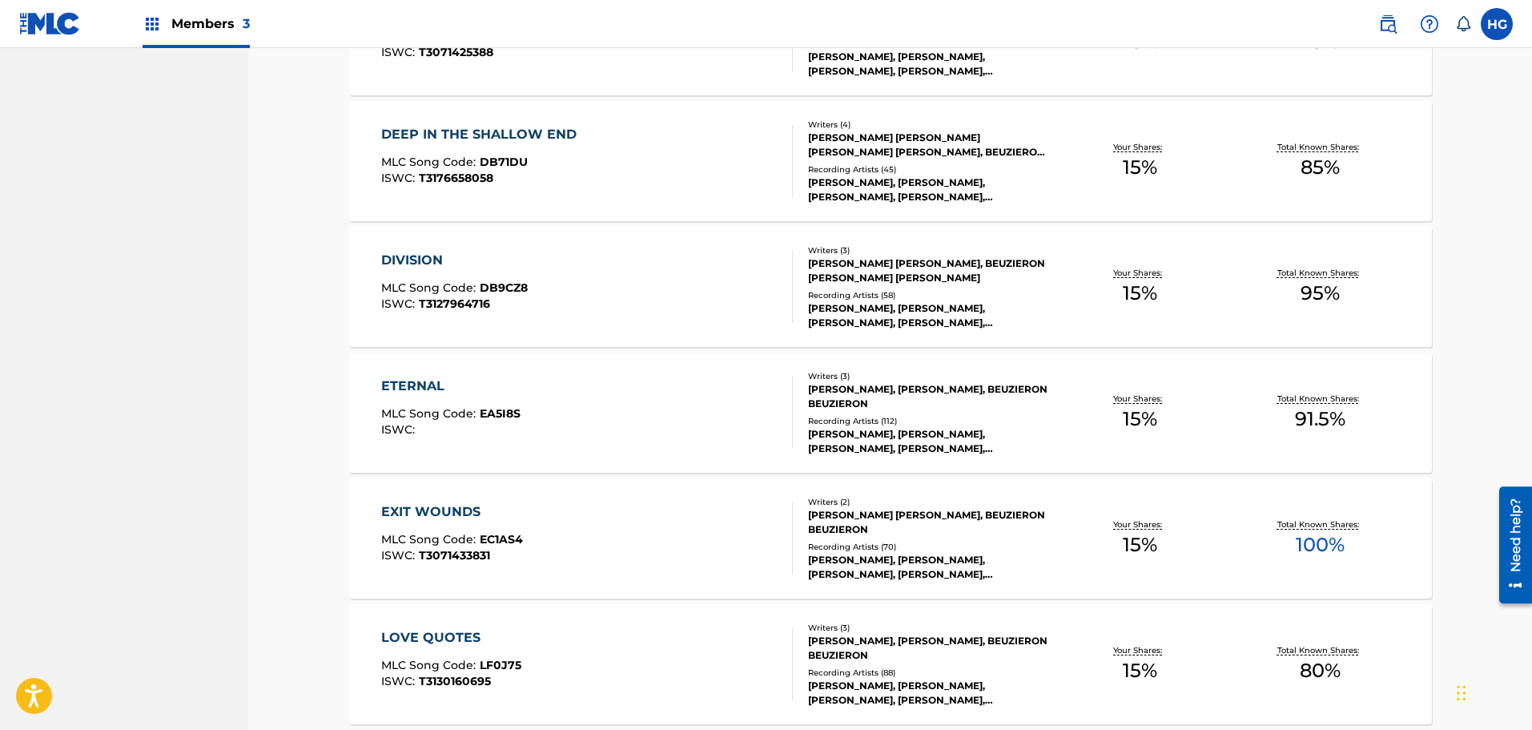
click at [408, 385] on div "ETERNAL" at bounding box center [450, 386] width 139 height 19
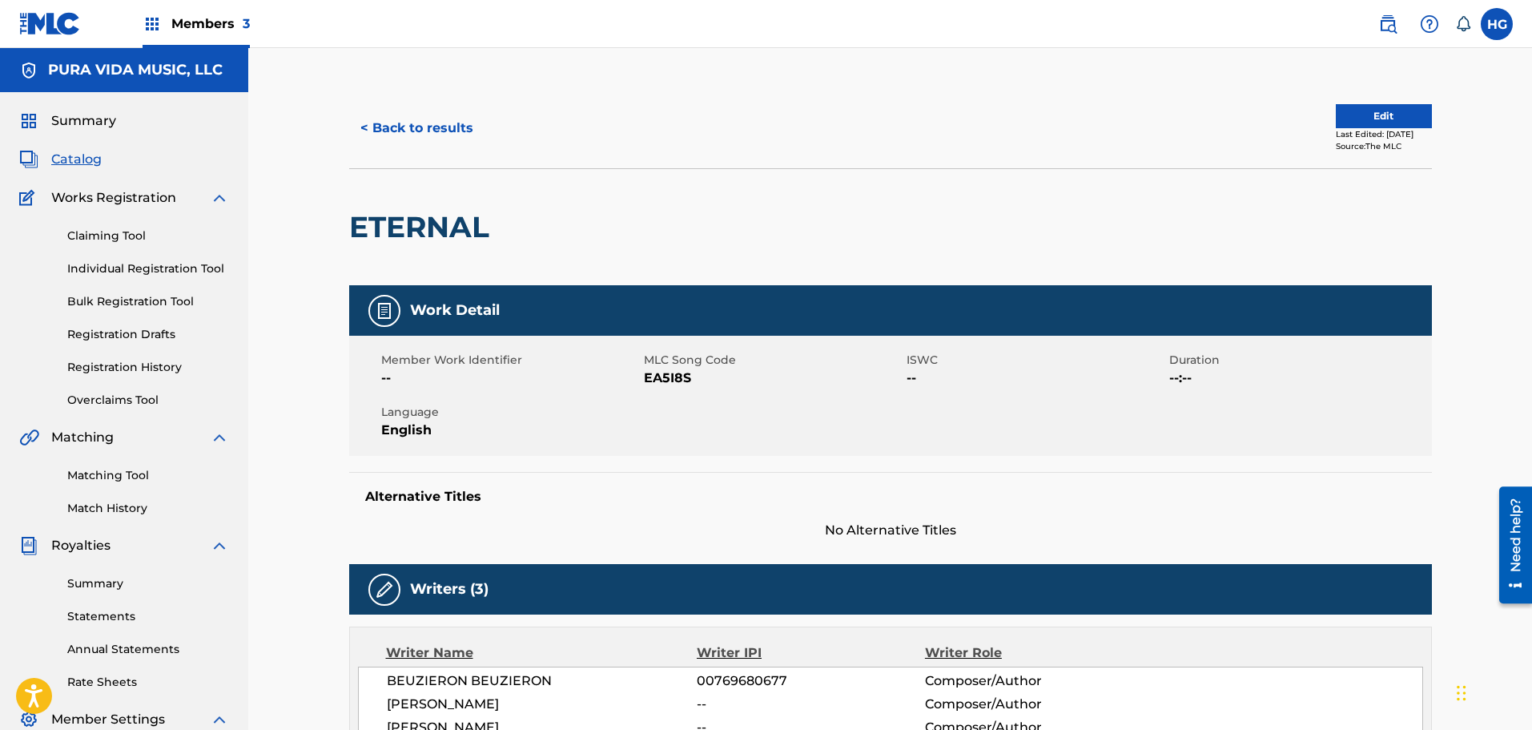
click at [383, 123] on button "< Back to results" at bounding box center [416, 128] width 135 height 40
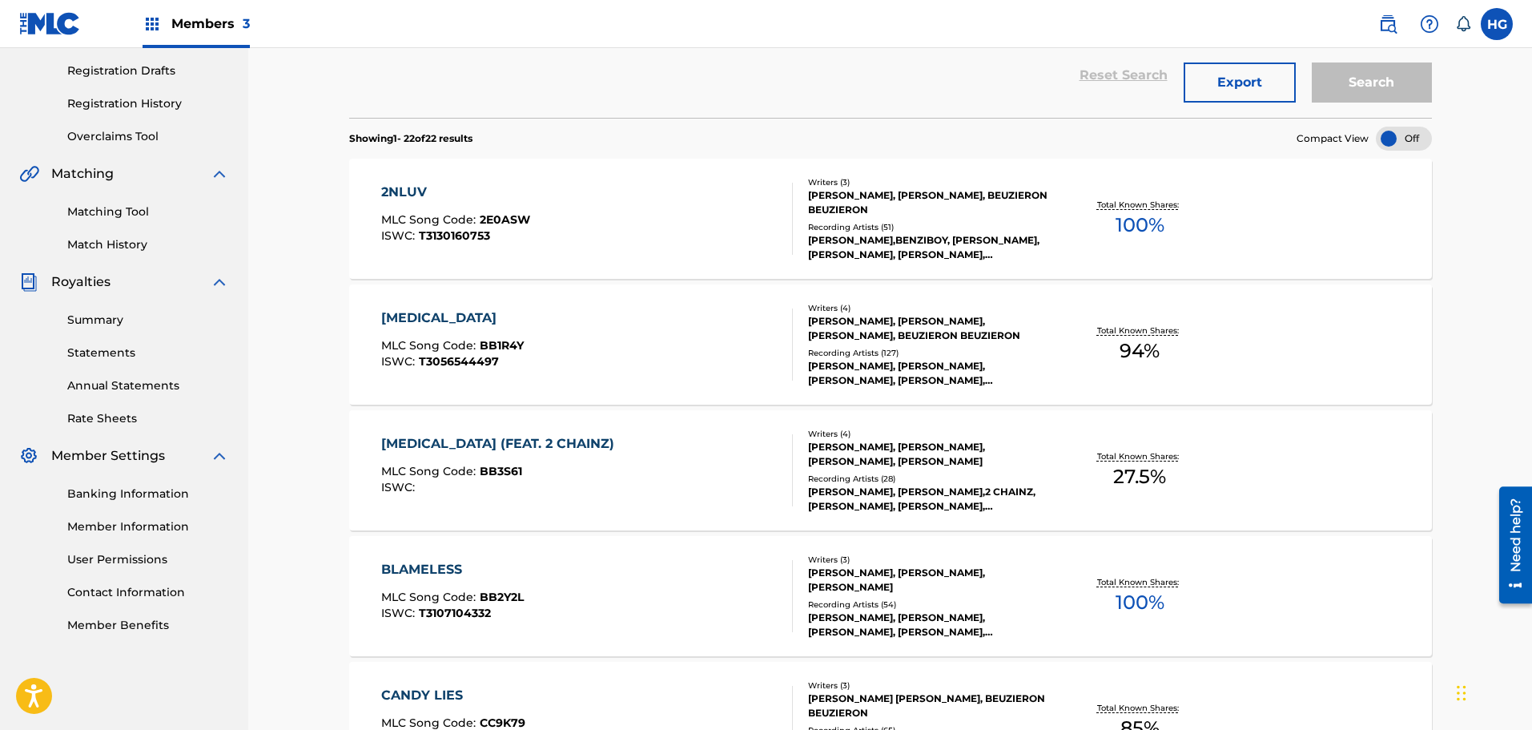
scroll to position [1202, 0]
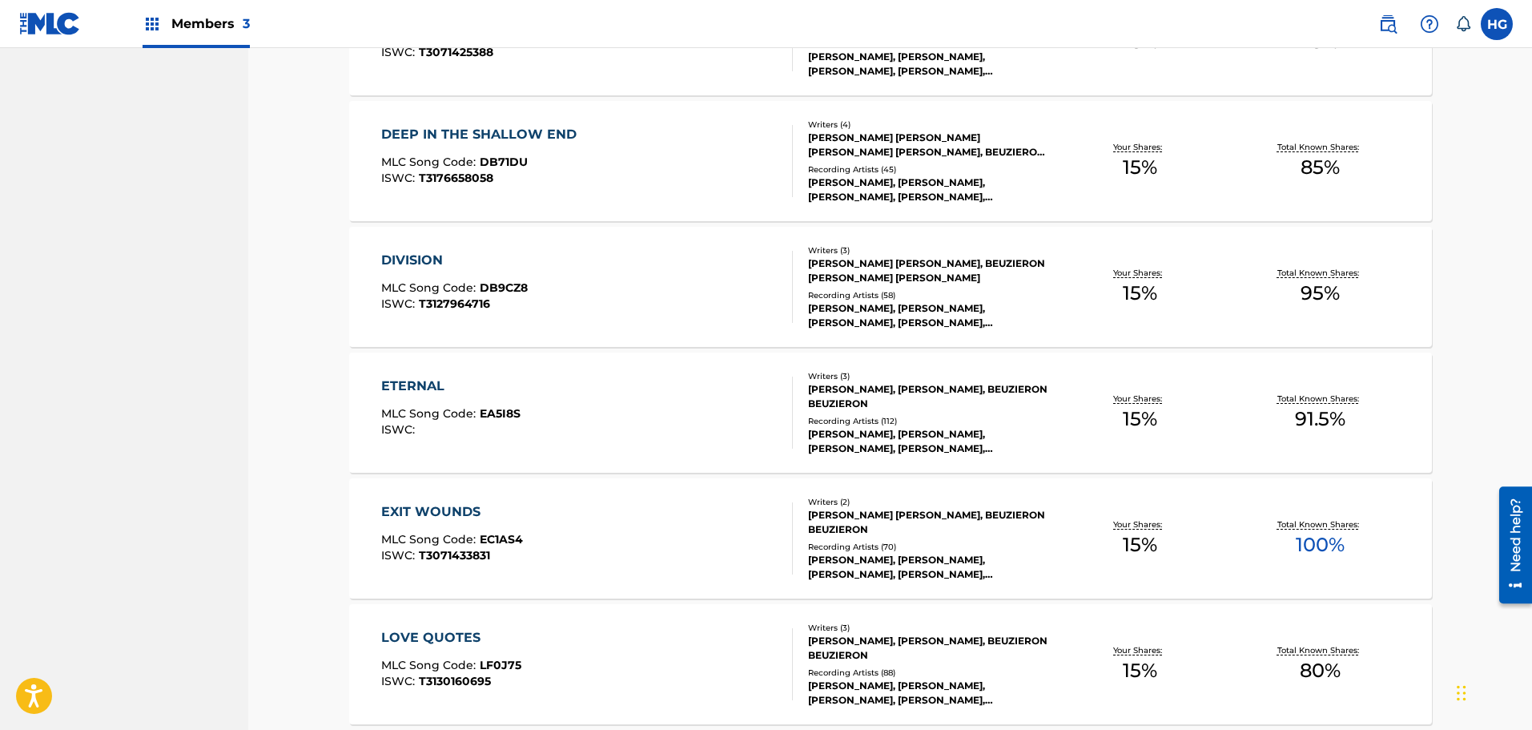
click at [443, 508] on div "EXIT WOUNDS" at bounding box center [452, 511] width 142 height 19
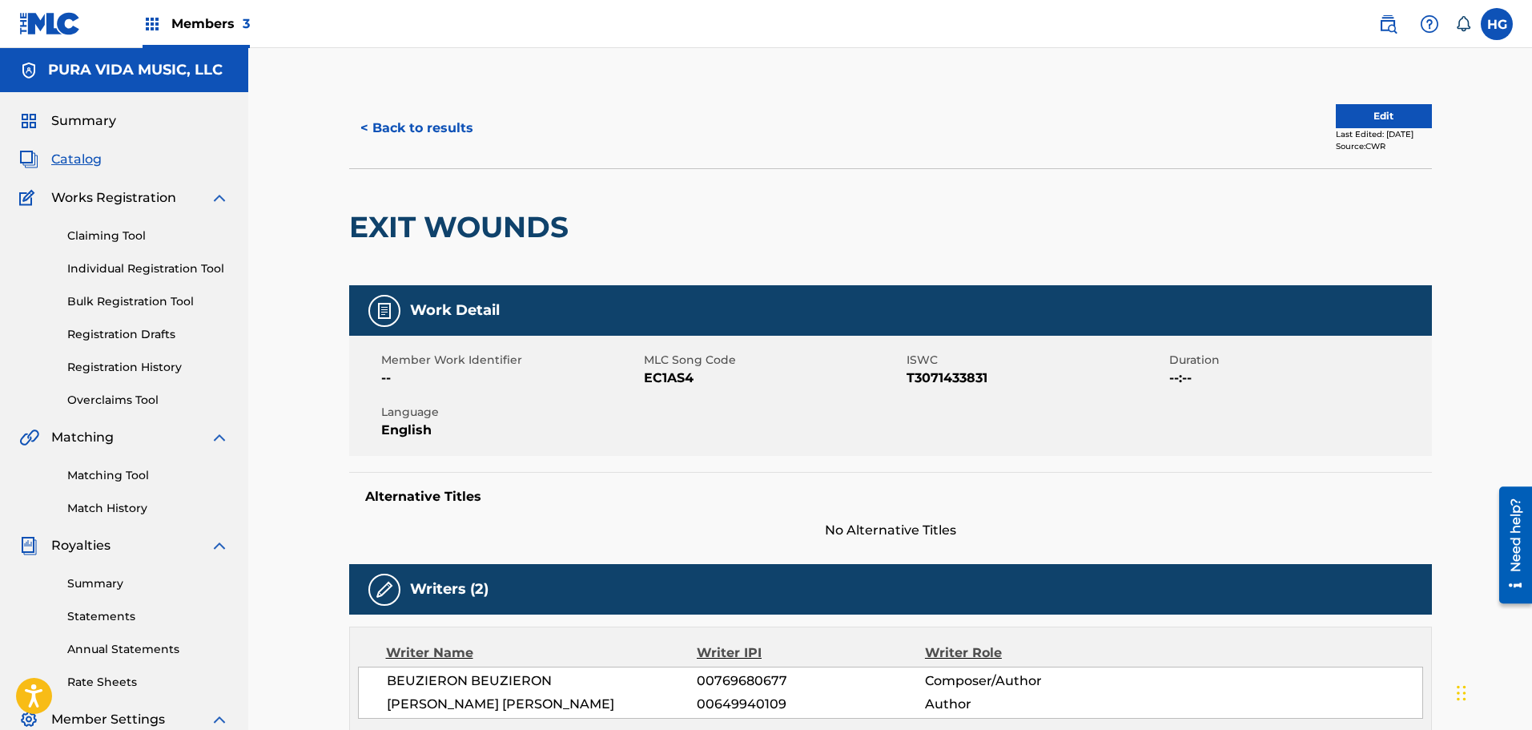
click at [394, 127] on button "< Back to results" at bounding box center [416, 128] width 135 height 40
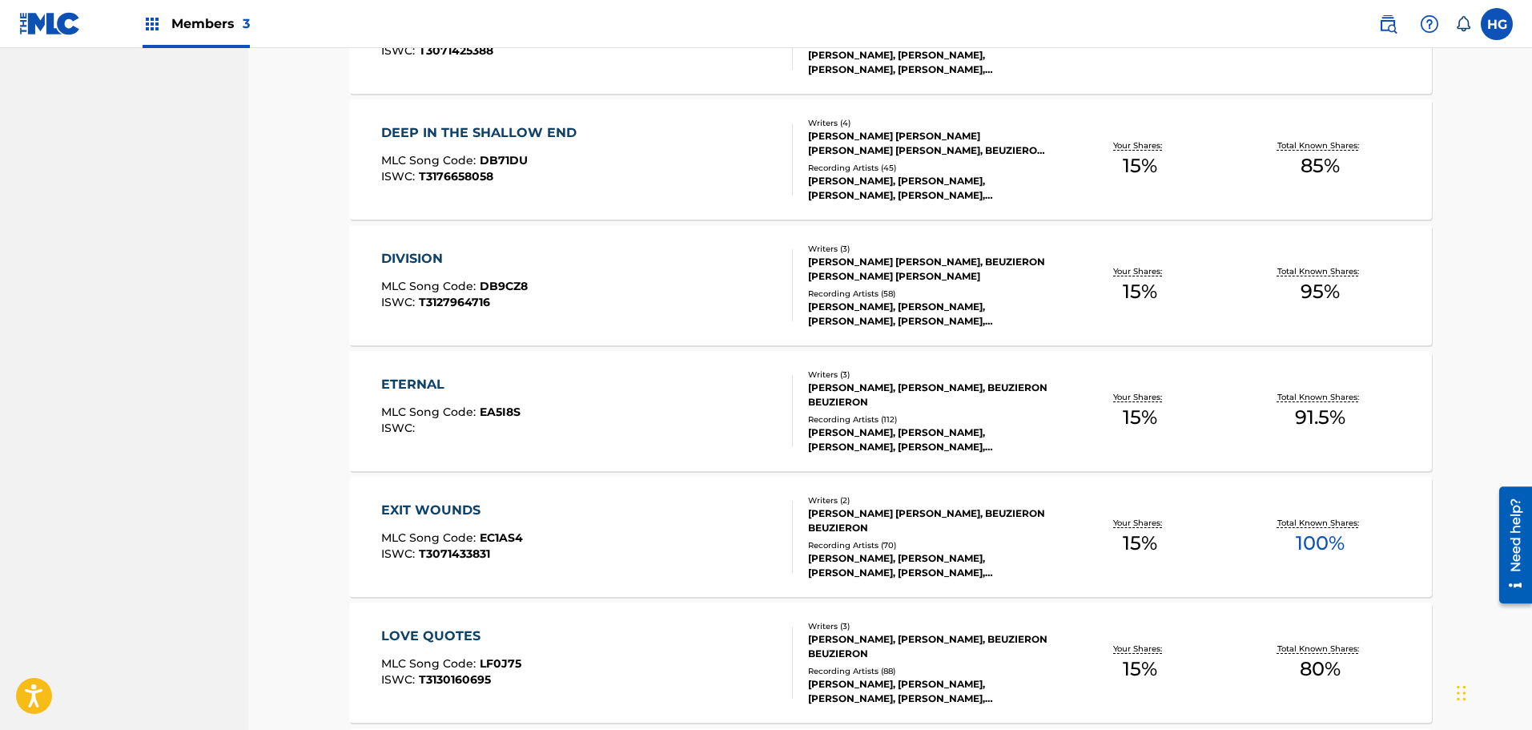
scroll to position [1282, 0]
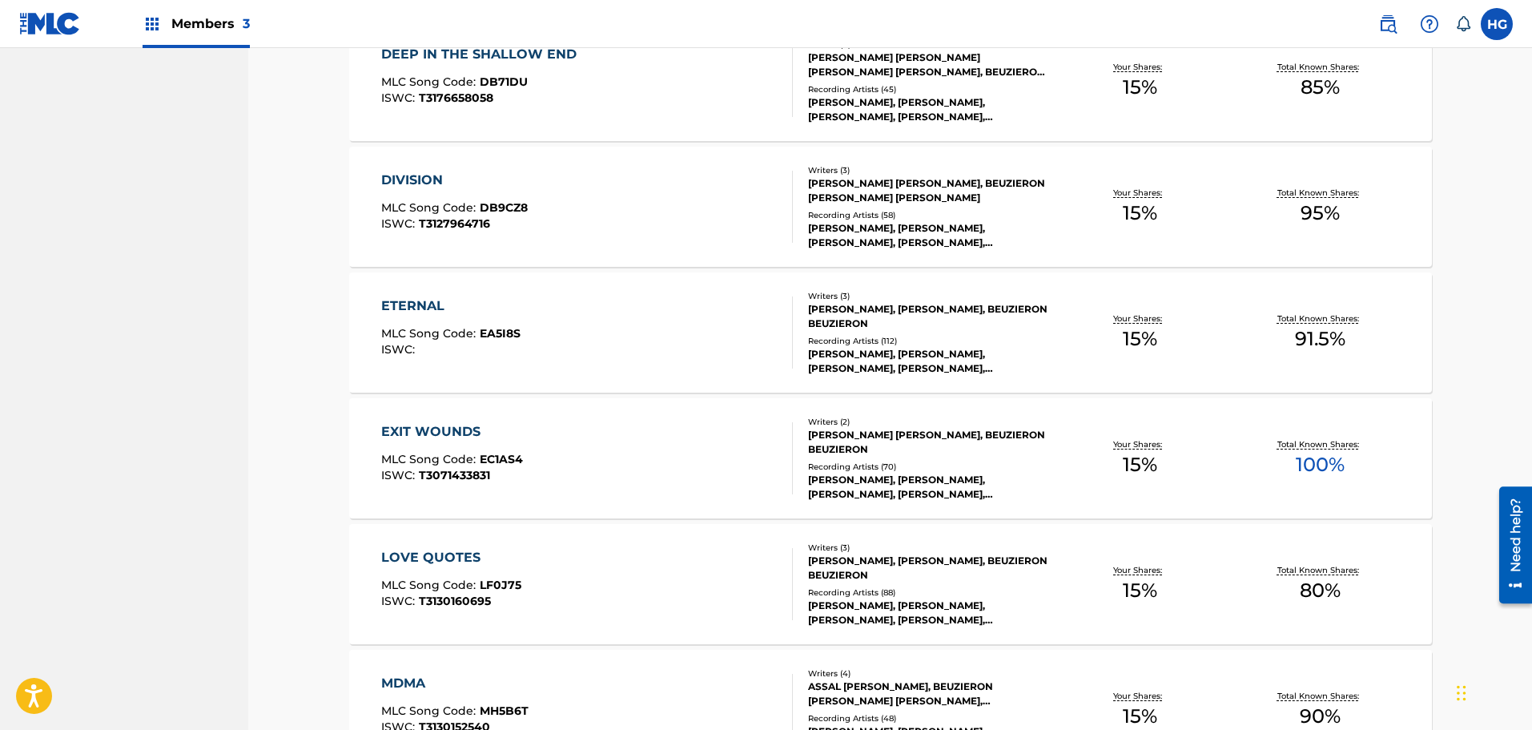
click at [441, 555] on div "LOVE QUOTES" at bounding box center [451, 557] width 140 height 19
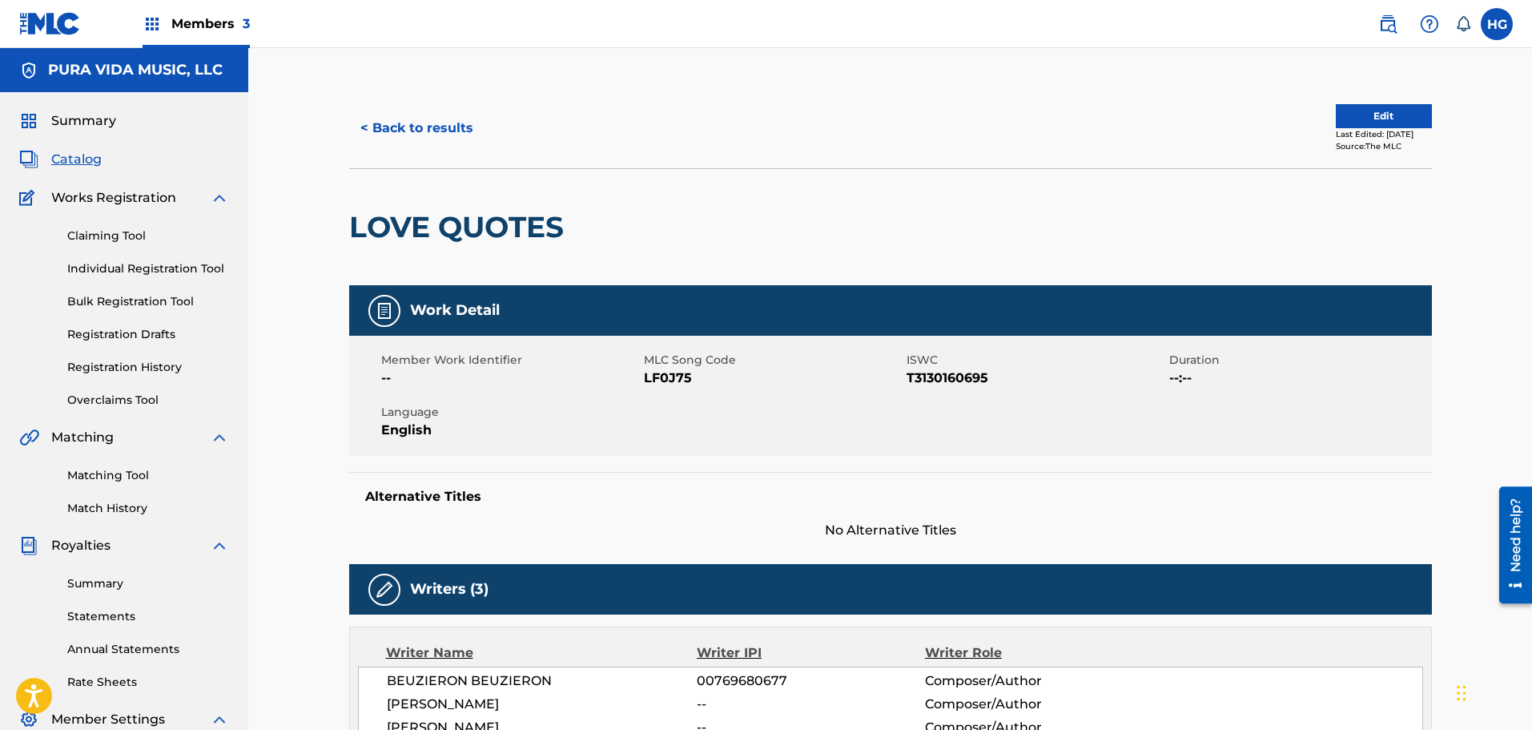
click at [431, 130] on button "< Back to results" at bounding box center [416, 128] width 135 height 40
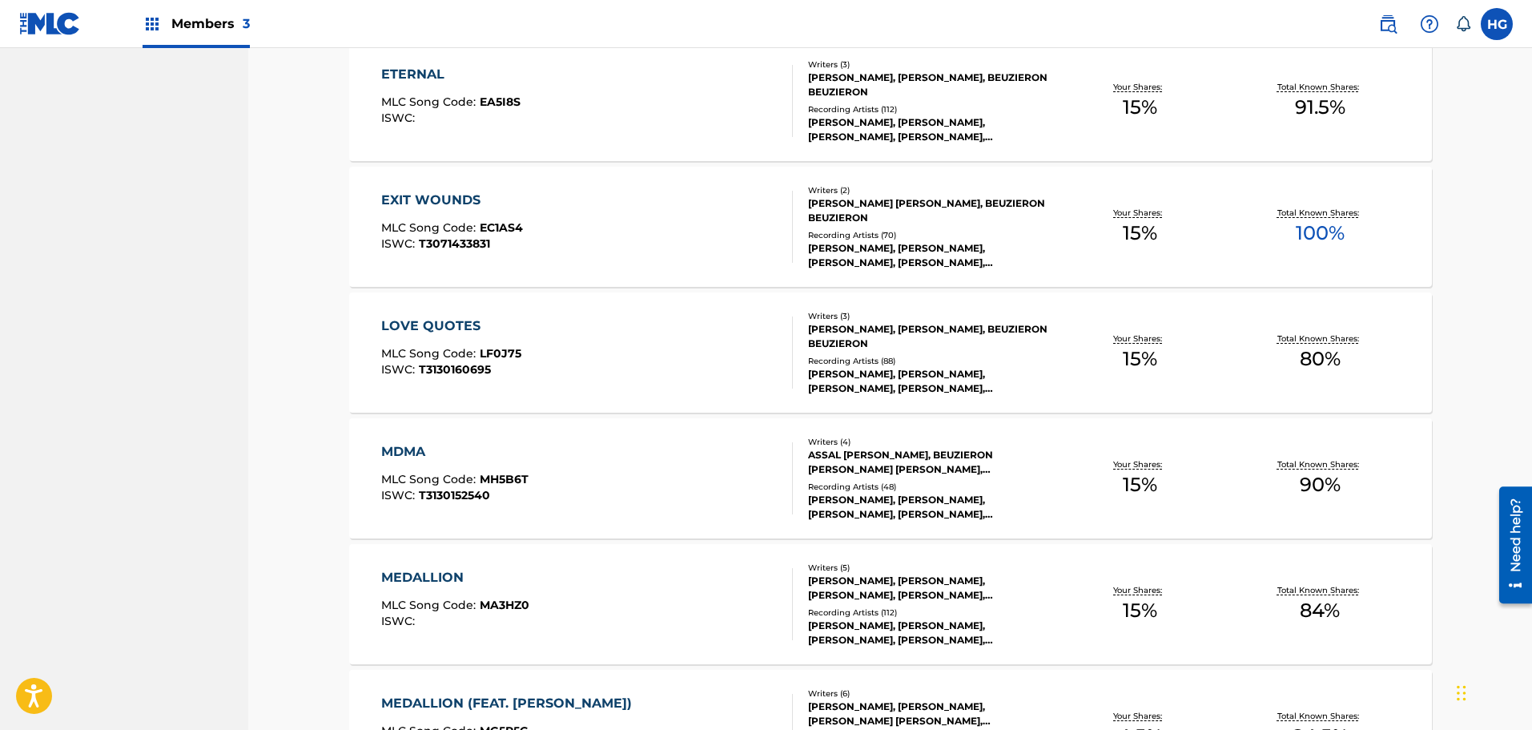
scroll to position [1602, 0]
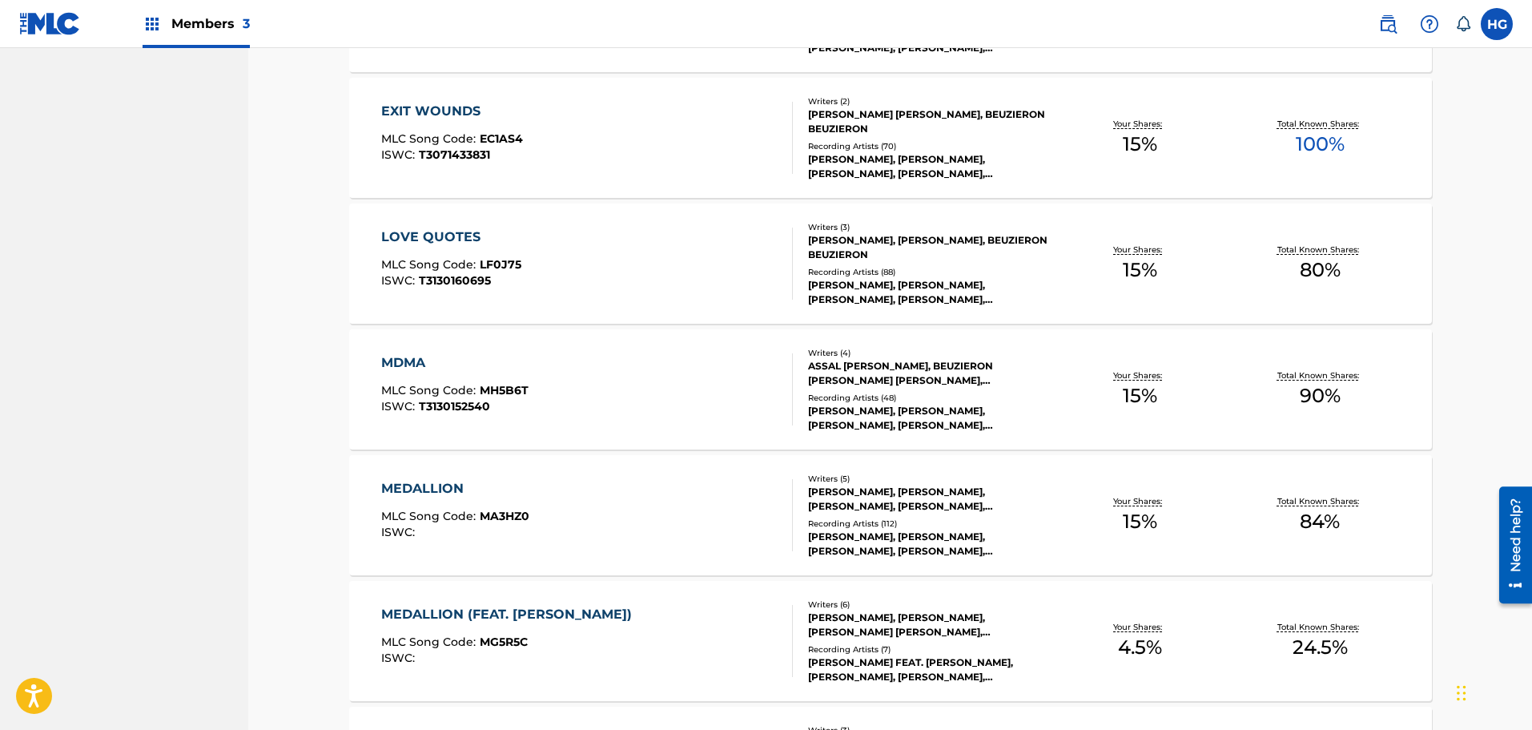
click at [410, 367] on div "MDMA" at bounding box center [454, 362] width 147 height 19
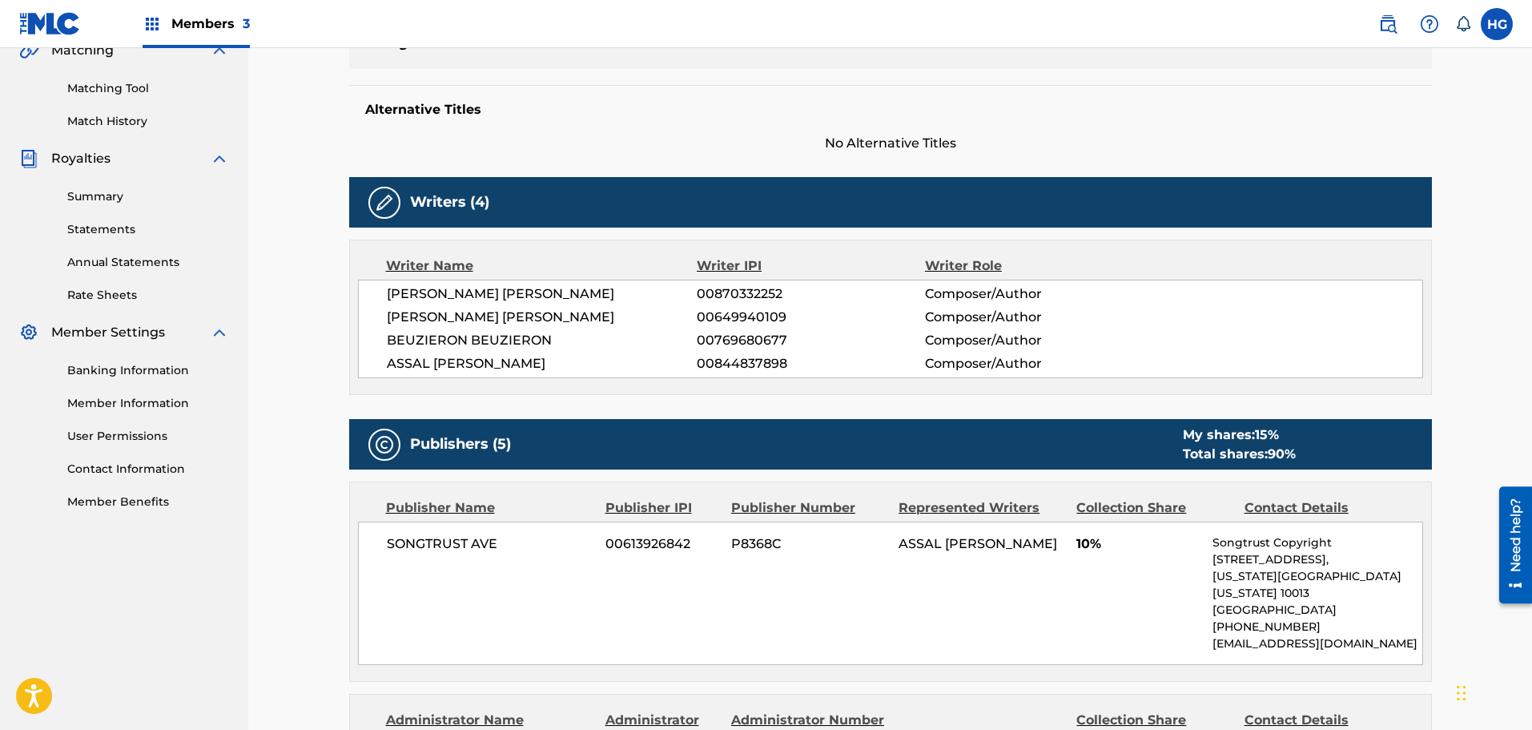
scroll to position [481, 0]
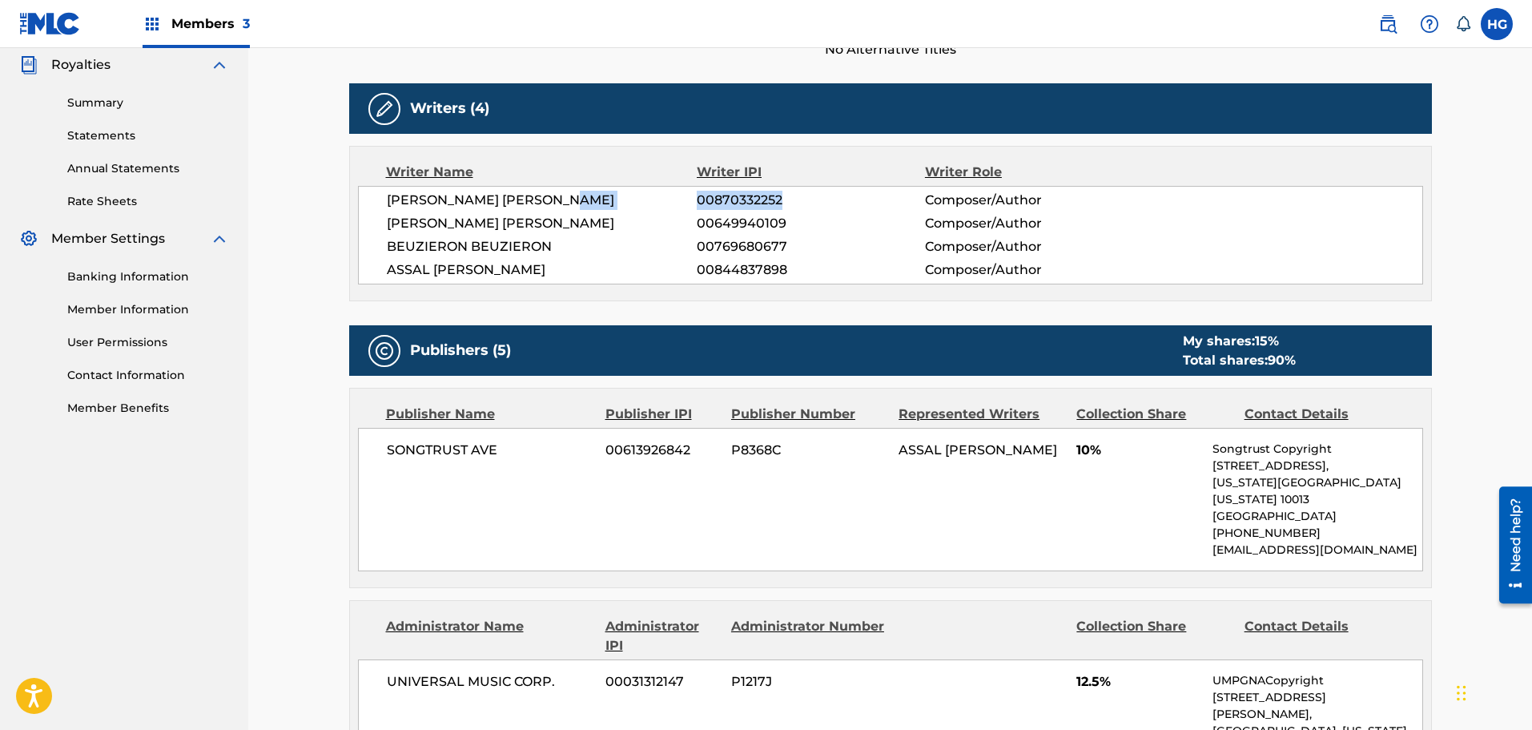
drag, startPoint x: 782, startPoint y: 200, endPoint x: 664, endPoint y: 210, distance: 118.2
click at [664, 210] on div "[PERSON_NAME] [PERSON_NAME] 00870332252 Composer/Author [PERSON_NAME] [PERSON_N…" at bounding box center [890, 235] width 1065 height 99
drag, startPoint x: 809, startPoint y: 268, endPoint x: 655, endPoint y: 262, distance: 153.9
click at [655, 262] on div "ASSAL [PERSON_NAME] 00844837898 Composer/Author" at bounding box center [905, 269] width 1036 height 19
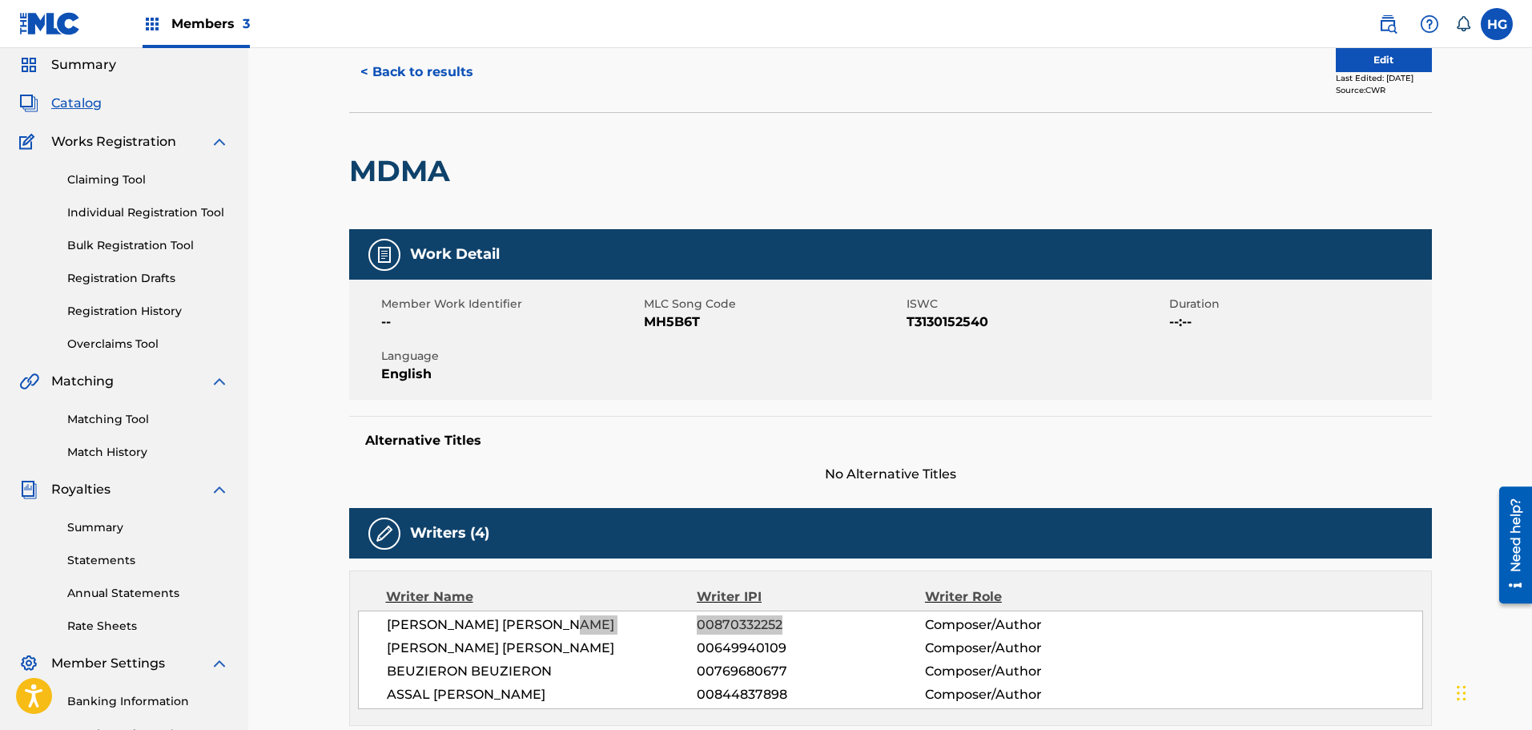
scroll to position [0, 0]
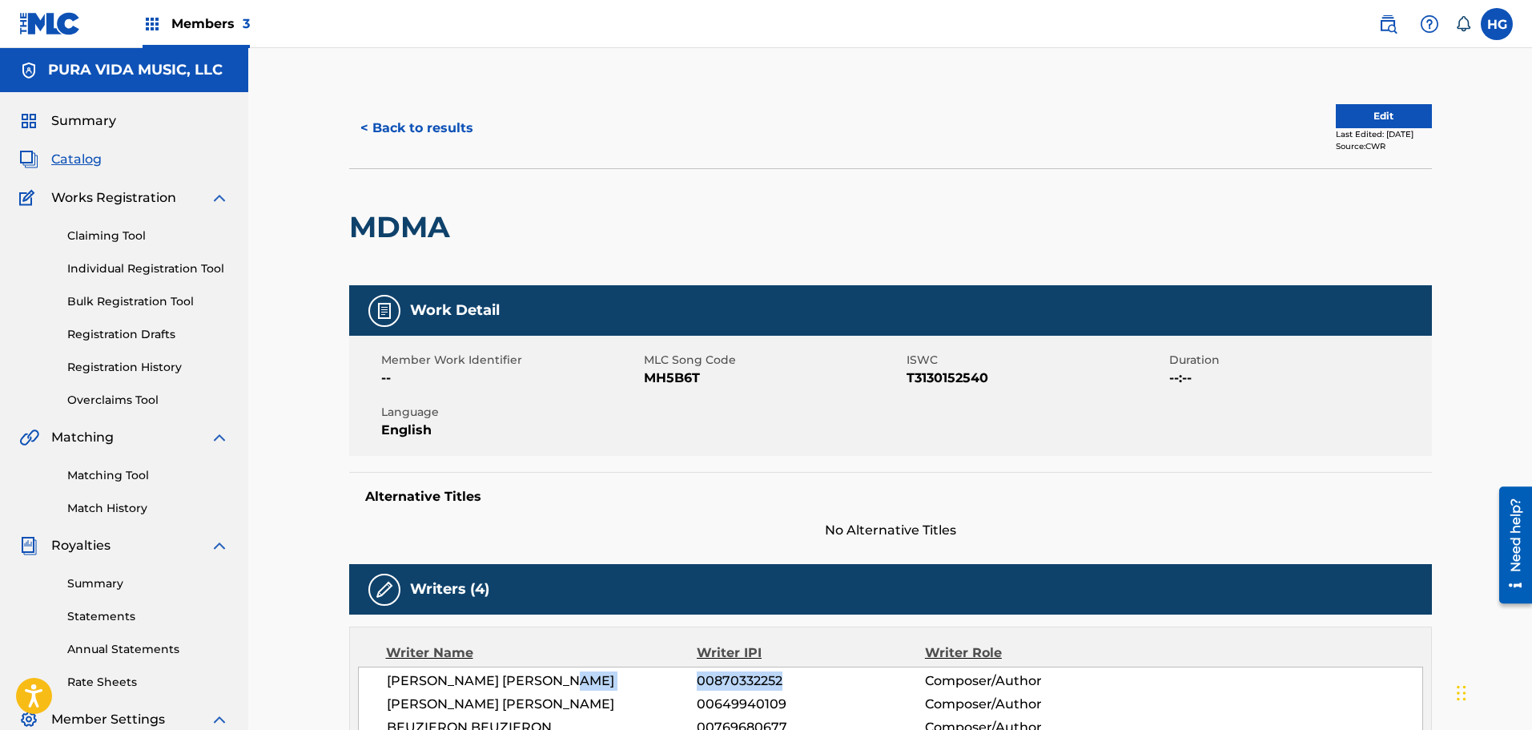
click at [396, 126] on button "< Back to results" at bounding box center [416, 128] width 135 height 40
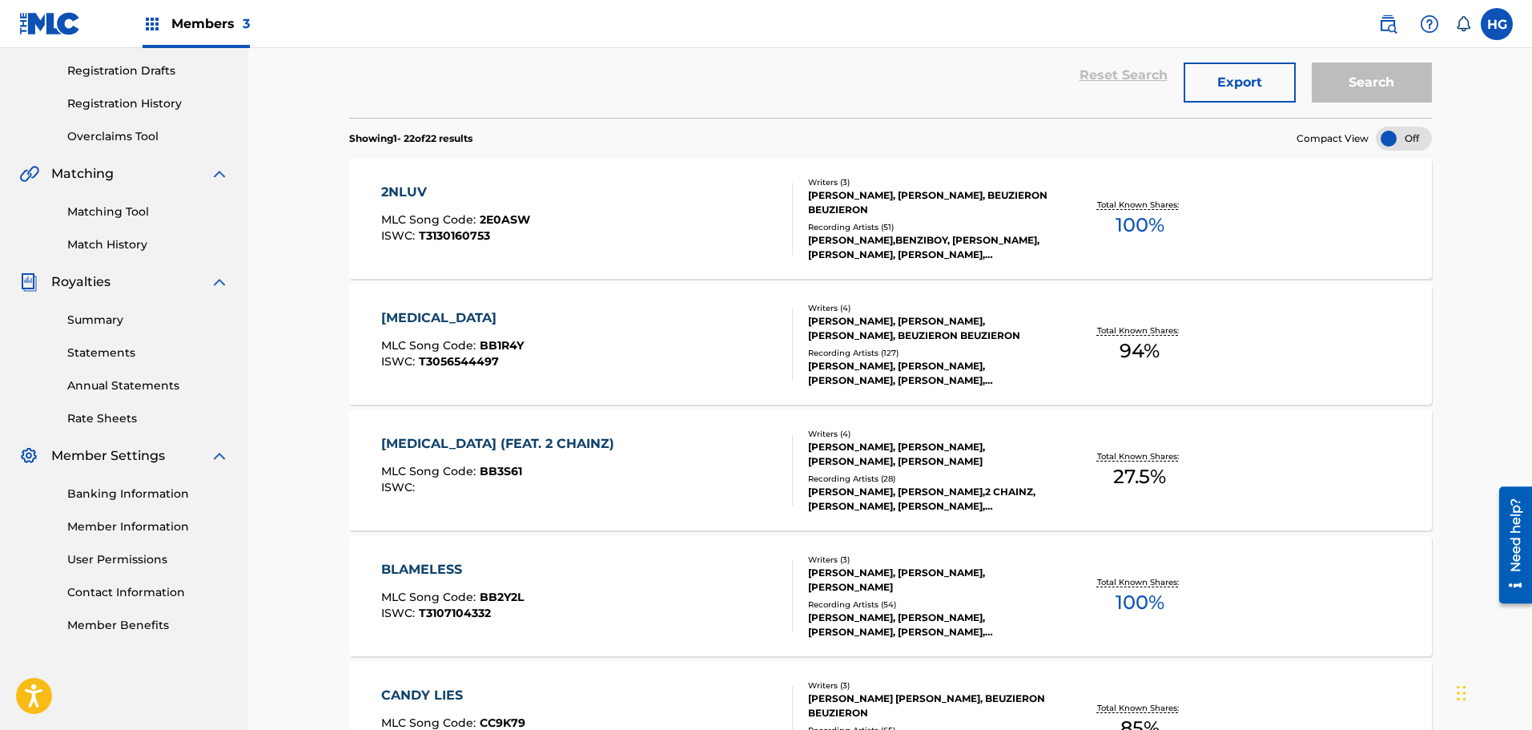
scroll to position [1602, 0]
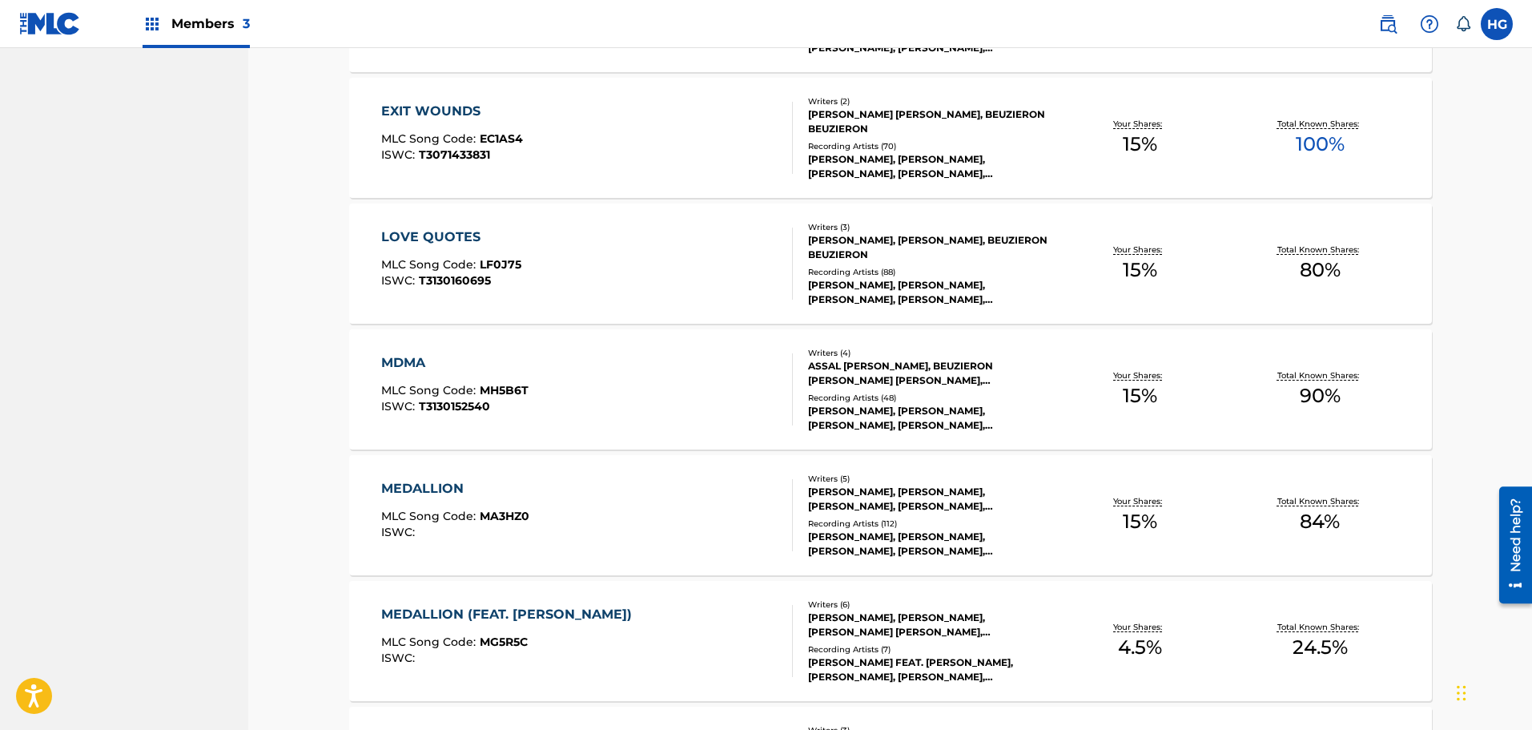
click at [430, 493] on div "MEDALLION" at bounding box center [455, 488] width 148 height 19
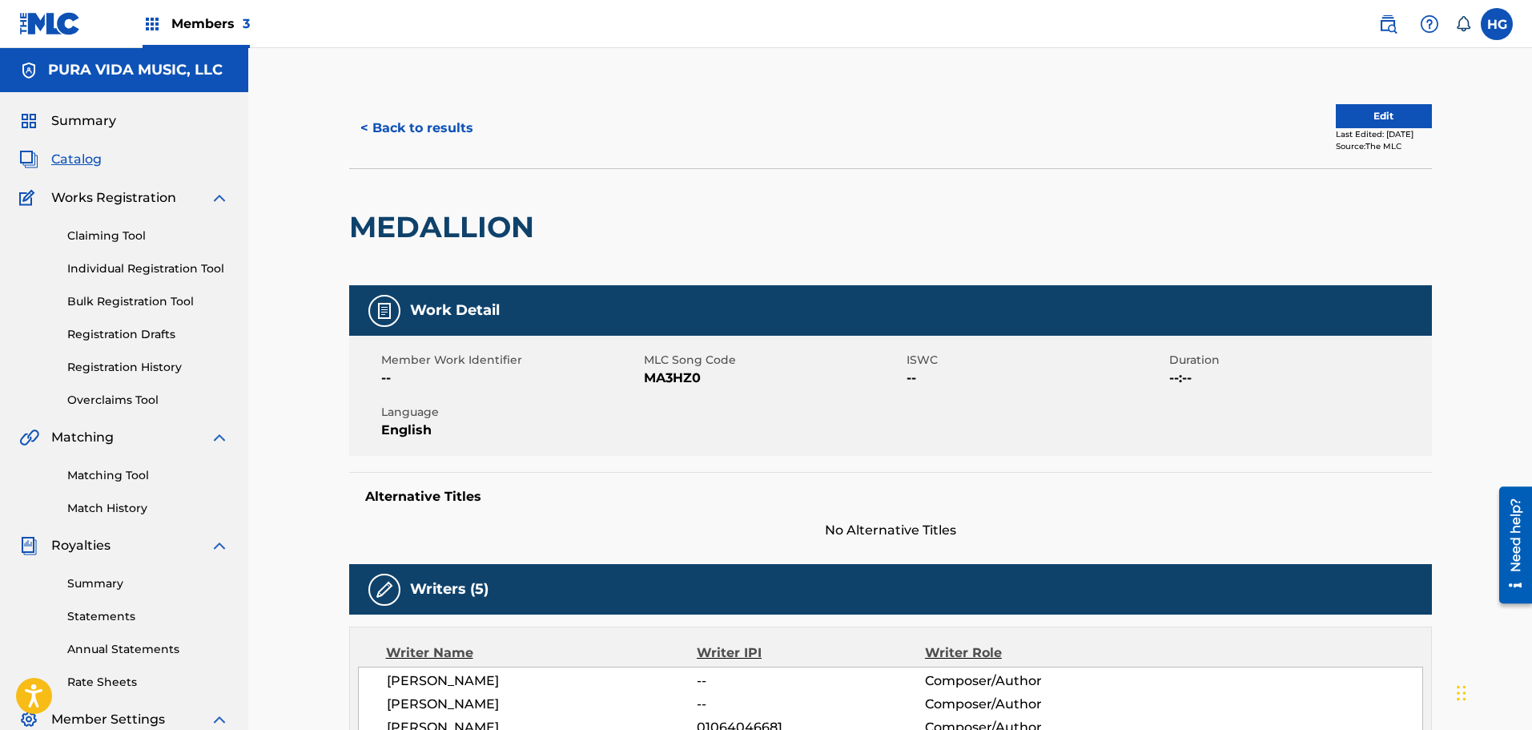
click at [373, 133] on button "< Back to results" at bounding box center [416, 128] width 135 height 40
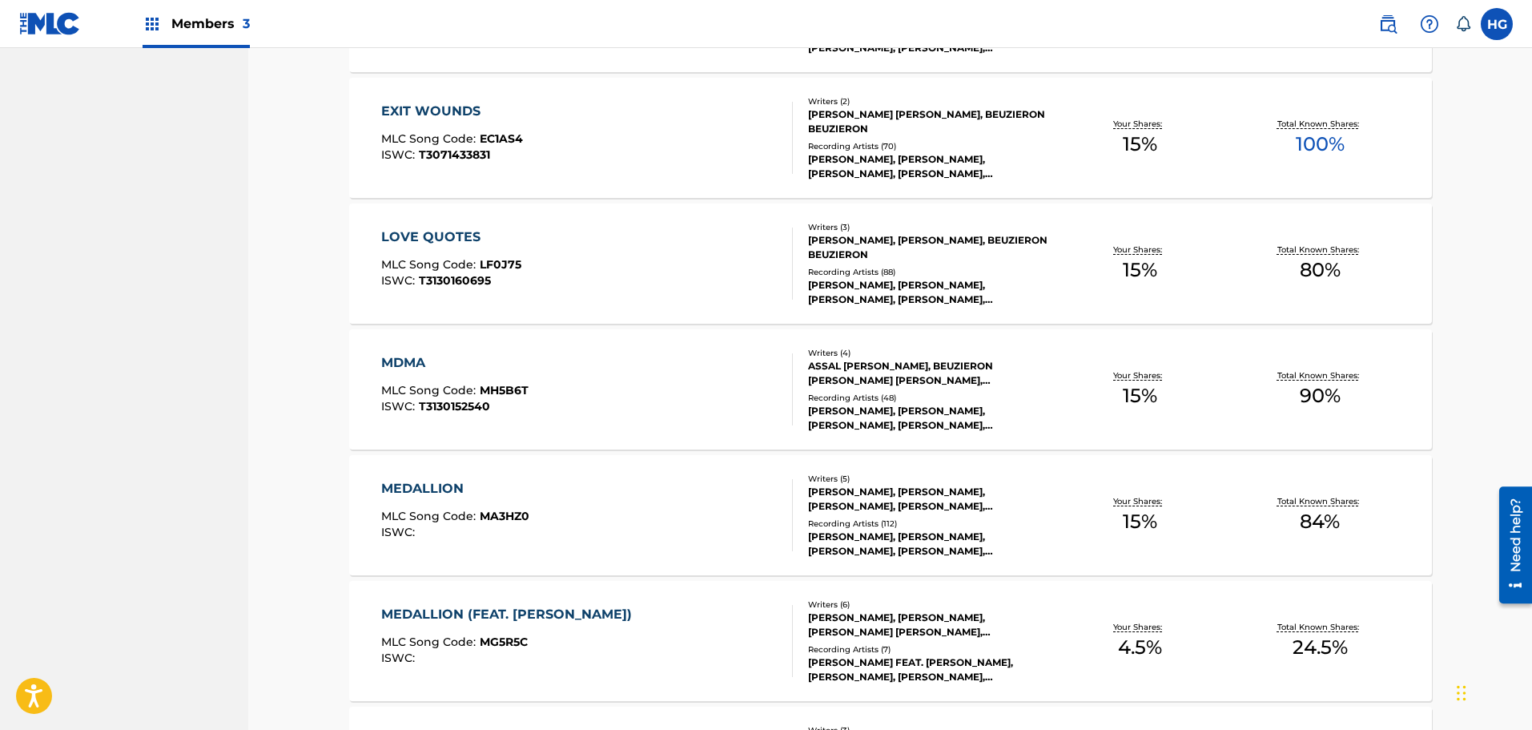
scroll to position [1923, 0]
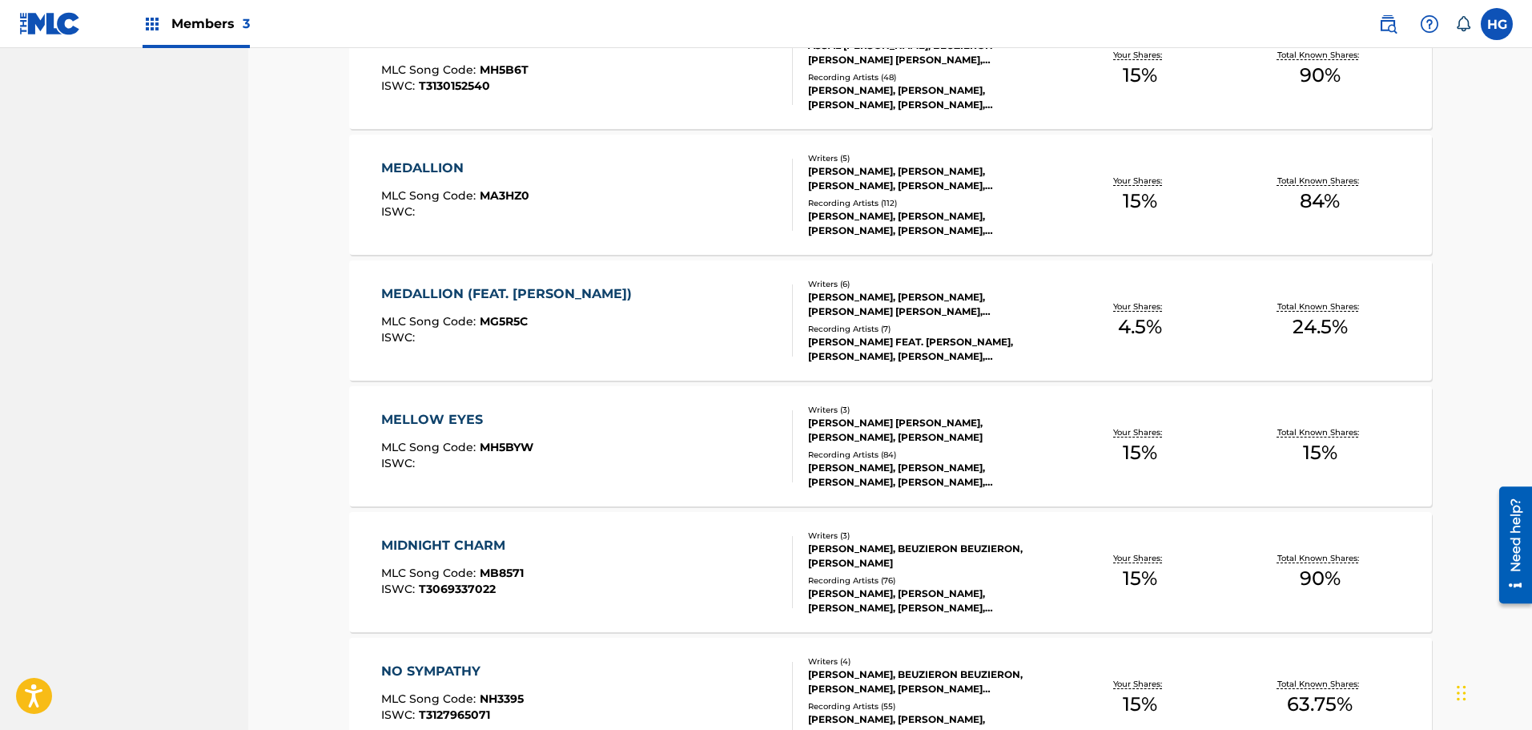
click at [465, 291] on div "MEDALLION (FEAT. [PERSON_NAME])" at bounding box center [510, 293] width 259 height 19
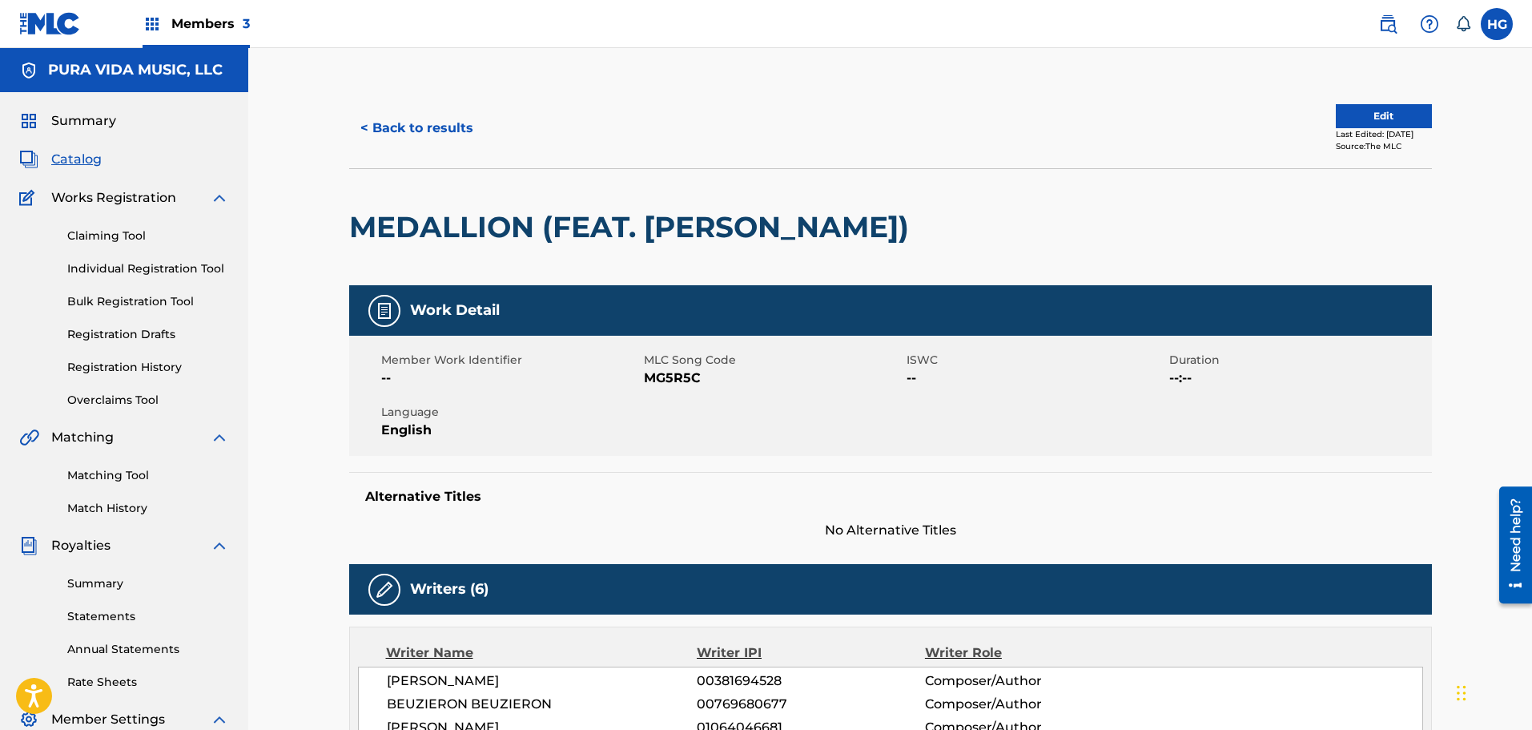
click at [408, 120] on button "< Back to results" at bounding box center [416, 128] width 135 height 40
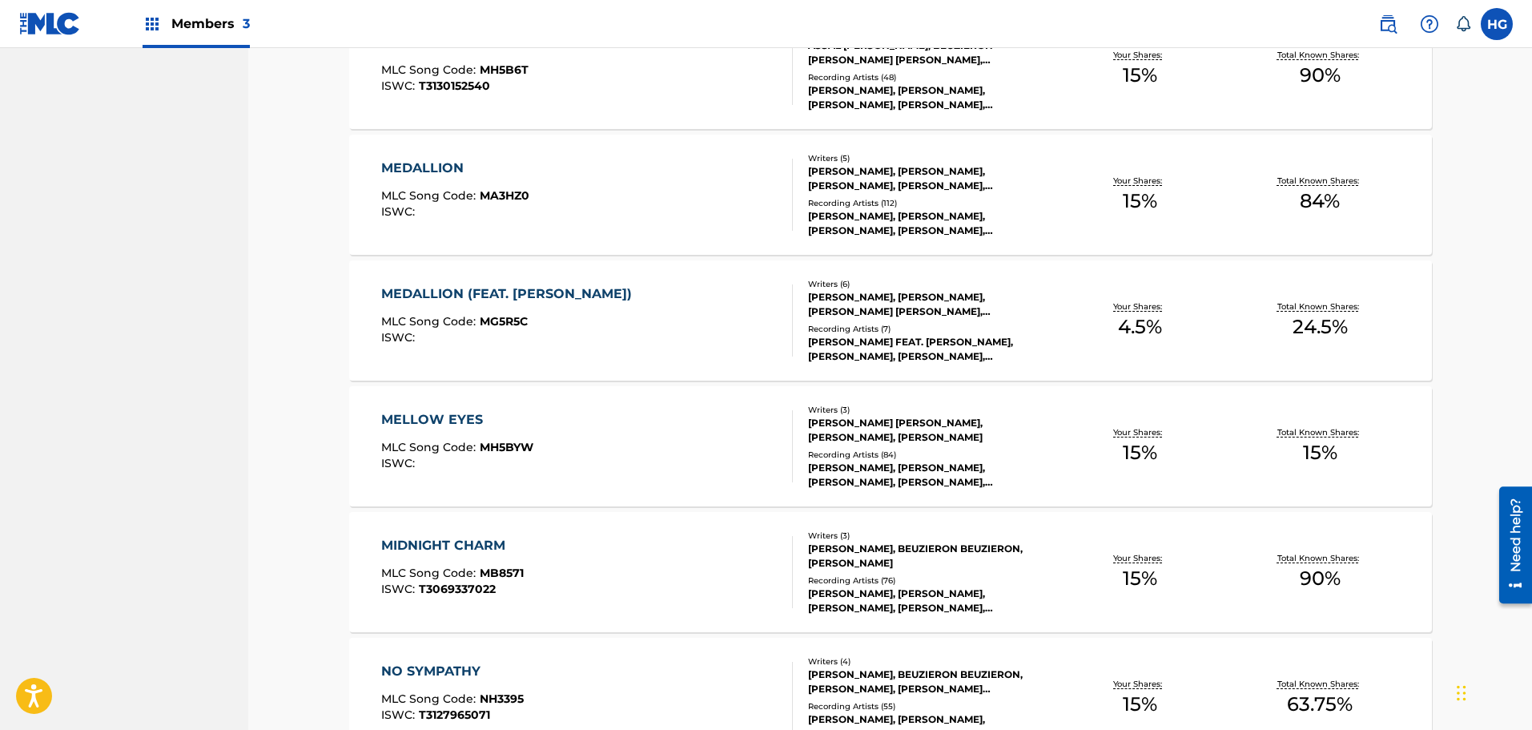
scroll to position [2083, 0]
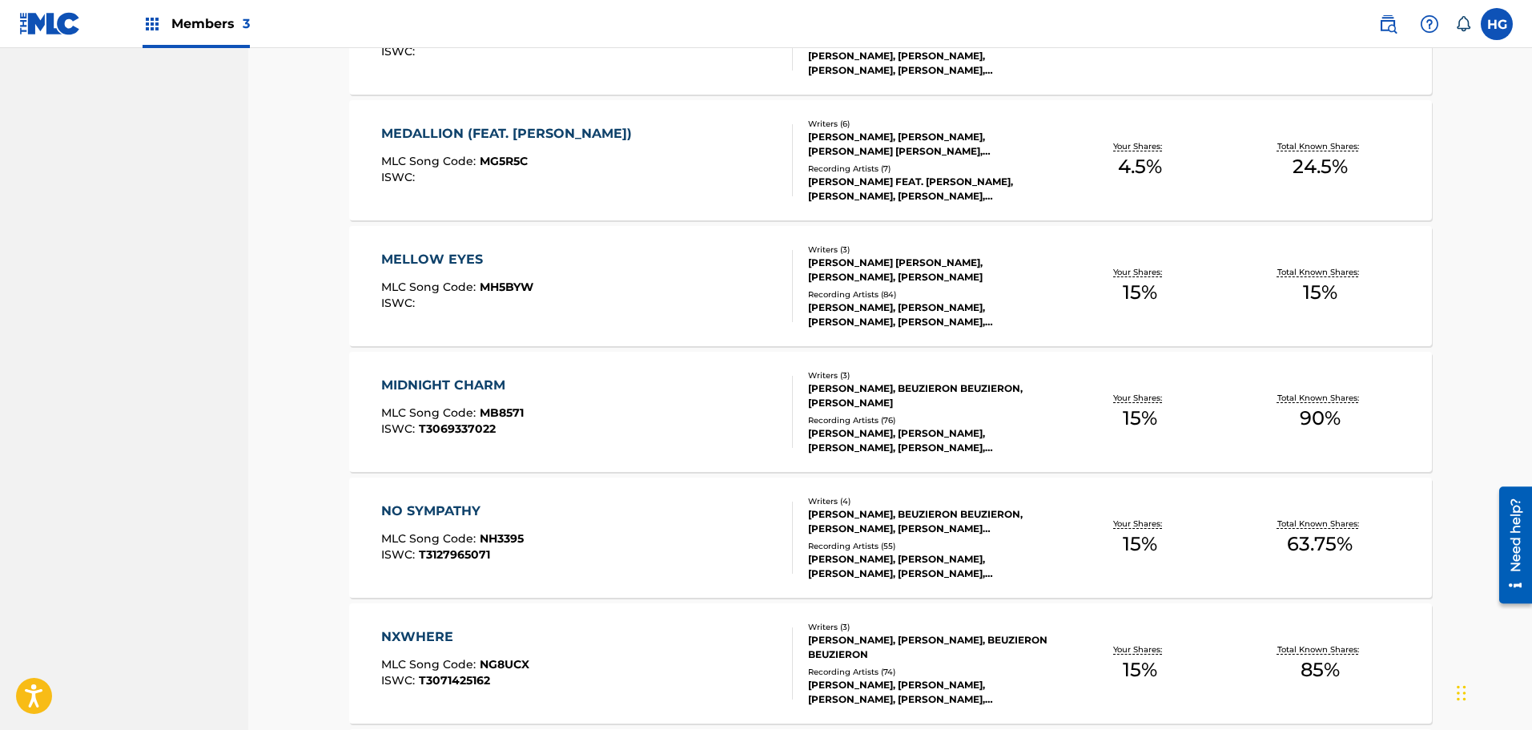
click at [447, 256] on div "MELLOW EYES" at bounding box center [457, 259] width 152 height 19
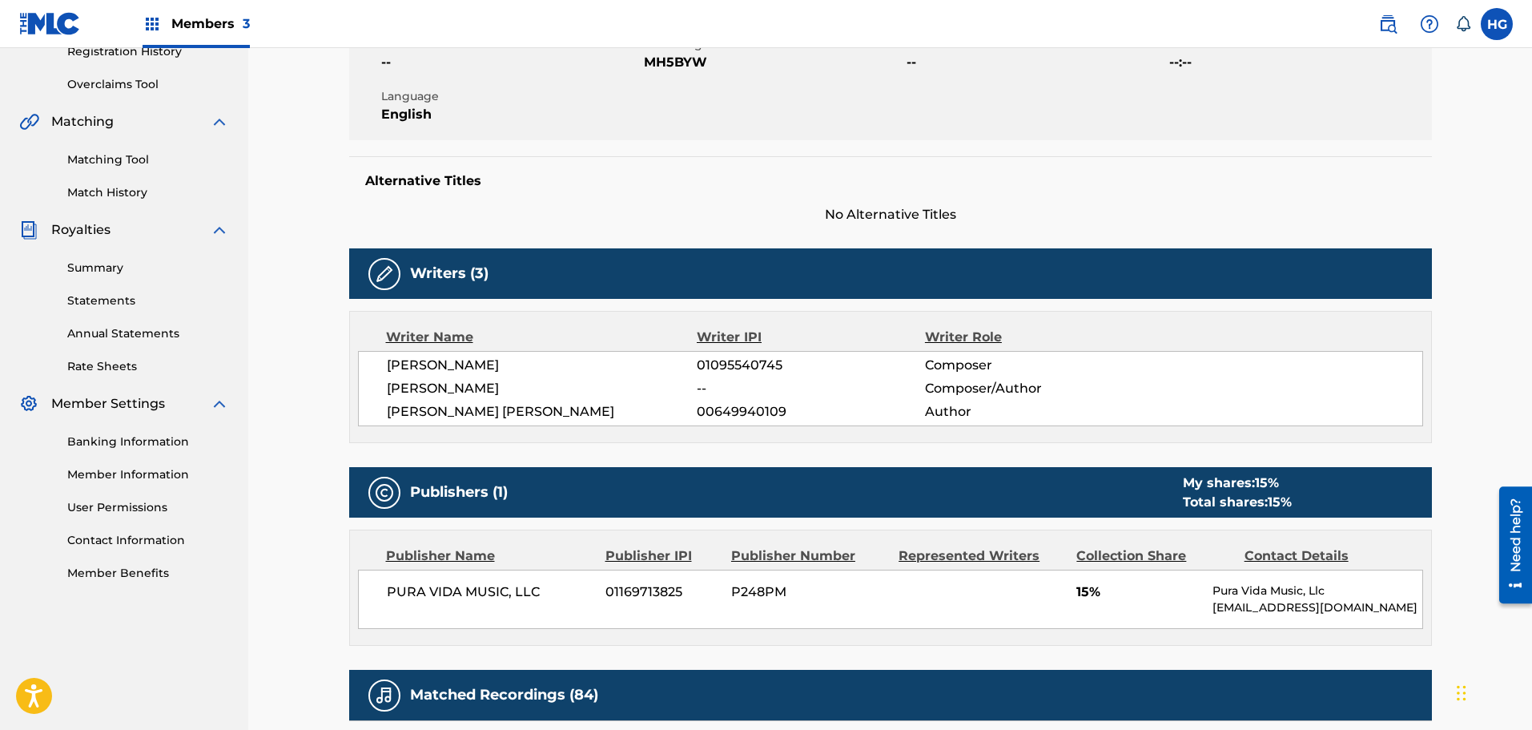
scroll to position [320, 0]
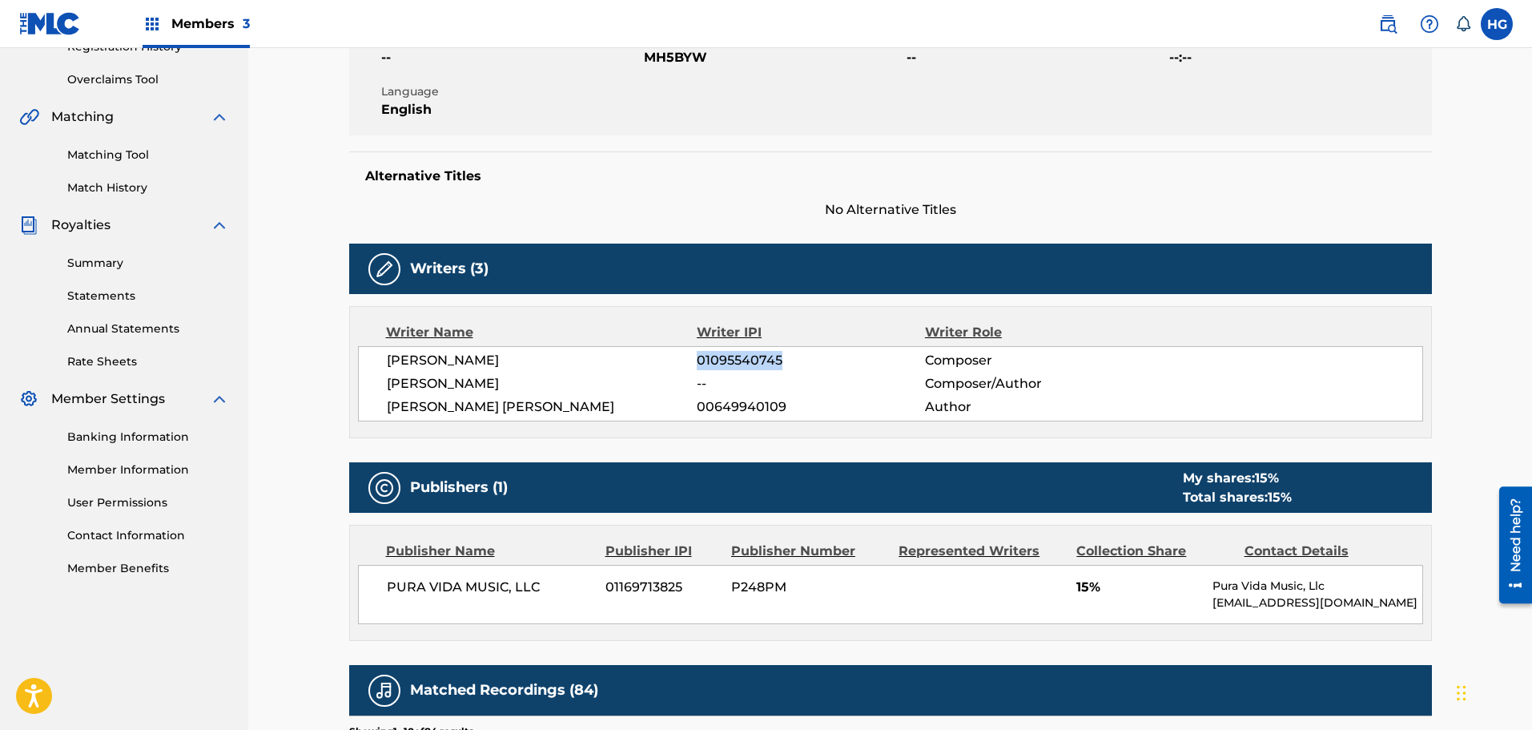
drag, startPoint x: 784, startPoint y: 367, endPoint x: 697, endPoint y: 357, distance: 87.8
click at [697, 357] on span "01095540745" at bounding box center [811, 360] width 228 height 19
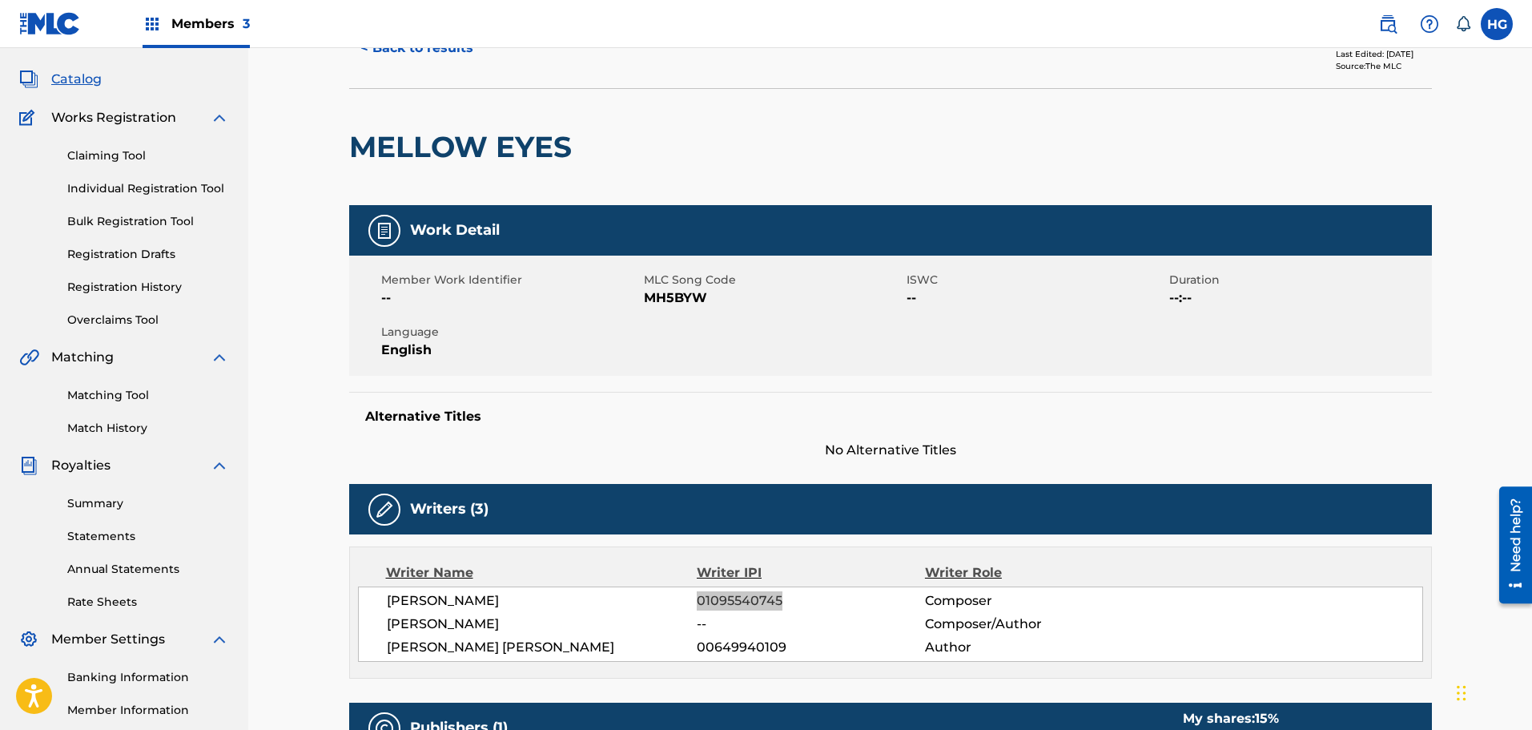
scroll to position [0, 0]
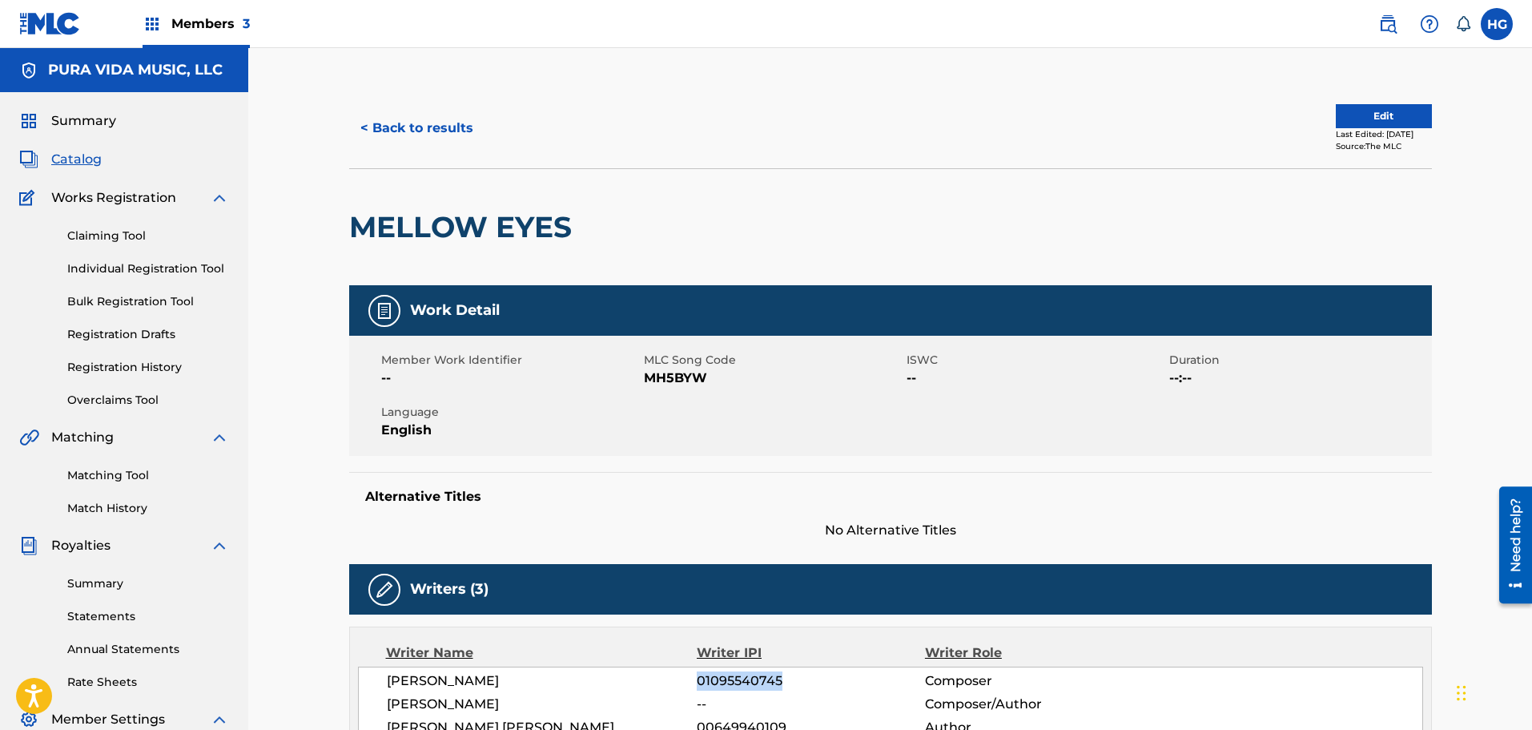
click at [399, 126] on button "< Back to results" at bounding box center [416, 128] width 135 height 40
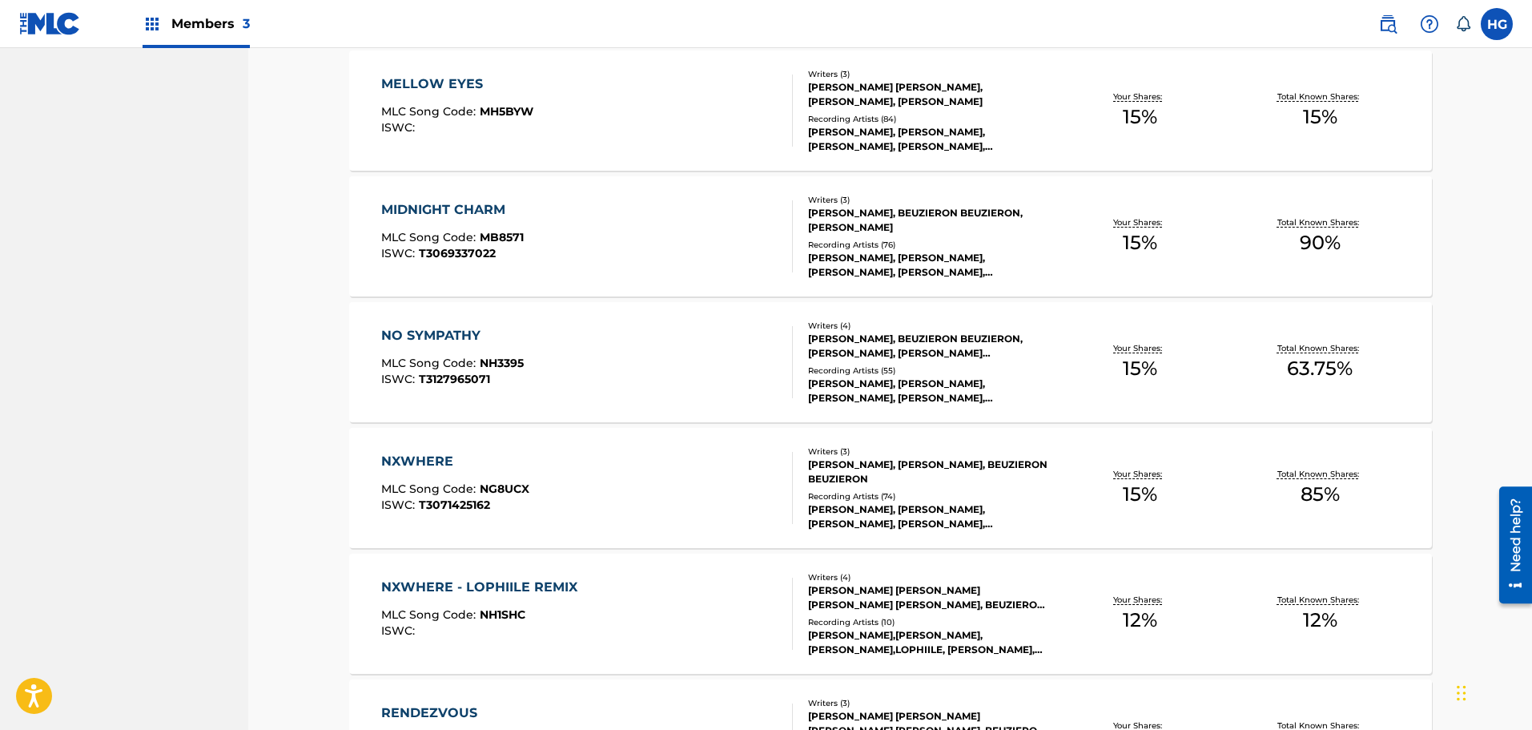
scroll to position [2163, 0]
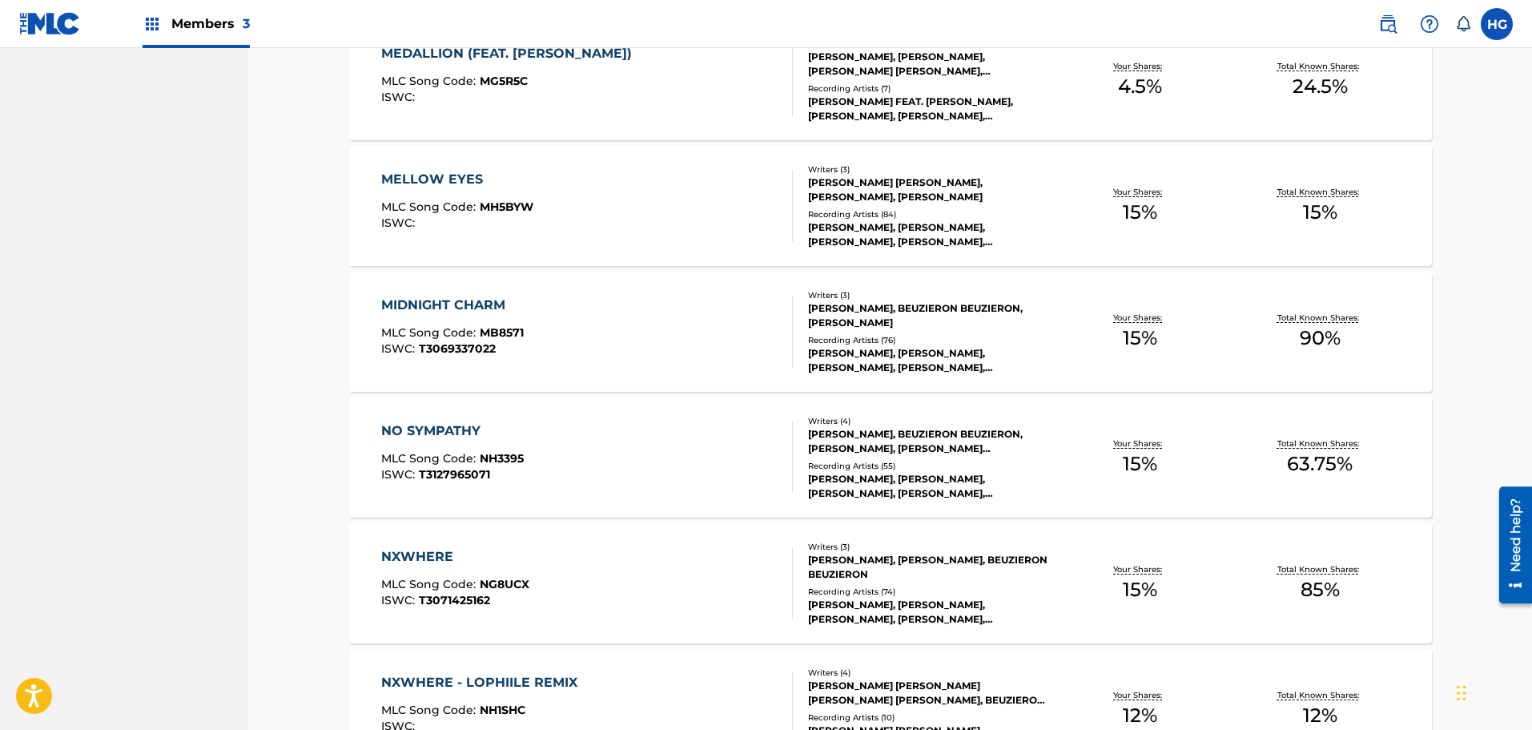
click at [469, 313] on div "MIDNIGHT CHARM" at bounding box center [452, 305] width 143 height 19
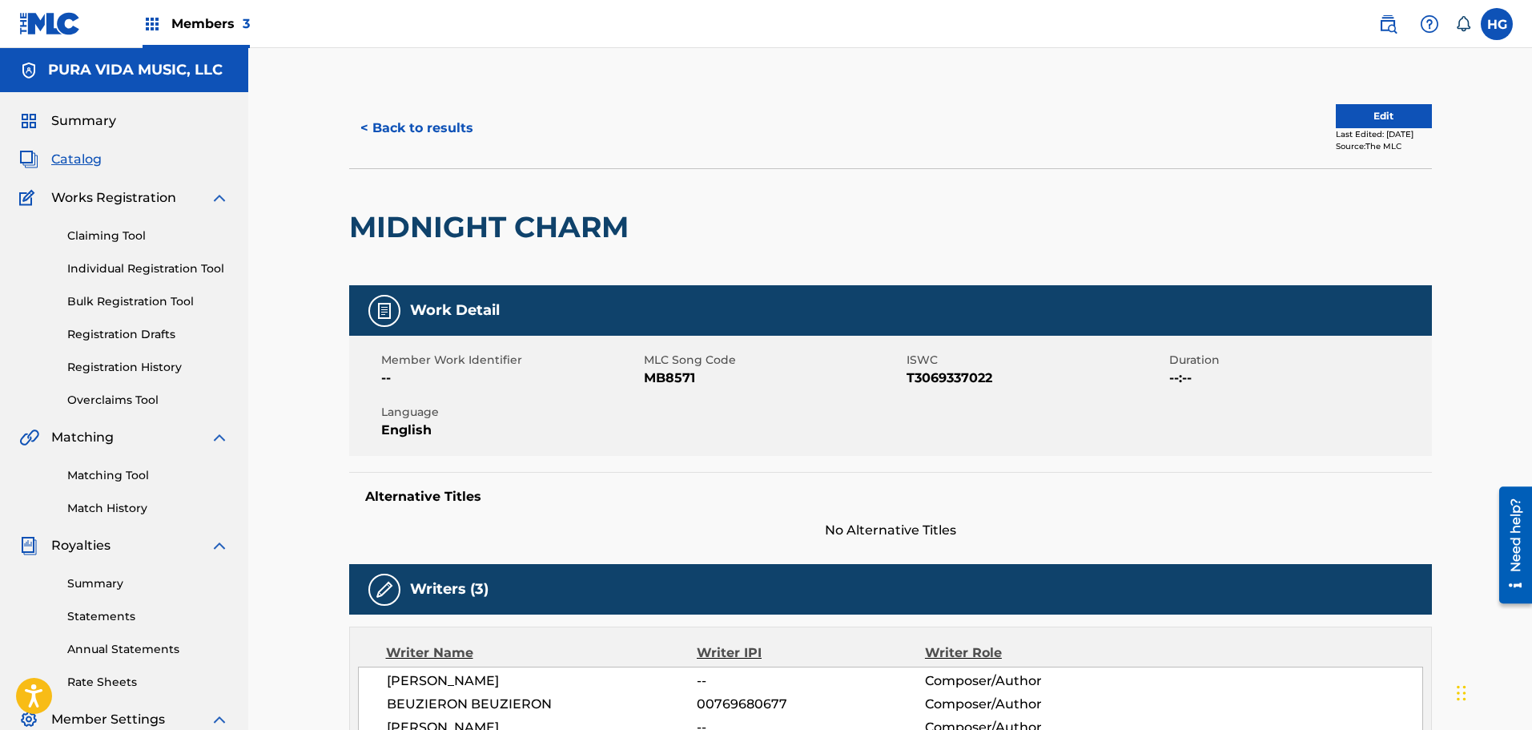
click at [386, 120] on button "< Back to results" at bounding box center [416, 128] width 135 height 40
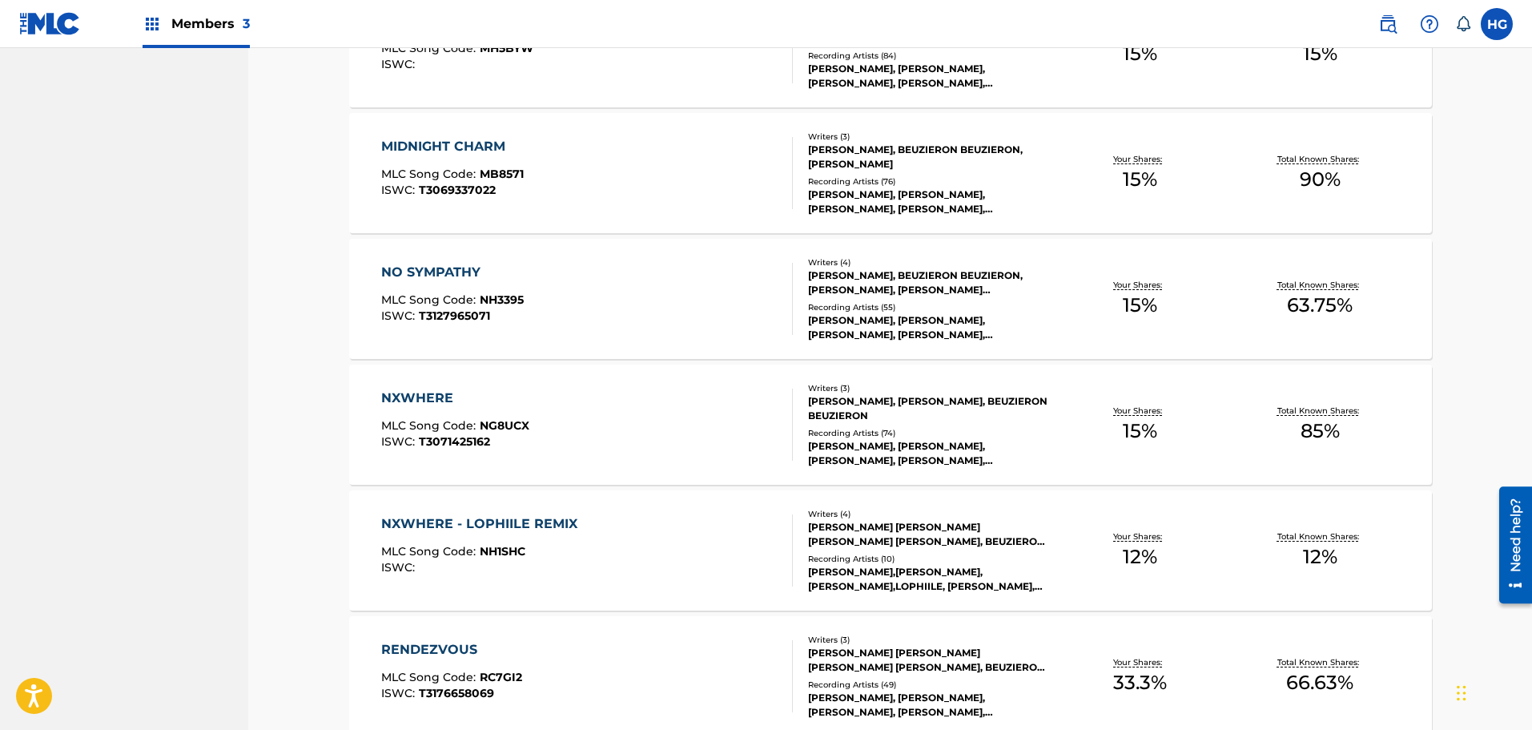
scroll to position [2286, 0]
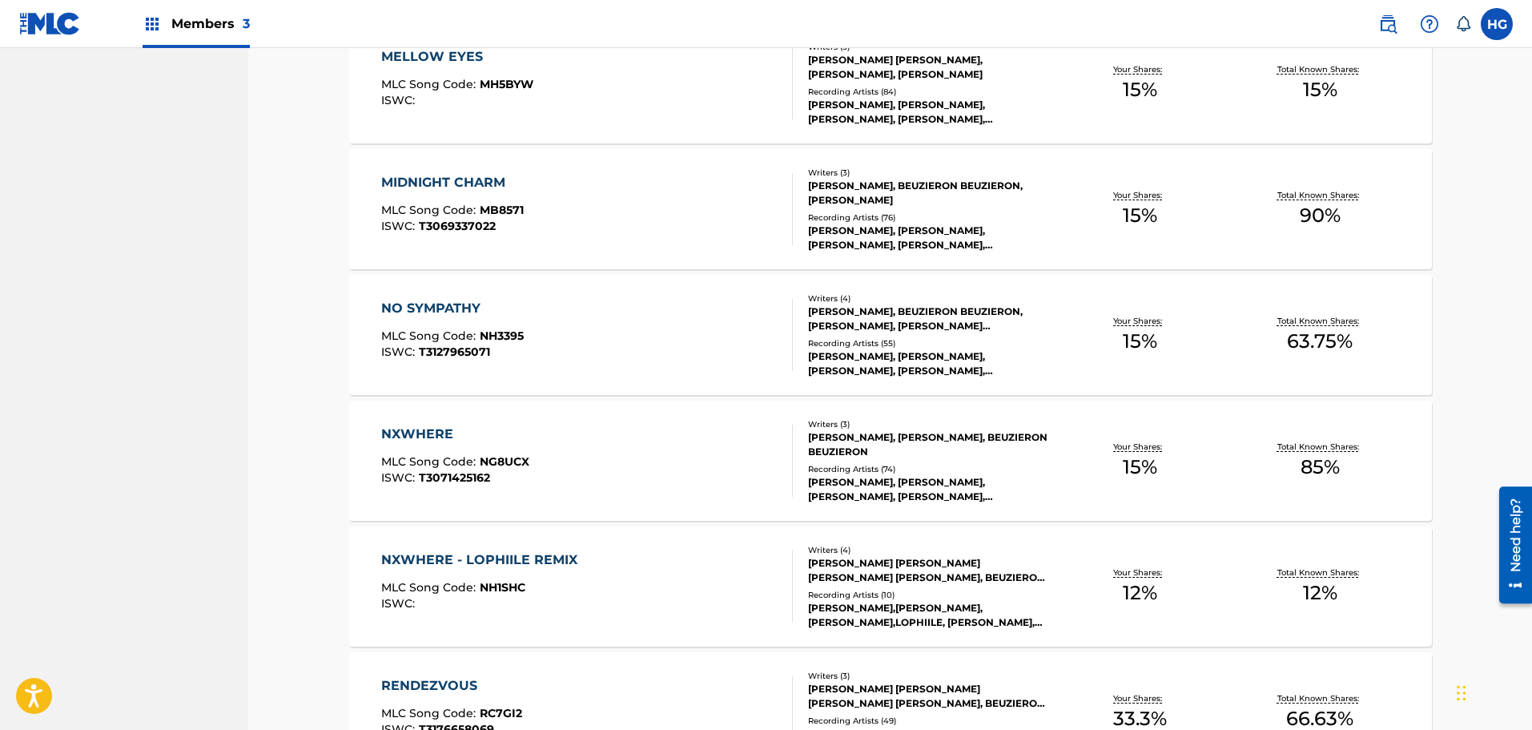
click at [413, 304] on div "NO SYMPATHY" at bounding box center [452, 308] width 143 height 19
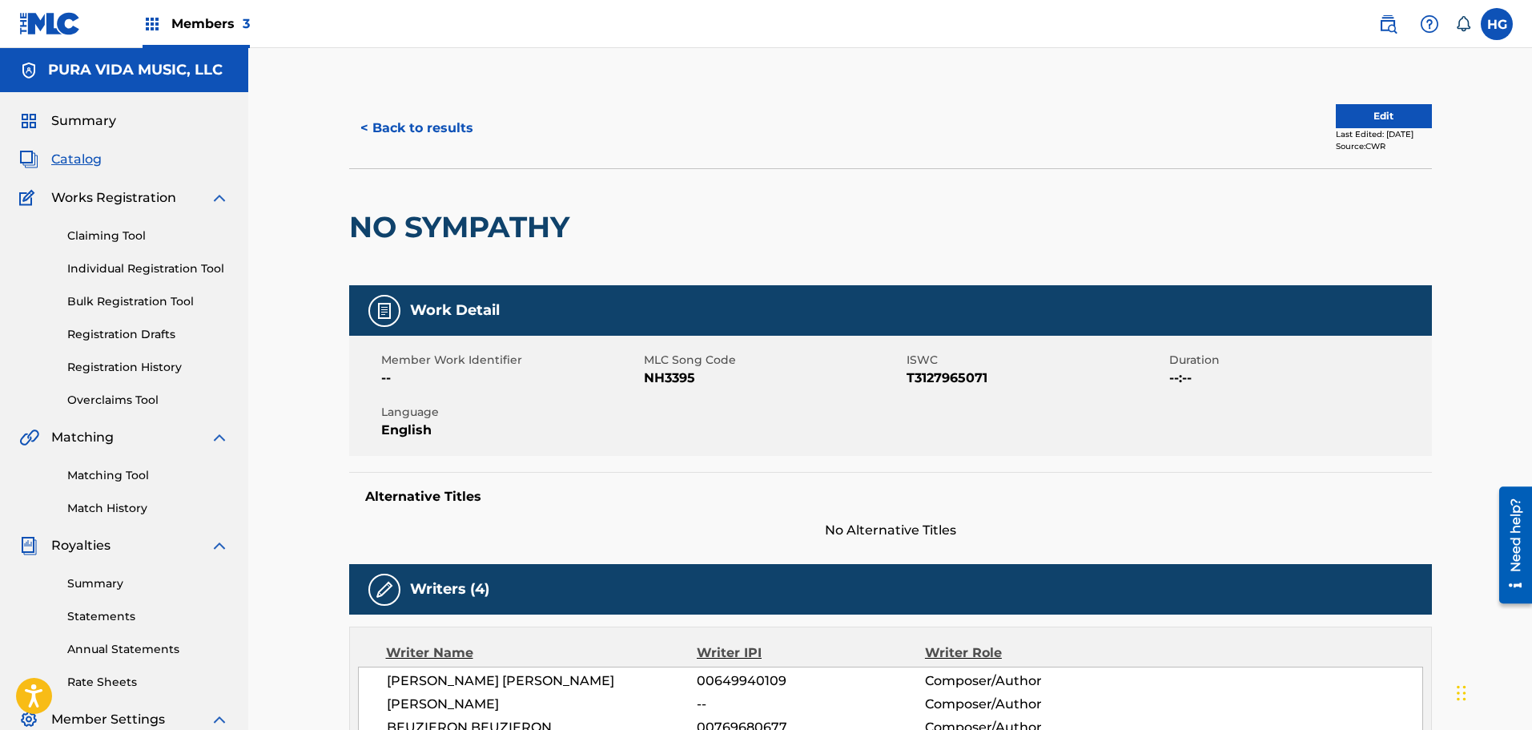
click at [403, 127] on button "< Back to results" at bounding box center [416, 128] width 135 height 40
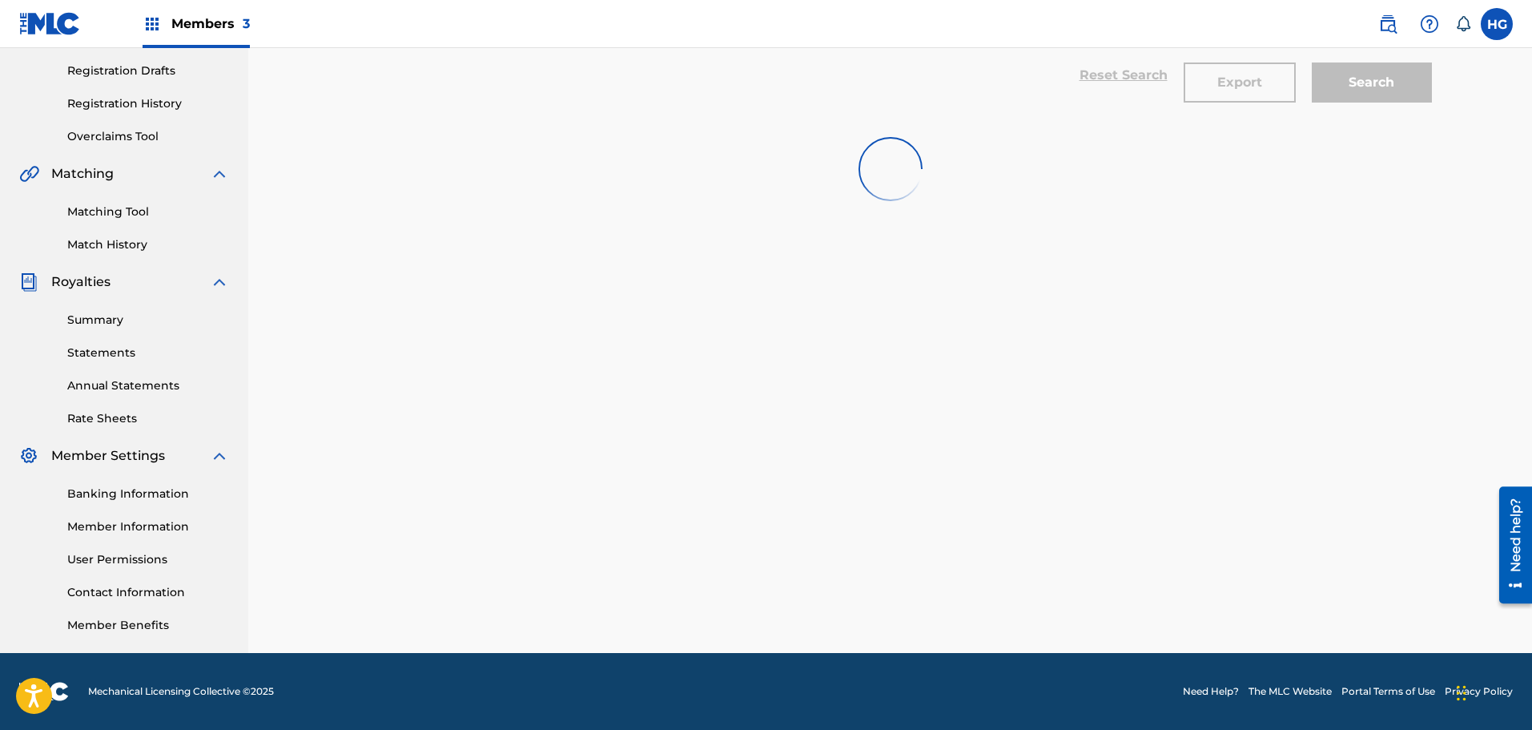
scroll to position [2286, 0]
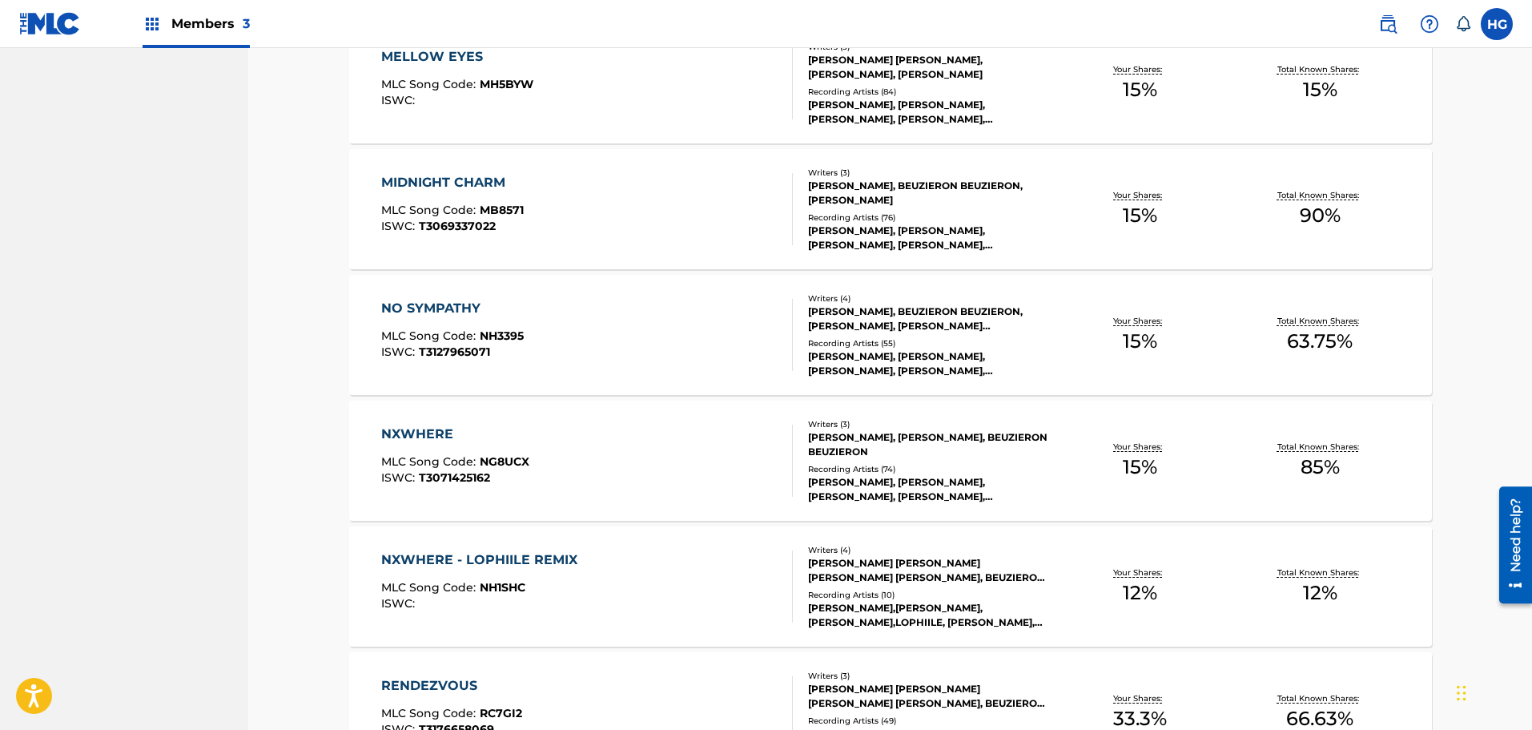
click at [424, 428] on div "NXWHERE" at bounding box center [455, 434] width 148 height 19
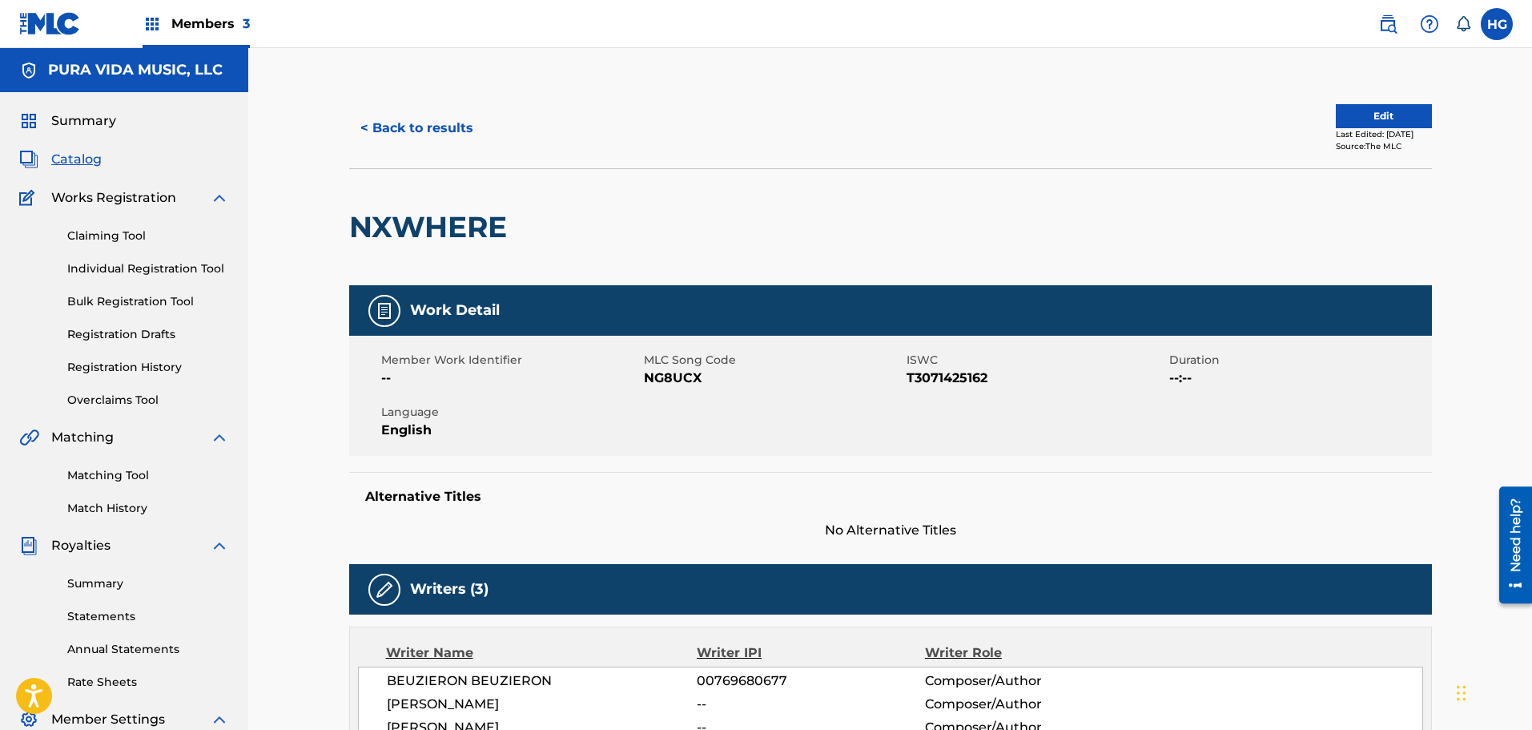
click at [370, 132] on button "< Back to results" at bounding box center [416, 128] width 135 height 40
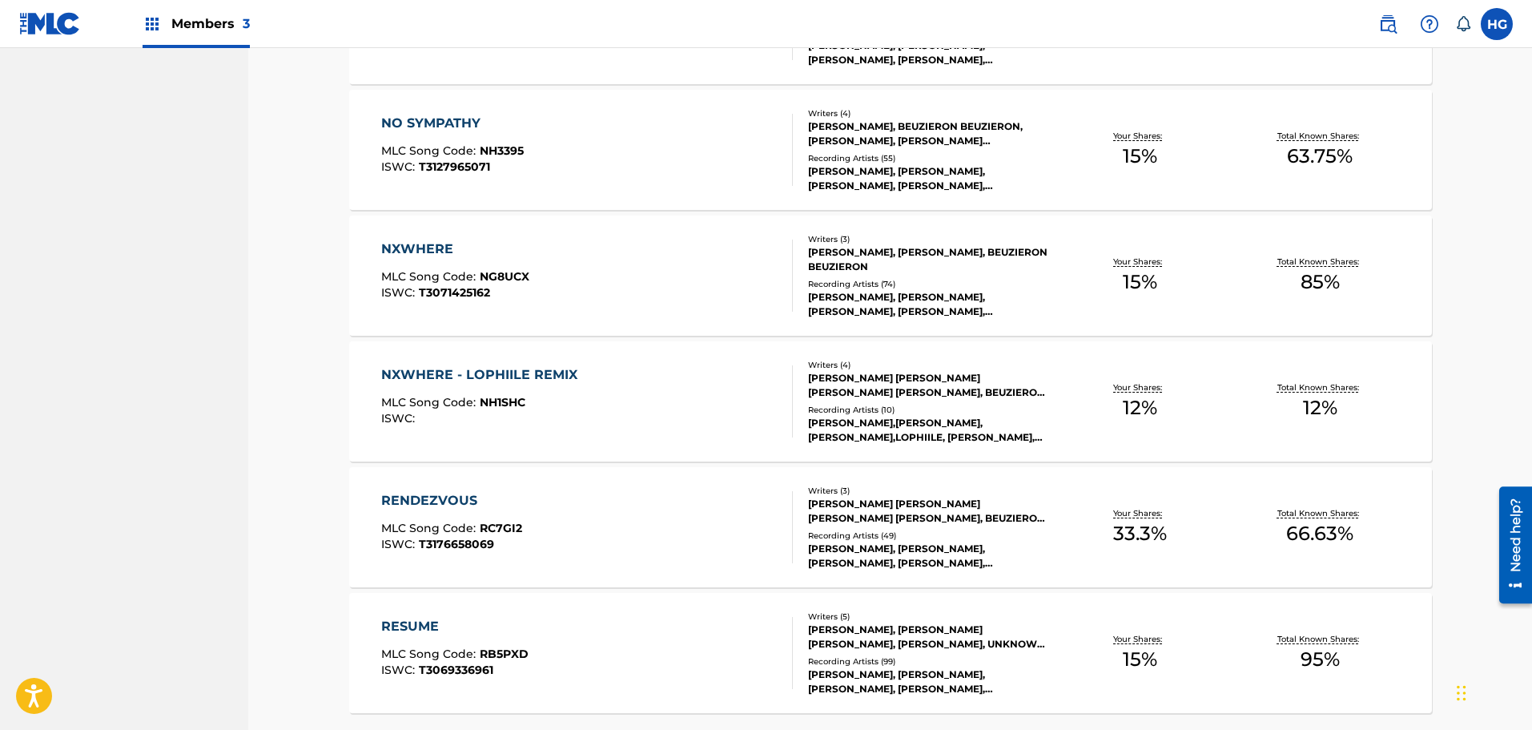
scroll to position [2606, 0]
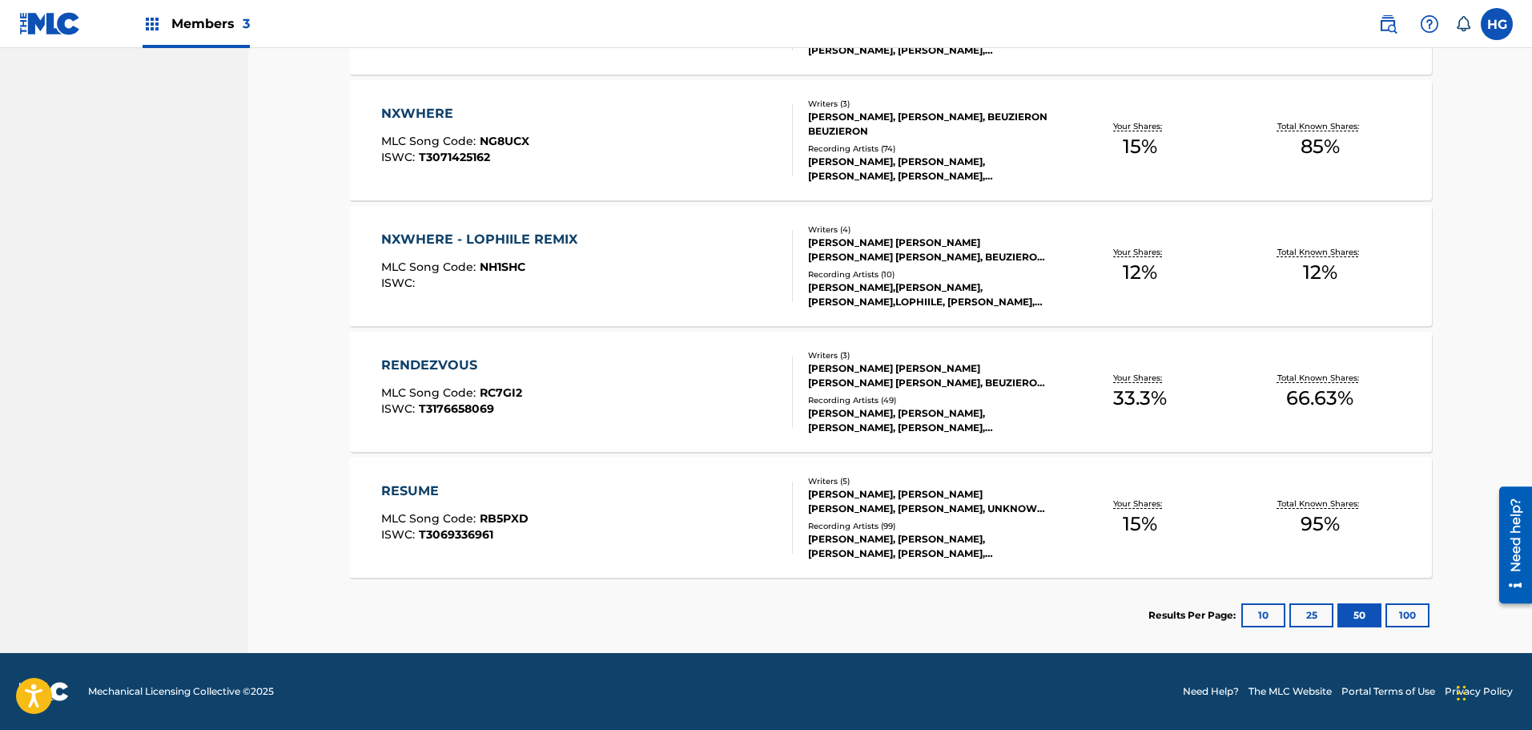
click at [434, 356] on div "RENDEZVOUS" at bounding box center [451, 365] width 141 height 19
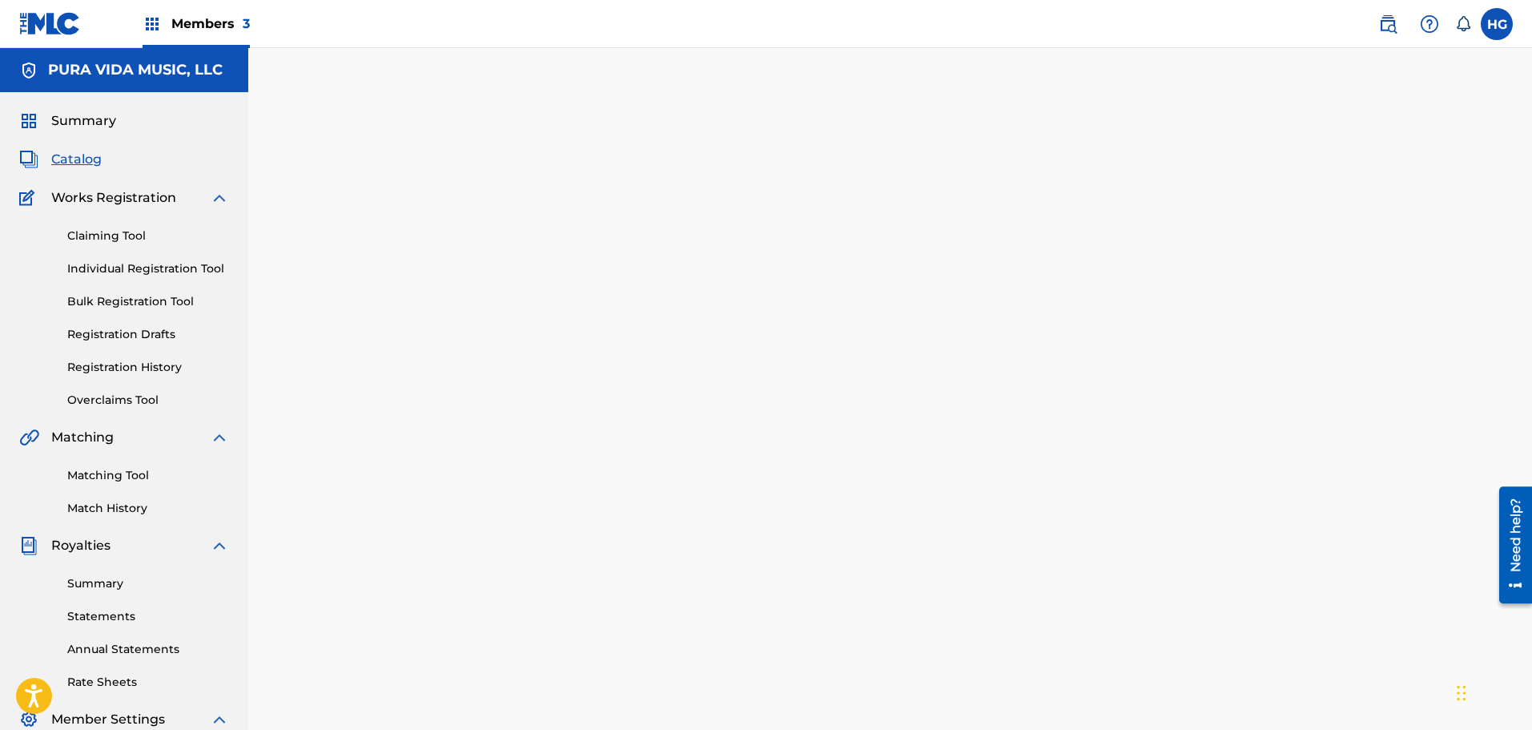
click at [434, 356] on div at bounding box center [891, 502] width 1122 height 828
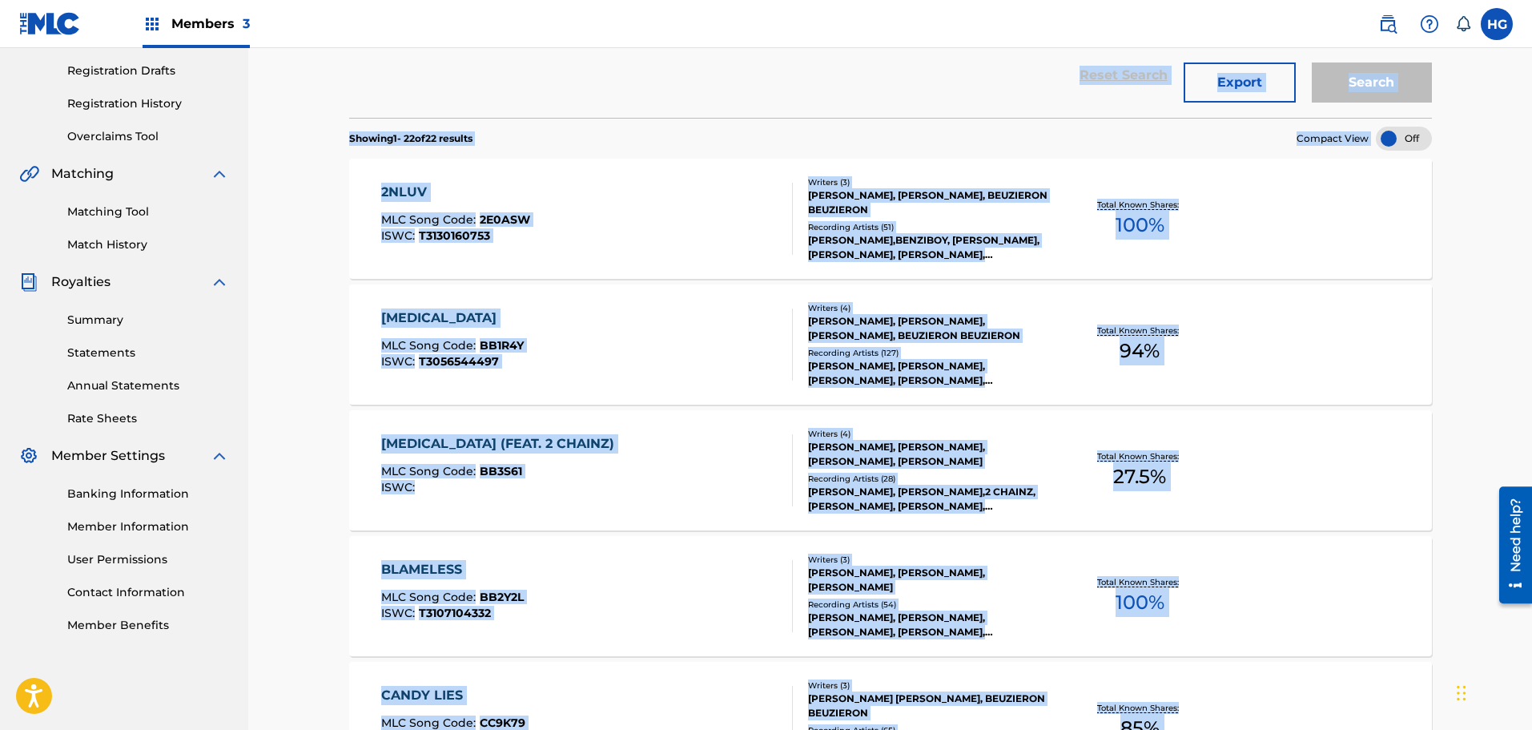
scroll to position [2564, 0]
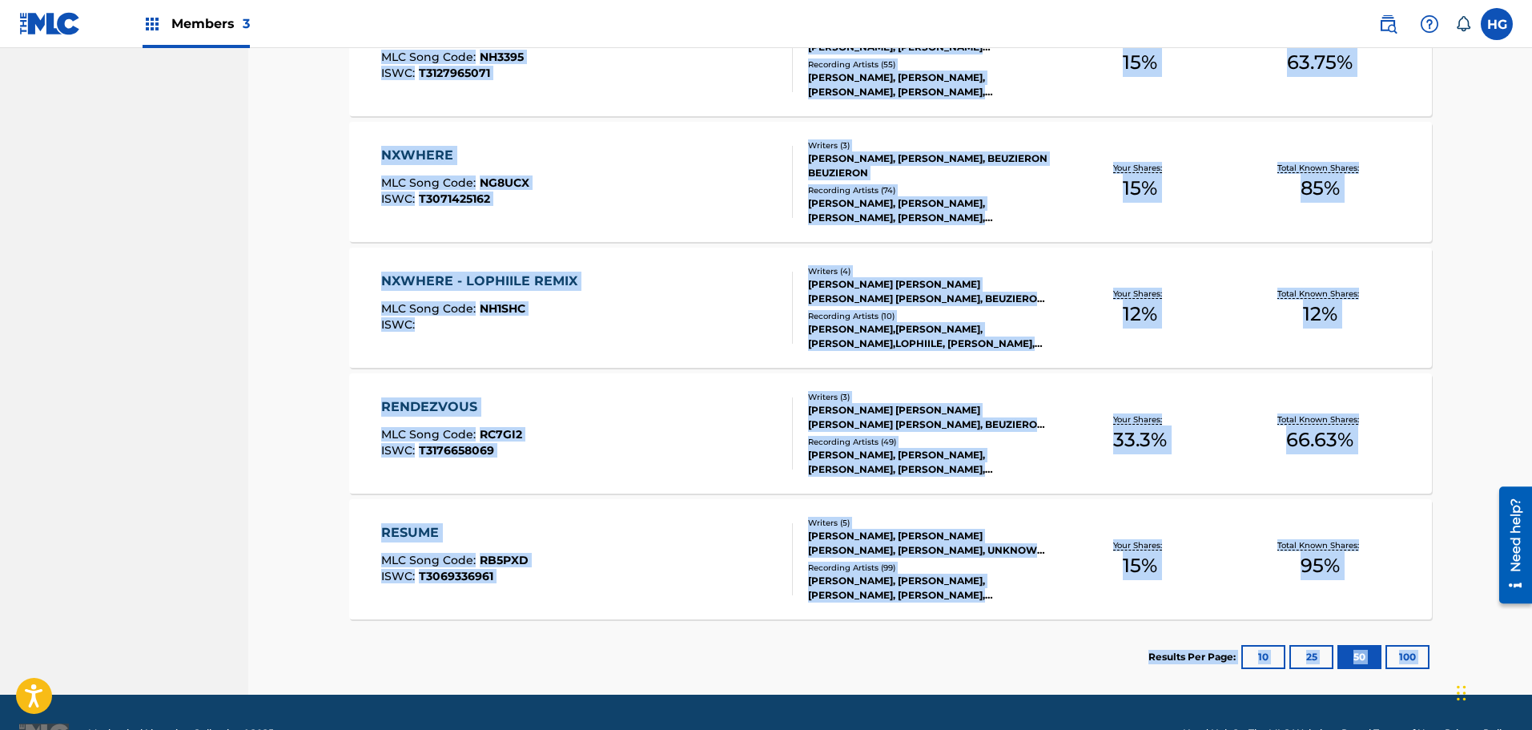
click at [431, 283] on div "NXWHERE - LOPHIILE REMIX" at bounding box center [483, 281] width 204 height 19
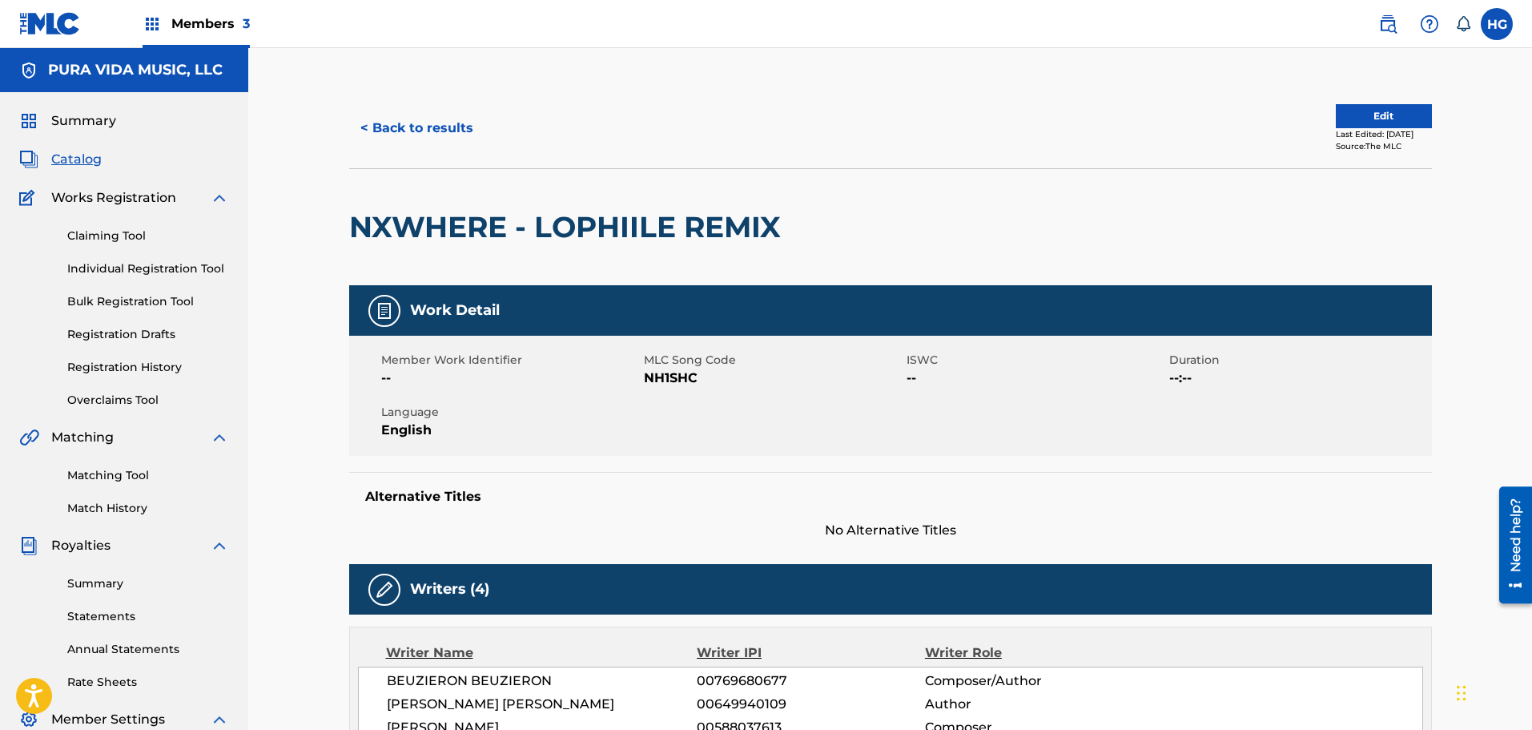
click at [444, 129] on button "< Back to results" at bounding box center [416, 128] width 135 height 40
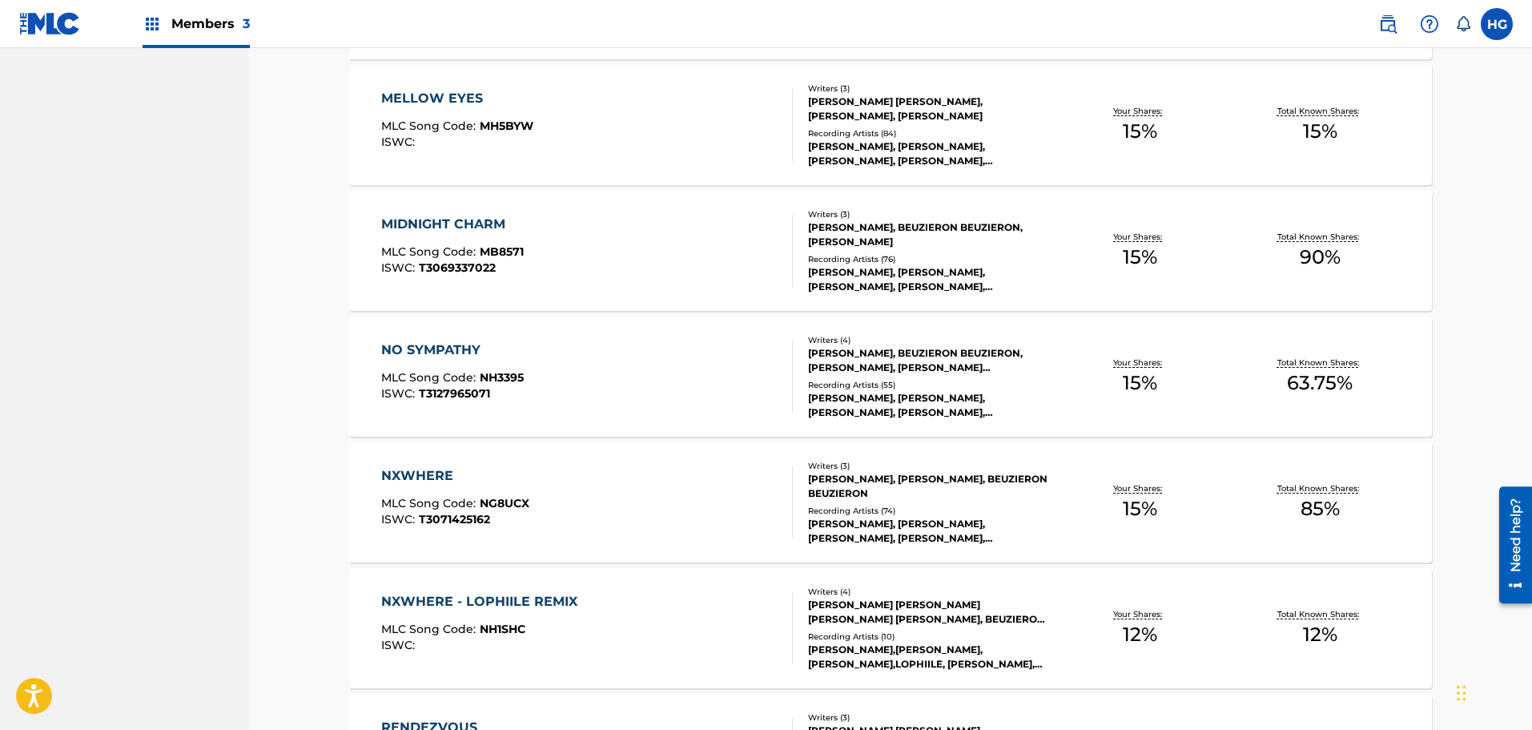
scroll to position [2606, 0]
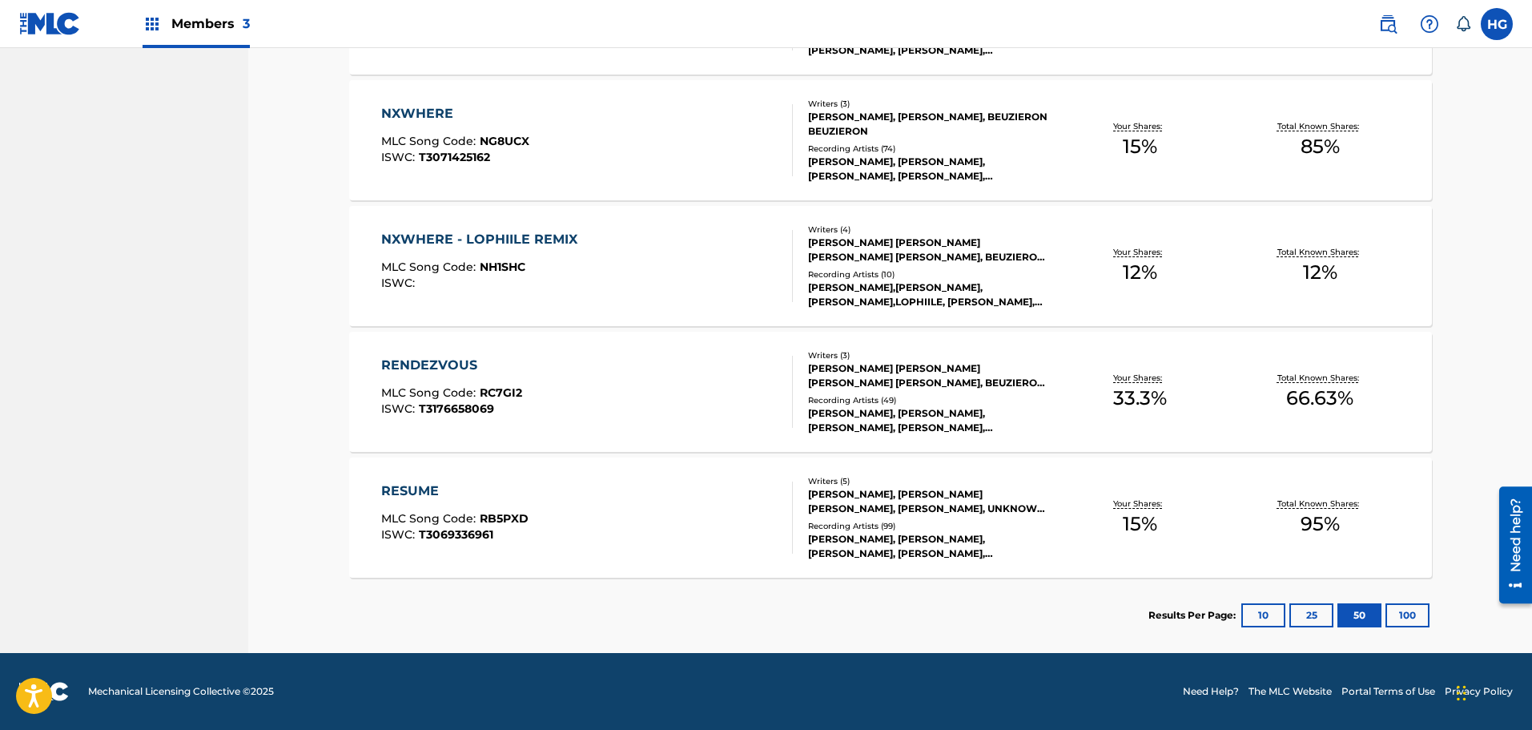
drag, startPoint x: 434, startPoint y: 366, endPoint x: 461, endPoint y: 369, distance: 26.6
click at [434, 366] on div "RENDEZVOUS" at bounding box center [451, 365] width 141 height 19
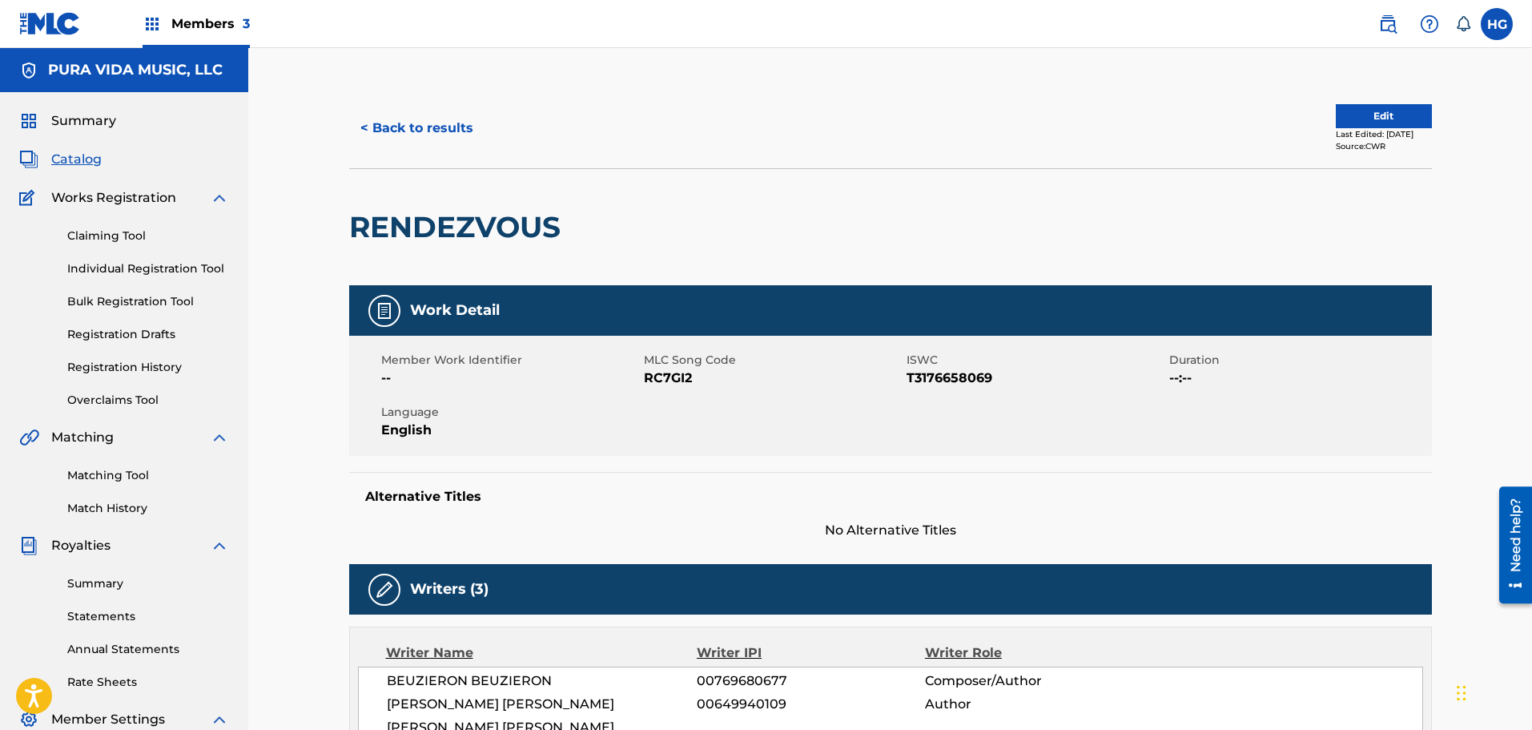
scroll to position [160, 0]
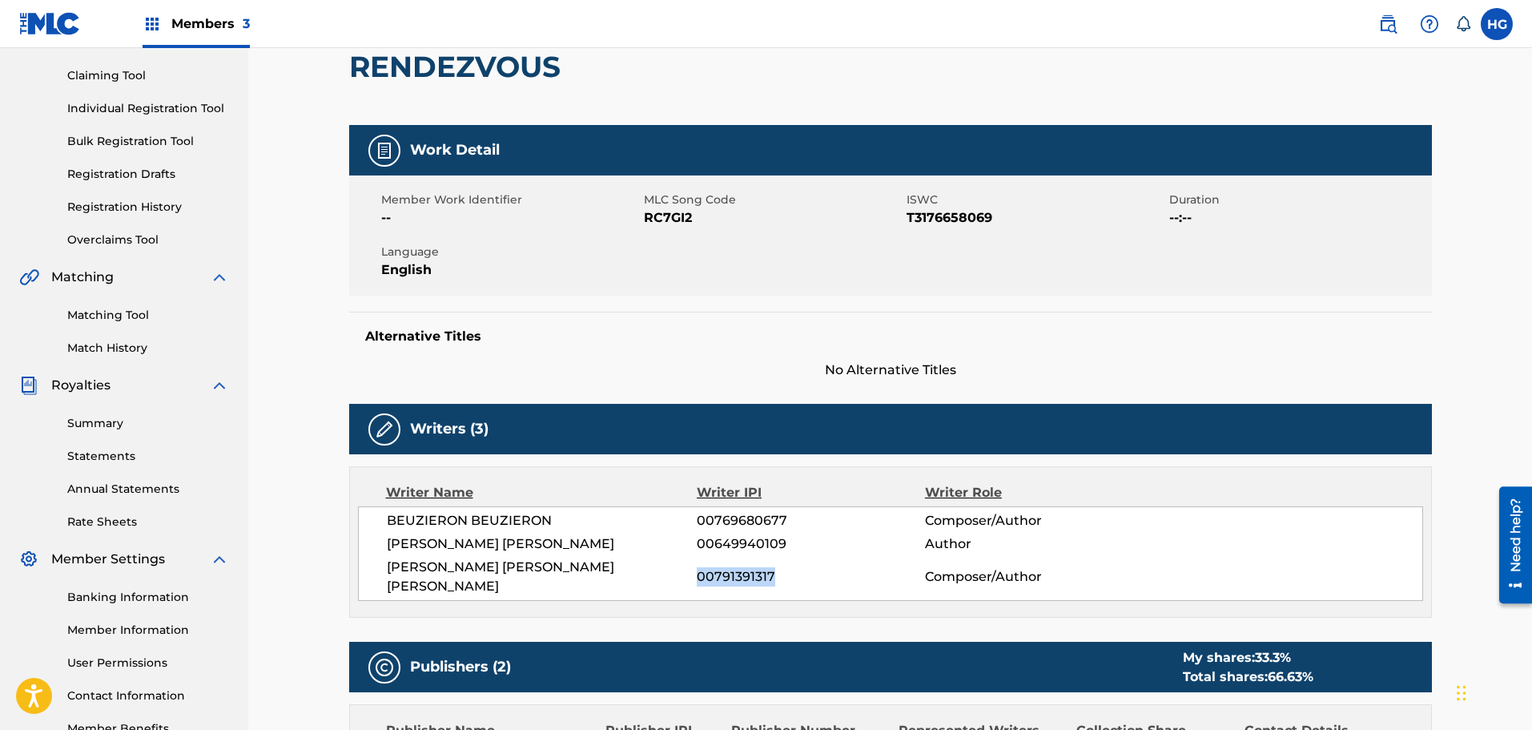
drag, startPoint x: 714, startPoint y: 563, endPoint x: 702, endPoint y: 561, distance: 12.3
click at [699, 567] on span "00791391317" at bounding box center [811, 576] width 228 height 19
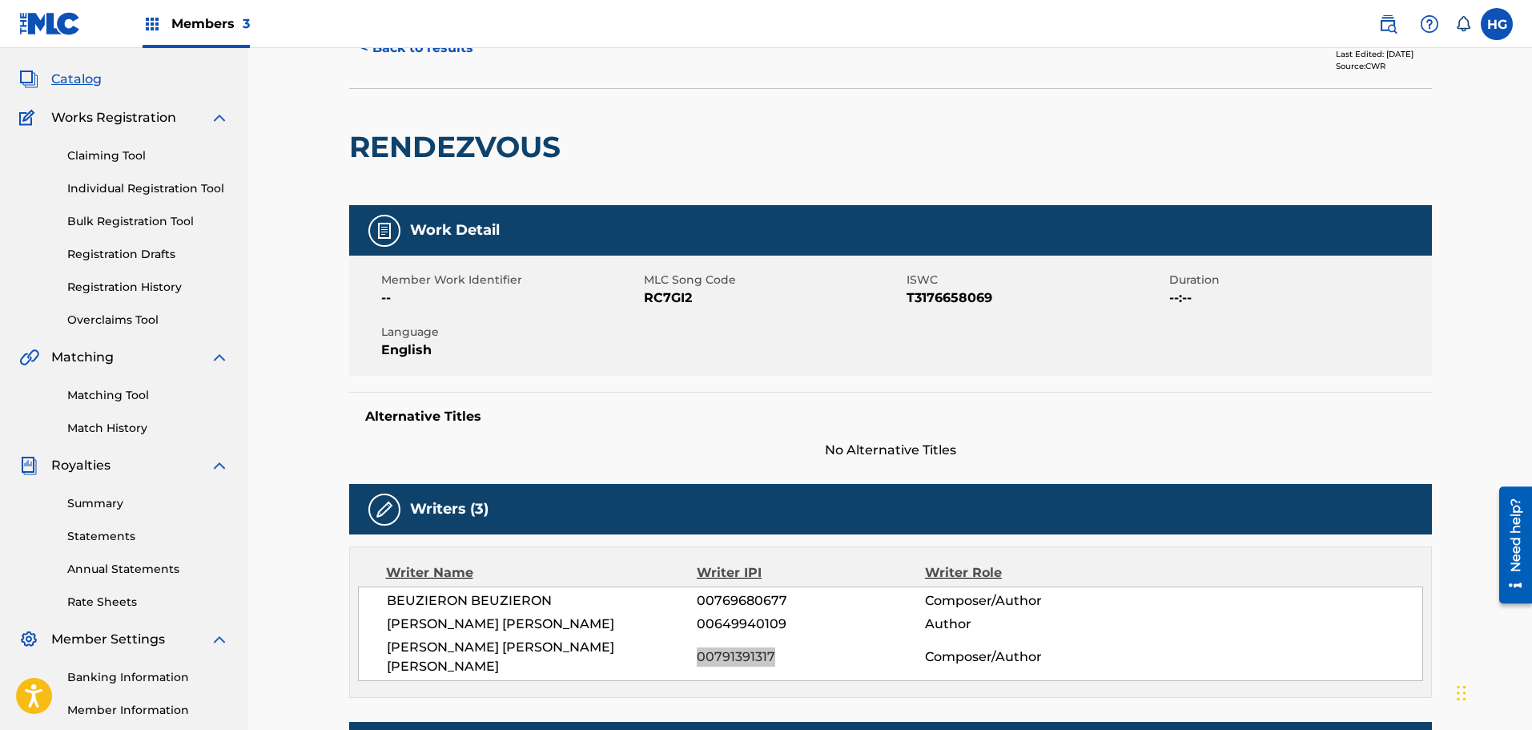
scroll to position [0, 0]
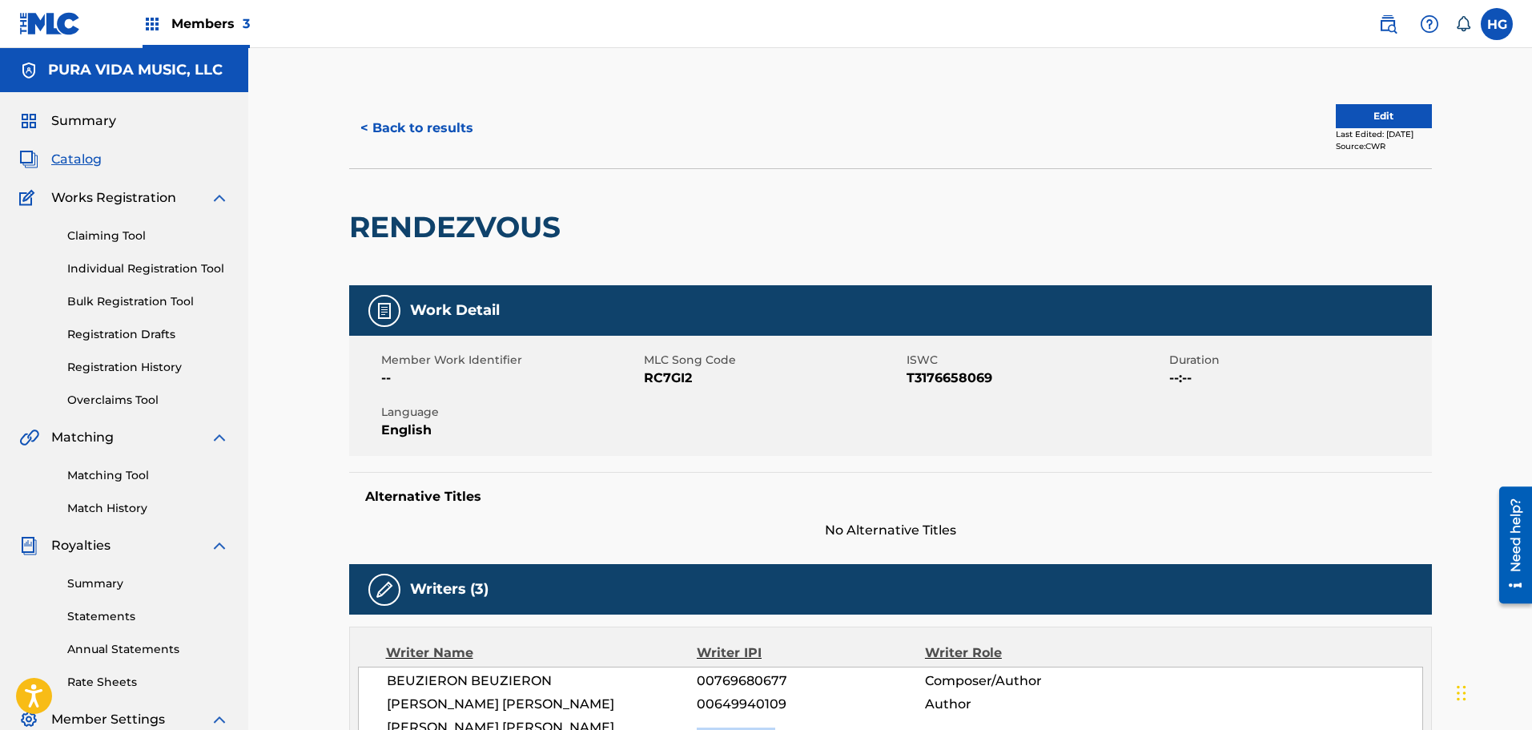
click at [423, 115] on button "< Back to results" at bounding box center [416, 128] width 135 height 40
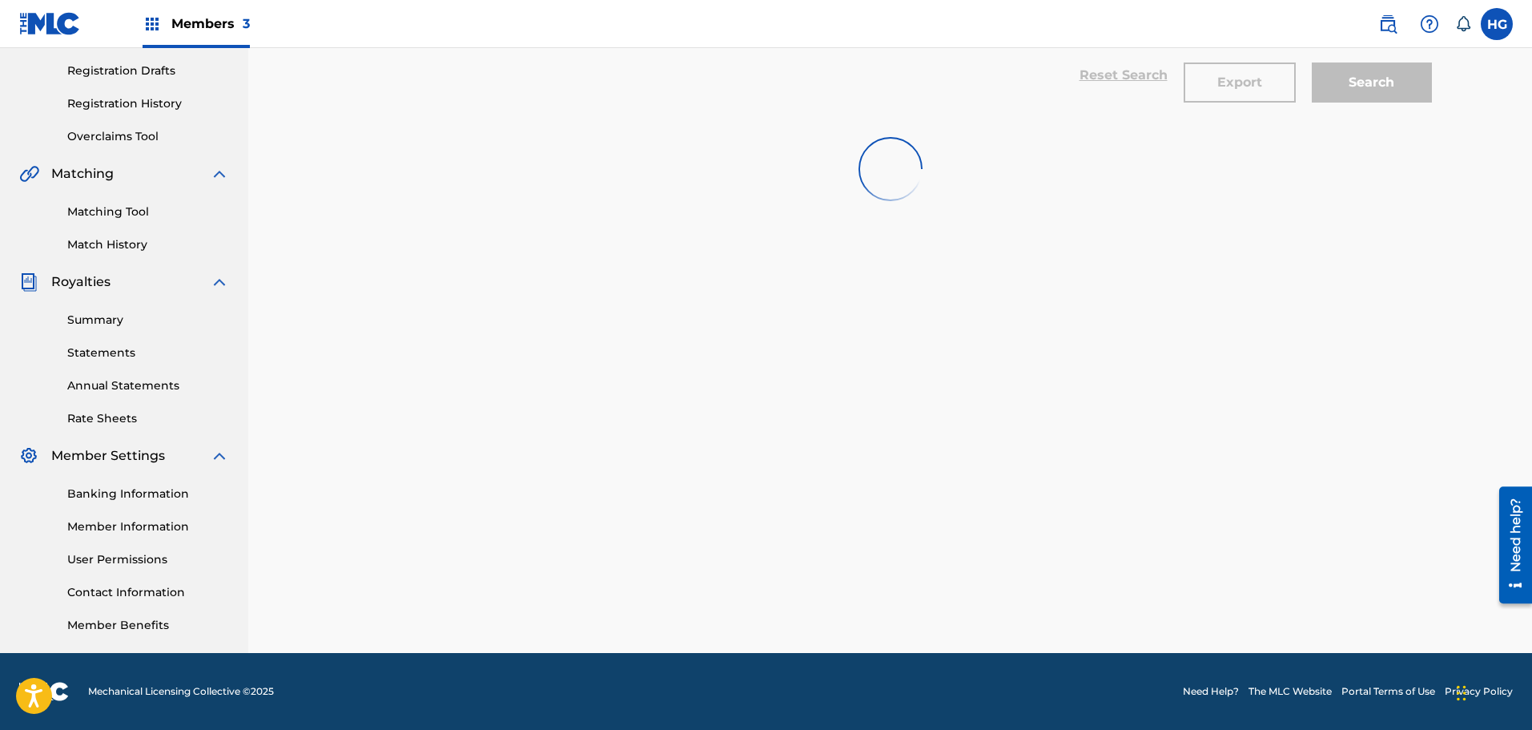
scroll to position [2564, 0]
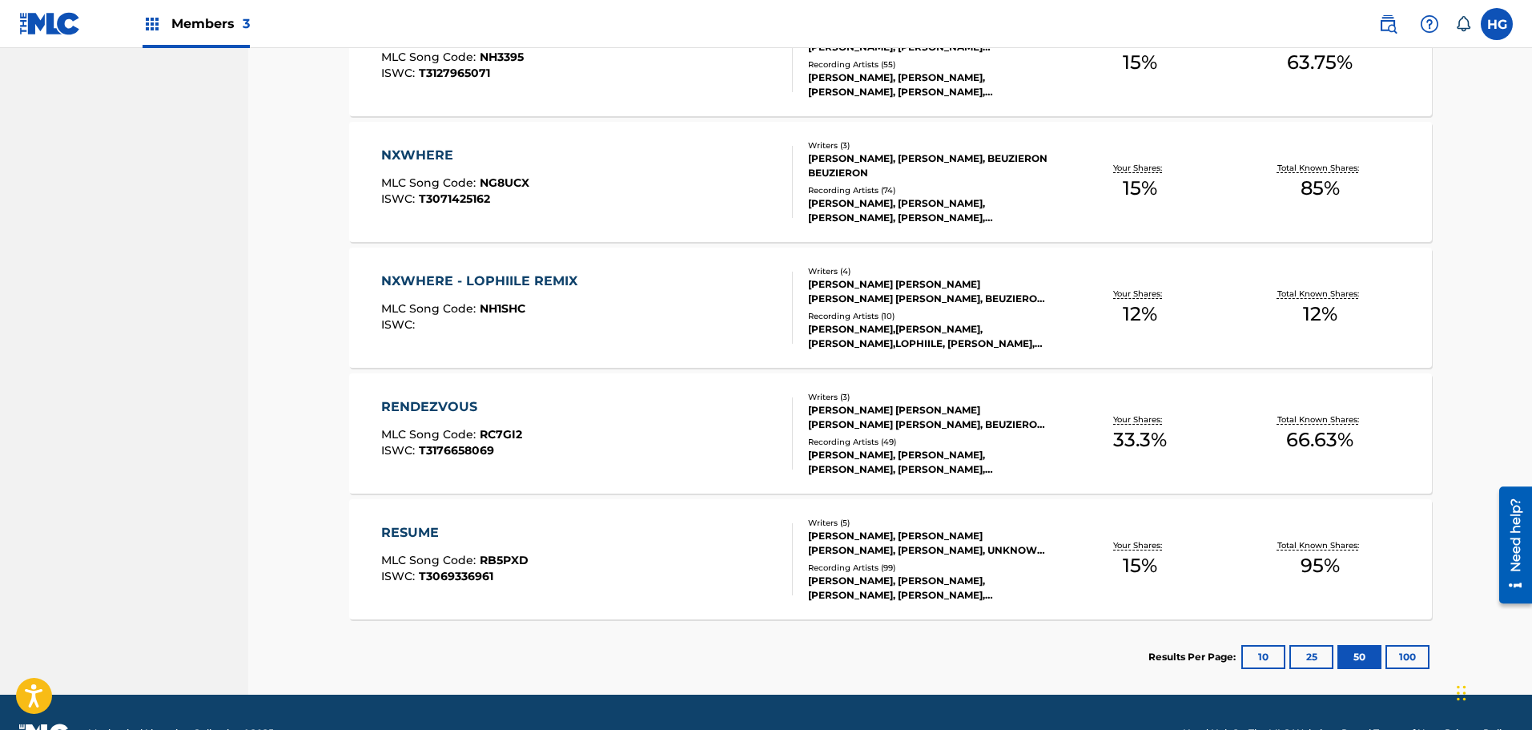
click at [627, 518] on div "RESUME MLC Song Code : RB5PXD ISWC : T3069336961 Writers ( 5 ) [PERSON_NAME], […" at bounding box center [890, 559] width 1083 height 120
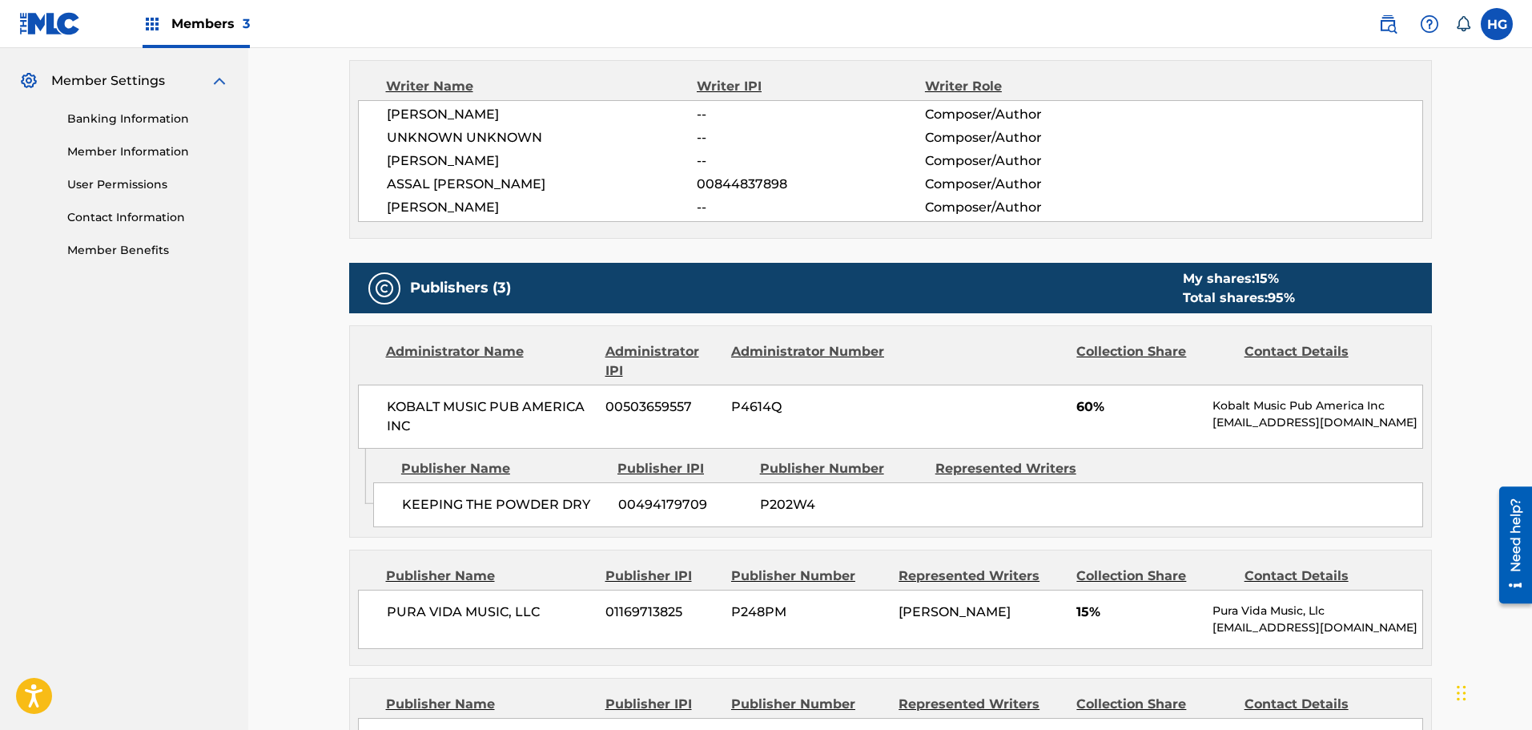
scroll to position [801, 0]
